Goal: Information Seeking & Learning: Learn about a topic

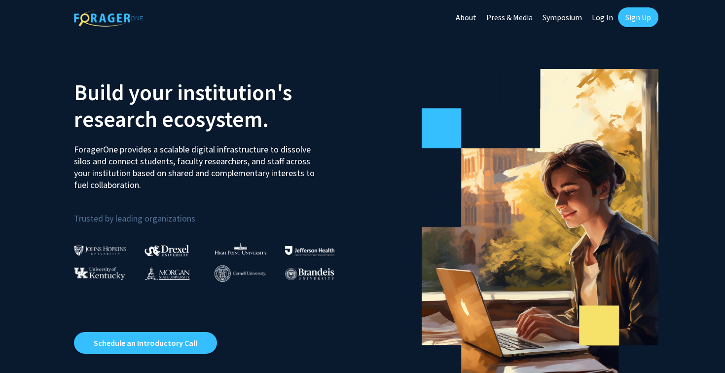
click at [598, 21] on link "Log In" at bounding box center [602, 17] width 31 height 35
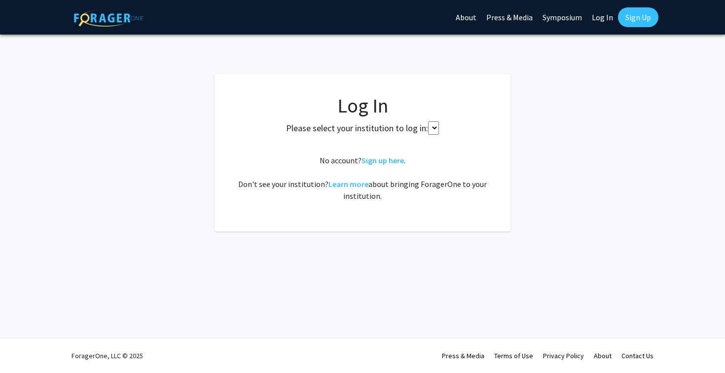
select select
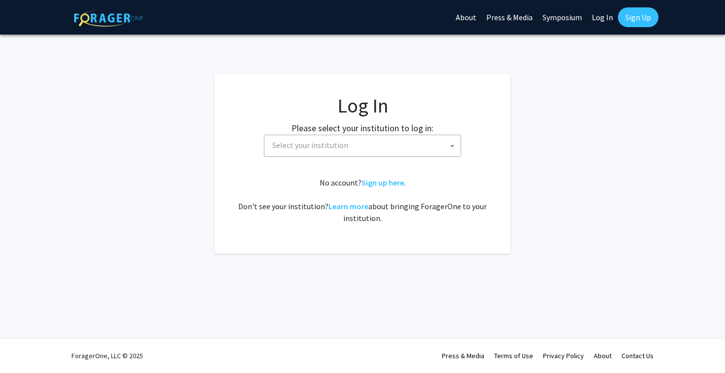
click at [358, 143] on span "Select your institution" at bounding box center [364, 145] width 192 height 20
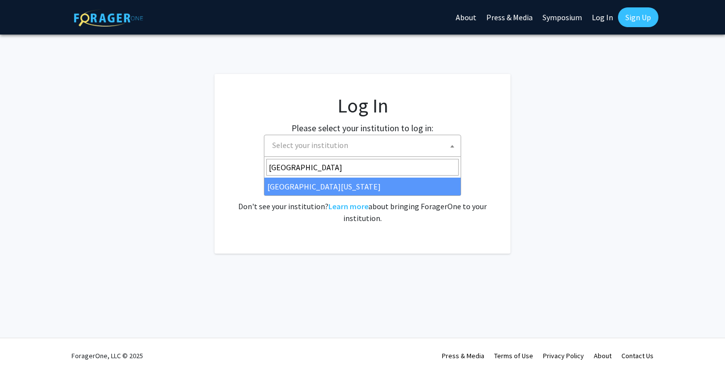
type input "university of maryland"
select select "31"
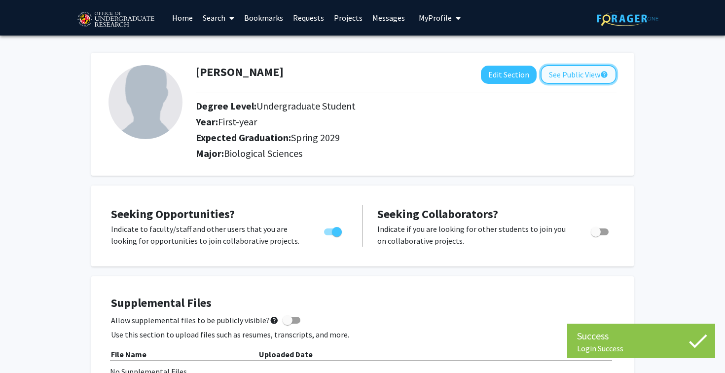
click at [564, 80] on button "See Public View help" at bounding box center [579, 74] width 76 height 19
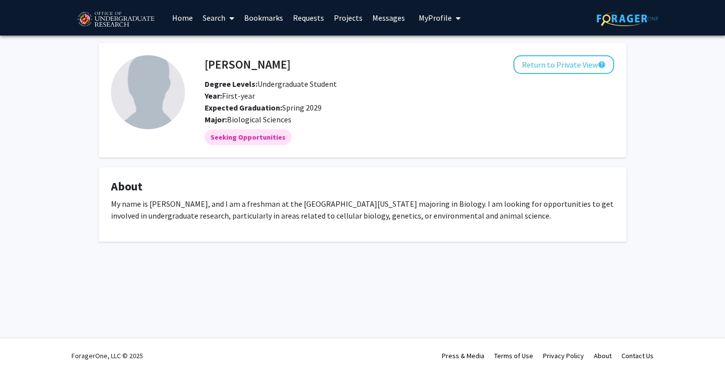
click at [258, 19] on link "Bookmarks" at bounding box center [263, 17] width 49 height 35
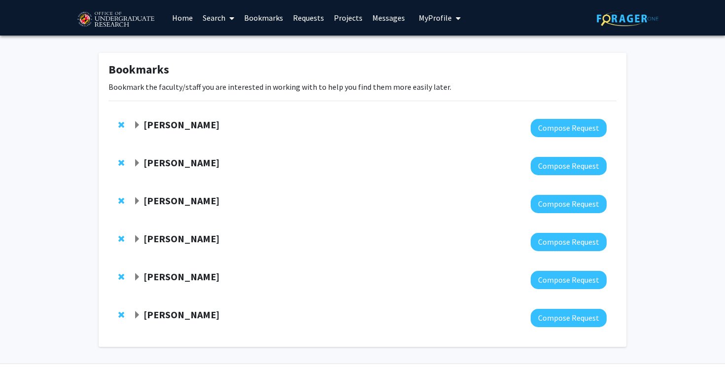
click at [159, 120] on strong "Magaly Toro" at bounding box center [182, 124] width 76 height 12
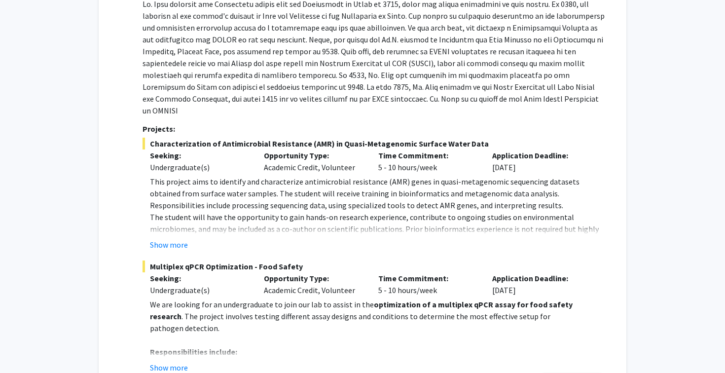
scroll to position [176, 0]
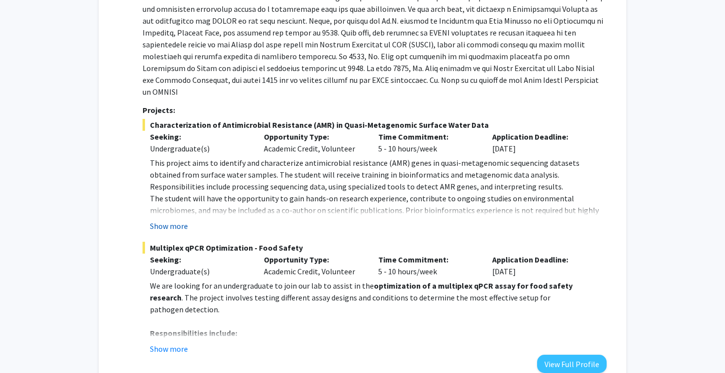
click at [179, 220] on button "Show more" at bounding box center [169, 226] width 38 height 12
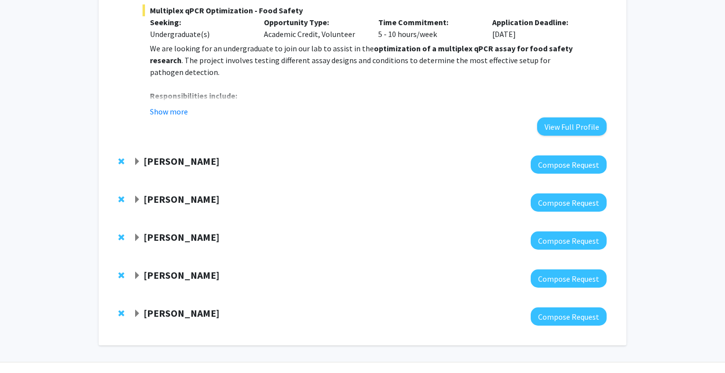
scroll to position [437, 0]
click at [179, 192] on strong "Leah Dodson" at bounding box center [182, 198] width 76 height 12
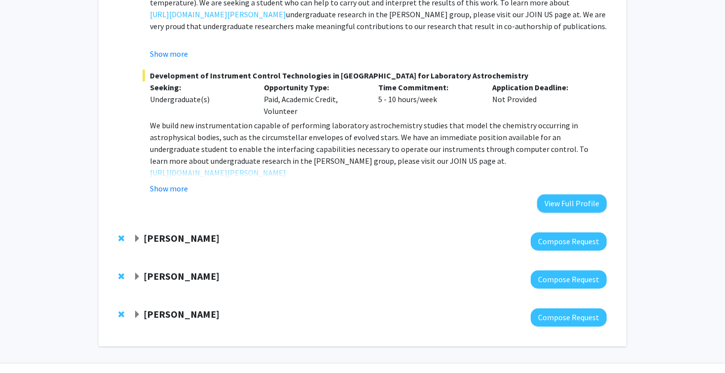
scroll to position [747, 0]
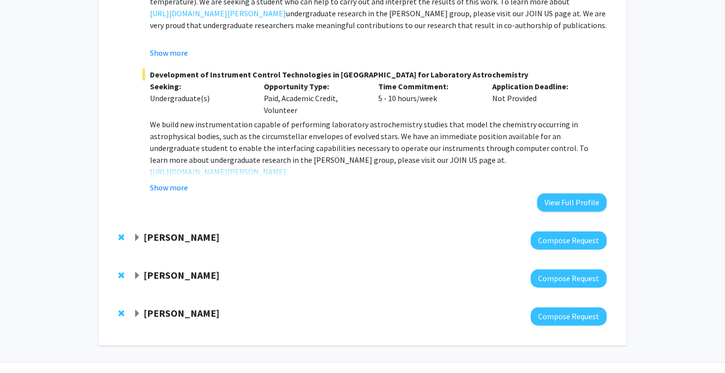
click at [184, 221] on div "Yanxin Liu Compose Request" at bounding box center [362, 240] width 508 height 38
click at [177, 231] on strong "Yanxin Liu" at bounding box center [182, 237] width 76 height 12
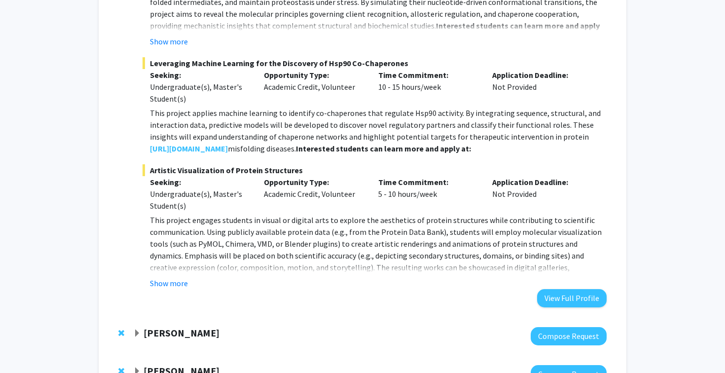
scroll to position [1219, 0]
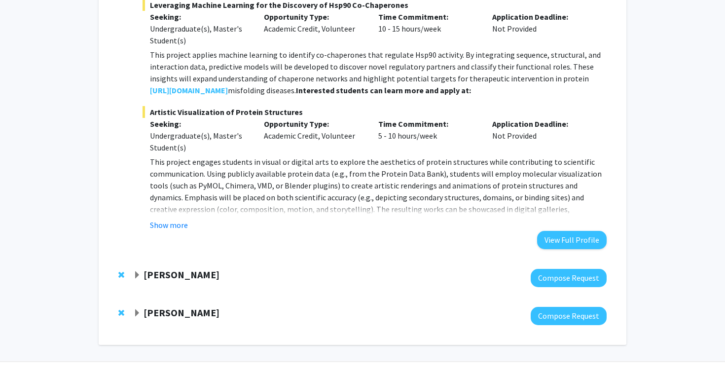
click at [182, 268] on strong "Jeffery Klauda" at bounding box center [182, 274] width 76 height 12
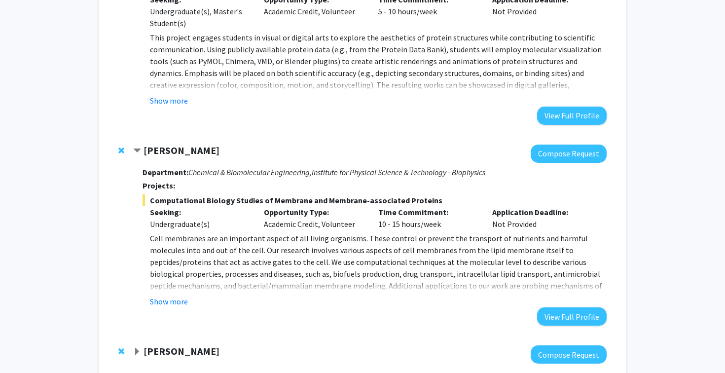
scroll to position [1381, 0]
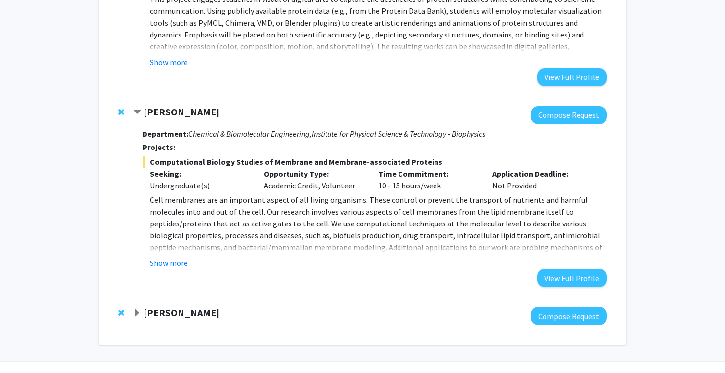
click at [178, 307] on div at bounding box center [369, 316] width 473 height 18
click at [180, 306] on strong "Ashley Mon" at bounding box center [182, 312] width 76 height 12
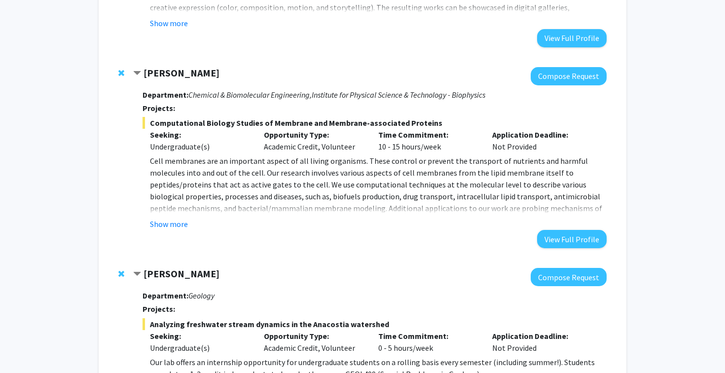
scroll to position [1545, 0]
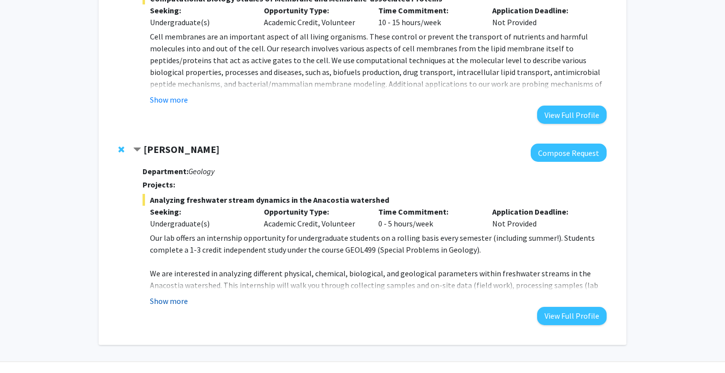
click at [184, 295] on button "Show more" at bounding box center [169, 301] width 38 height 12
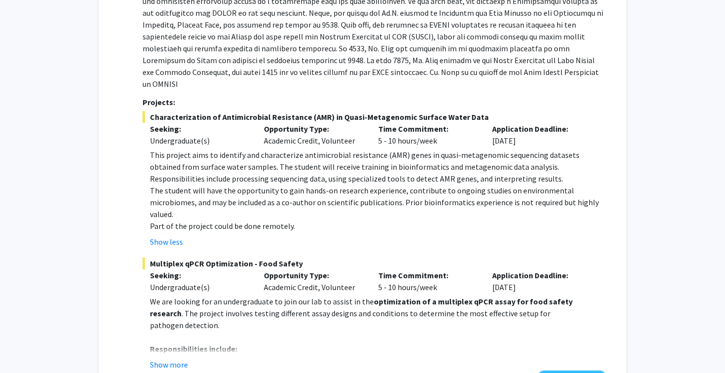
scroll to position [0, 0]
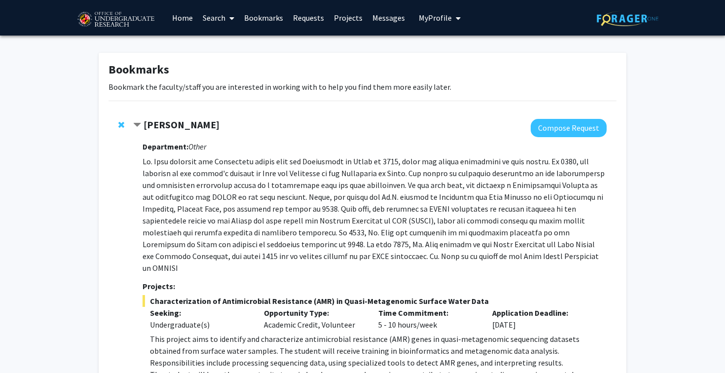
click at [189, 14] on link "Home" at bounding box center [182, 17] width 31 height 35
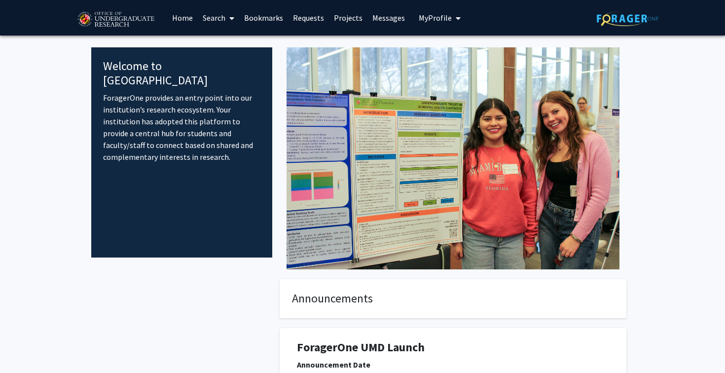
click at [226, 13] on link "Search" at bounding box center [218, 17] width 41 height 35
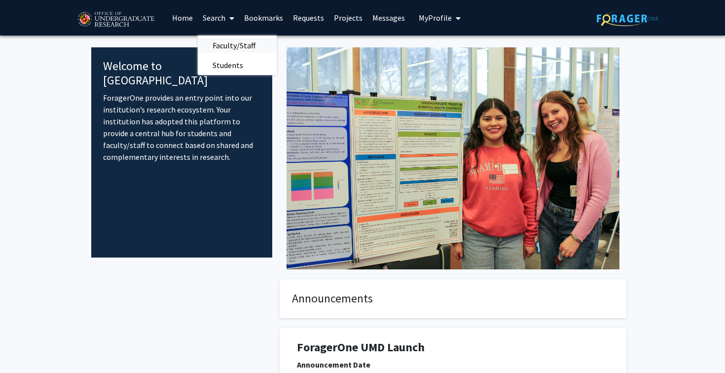
click at [228, 50] on span "Faculty/Staff" at bounding box center [234, 46] width 72 height 20
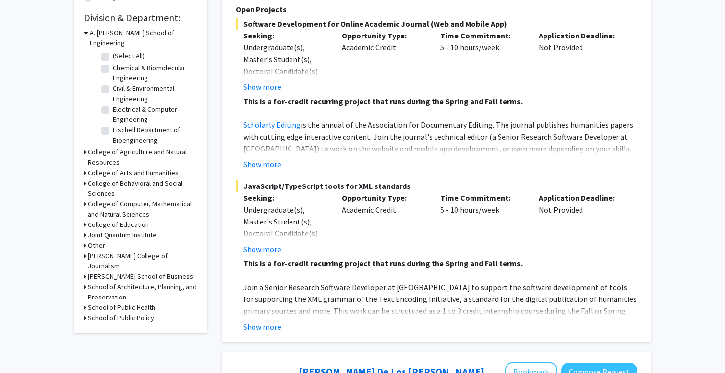
scroll to position [5, 0]
click at [121, 199] on h3 "College of Computer, Mathematical and Natural Sciences" at bounding box center [142, 209] width 109 height 21
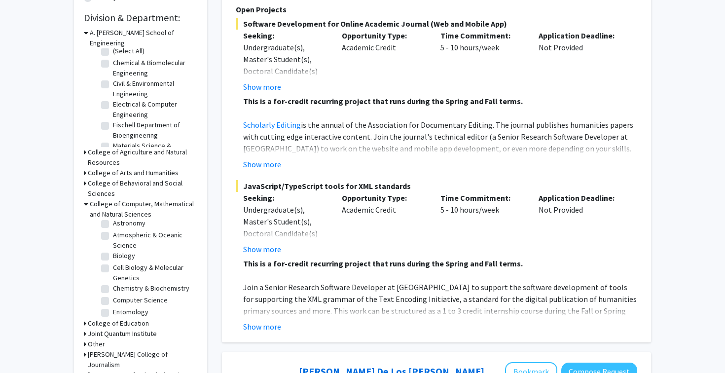
scroll to position [17, 0]
click at [113, 249] on label "Biology" at bounding box center [124, 254] width 22 height 10
click at [113, 249] on input "Biology" at bounding box center [116, 252] width 6 height 6
checkbox input "true"
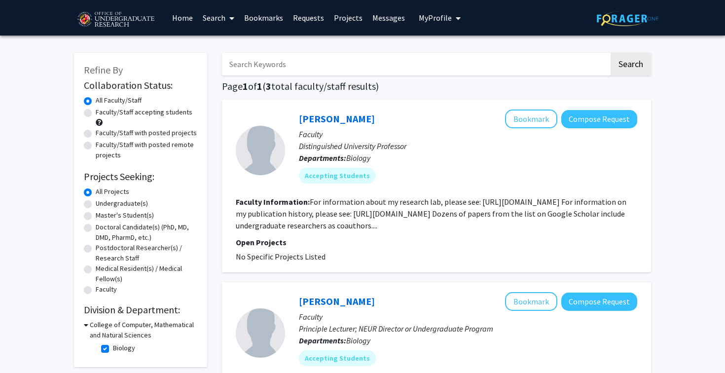
scroll to position [12, 0]
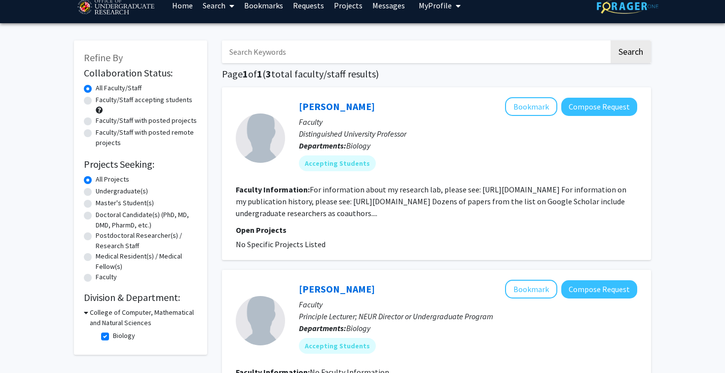
click at [118, 122] on label "Faculty/Staff with posted projects" at bounding box center [146, 120] width 101 height 10
click at [102, 122] on input "Faculty/Staff with posted projects" at bounding box center [99, 118] width 6 height 6
radio input "true"
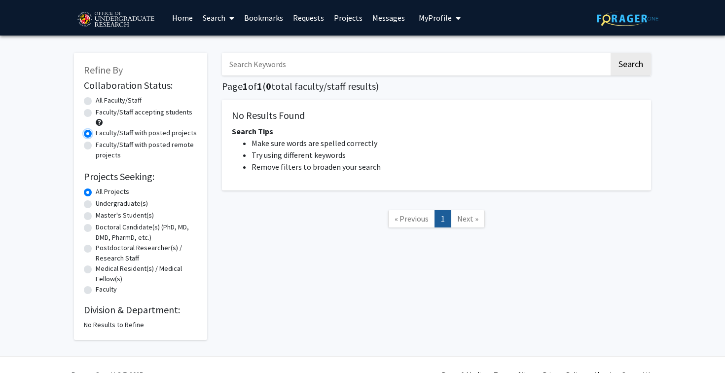
scroll to position [19, 0]
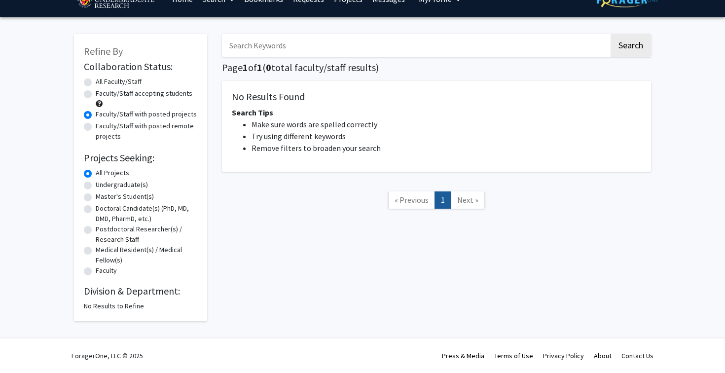
click at [94, 84] on div "All Faculty/Staff" at bounding box center [140, 82] width 113 height 12
click at [96, 82] on label "All Faculty/Staff" at bounding box center [119, 81] width 46 height 10
click at [96, 82] on input "All Faculty/Staff" at bounding box center [99, 79] width 6 height 6
radio input "true"
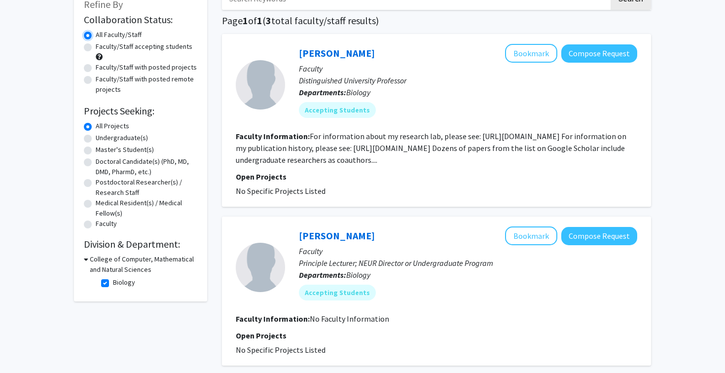
scroll to position [80, 0]
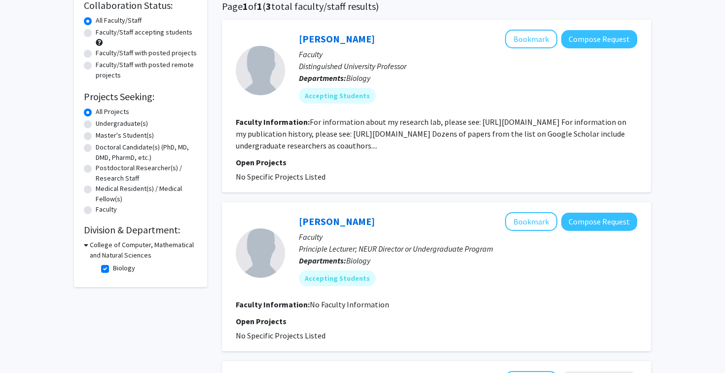
click at [94, 247] on h3 "College of Computer, Mathematical and Natural Sciences" at bounding box center [144, 250] width 108 height 21
click at [106, 252] on h3 "College of Computer, Mathematical and Natural Sciences" at bounding box center [142, 250] width 109 height 21
click at [113, 270] on label "Biology" at bounding box center [124, 268] width 22 height 10
click at [113, 269] on input "Biology" at bounding box center [116, 266] width 6 height 6
checkbox input "false"
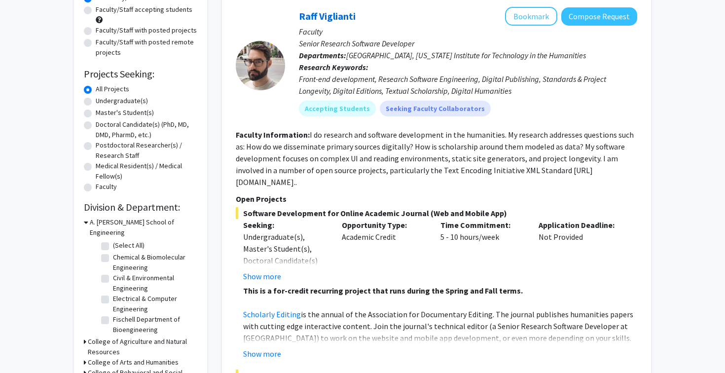
scroll to position [45, 0]
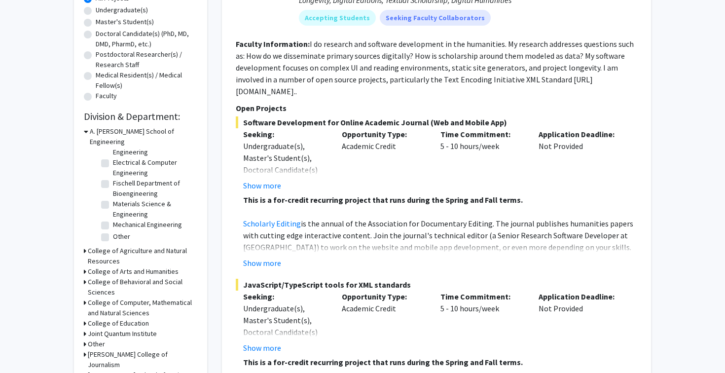
click at [129, 300] on h3 "College of Computer, Mathematical and Natural Sciences" at bounding box center [142, 307] width 109 height 21
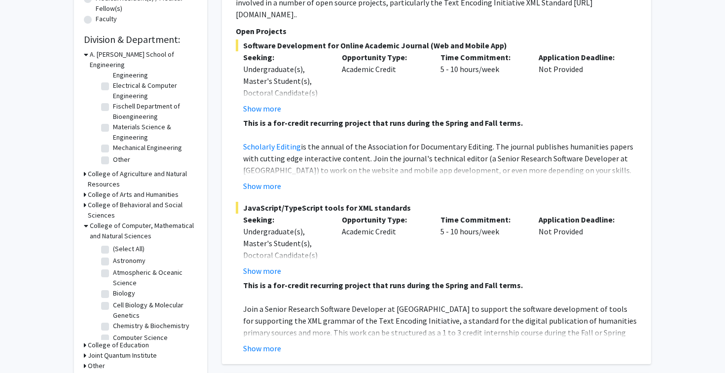
scroll to position [28, 0]
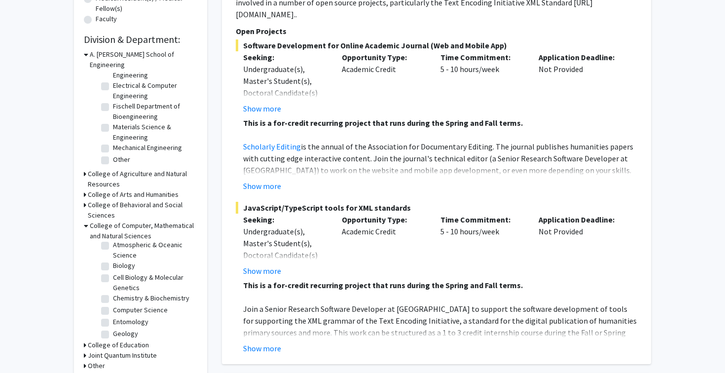
click at [113, 260] on label "Biology" at bounding box center [124, 265] width 22 height 10
click at [113, 260] on input "Biology" at bounding box center [116, 263] width 6 height 6
checkbox input "true"
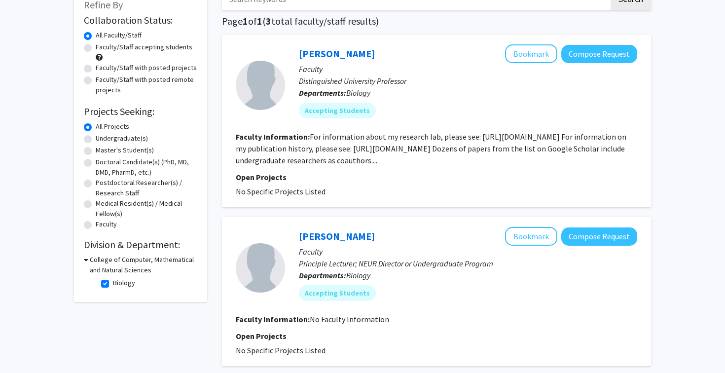
scroll to position [77, 0]
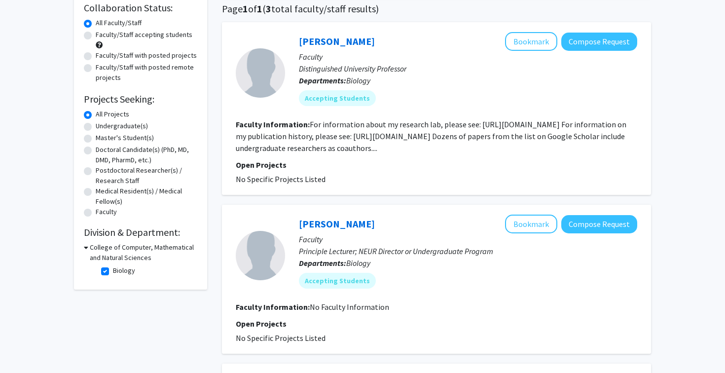
click at [98, 253] on h3 "College of Computer, Mathematical and Natural Sciences" at bounding box center [144, 252] width 108 height 21
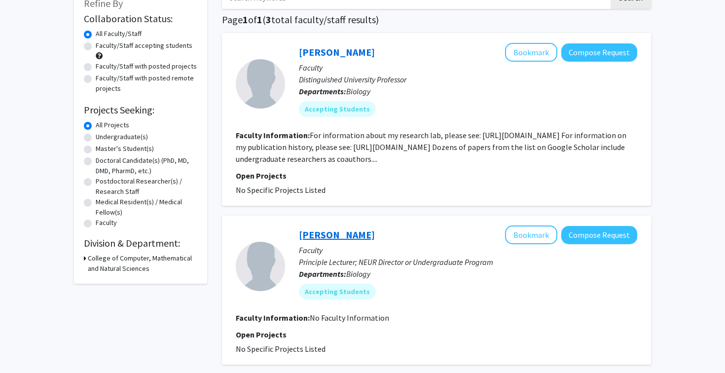
scroll to position [54, 0]
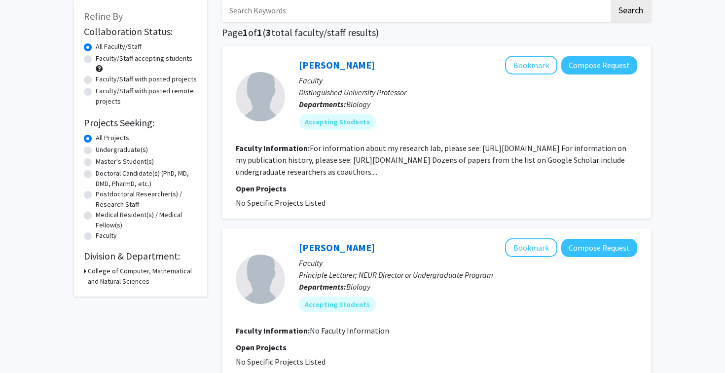
click at [144, 82] on label "Faculty/Staff with posted projects" at bounding box center [146, 79] width 101 height 10
click at [102, 80] on input "Faculty/Staff with posted projects" at bounding box center [99, 77] width 6 height 6
radio input "true"
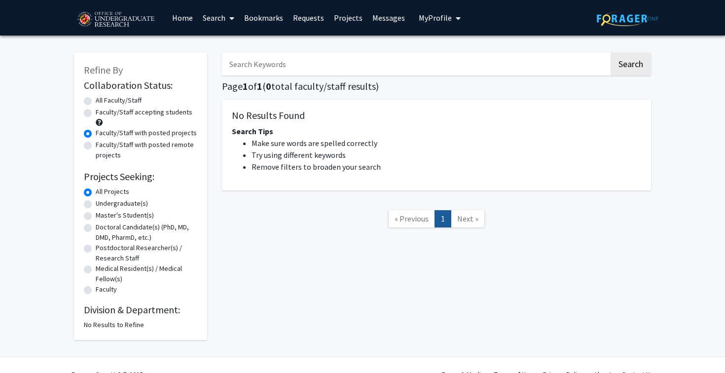
click at [144, 113] on label "Faculty/Staff accepting students" at bounding box center [144, 112] width 97 height 10
click at [102, 113] on input "Faculty/Staff accepting students" at bounding box center [99, 110] width 6 height 6
radio input "true"
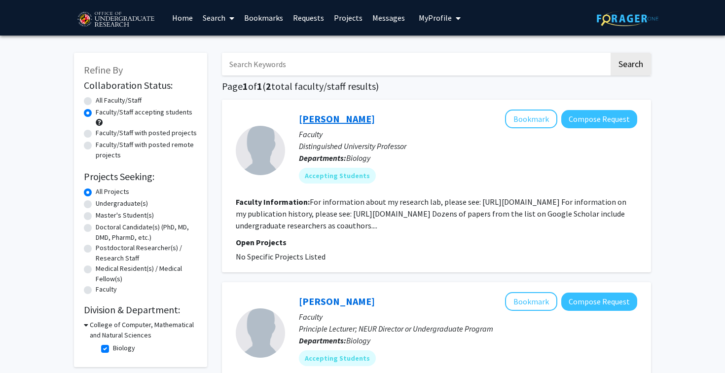
click at [334, 117] on link "William Fagan" at bounding box center [337, 118] width 76 height 12
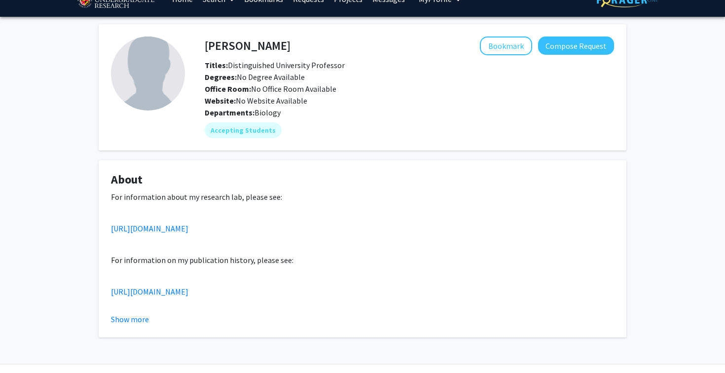
scroll to position [20, 0]
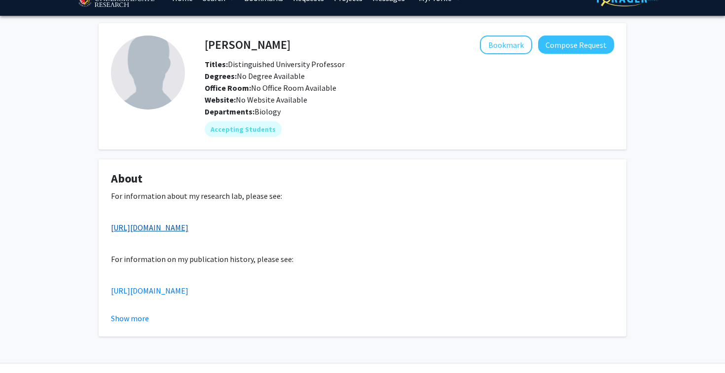
click at [188, 227] on link "https://science.umd.edu/biology/faganlab/" at bounding box center [149, 227] width 77 height 10
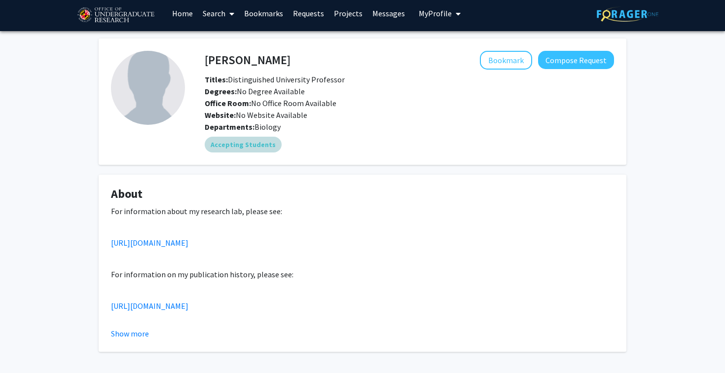
scroll to position [45, 0]
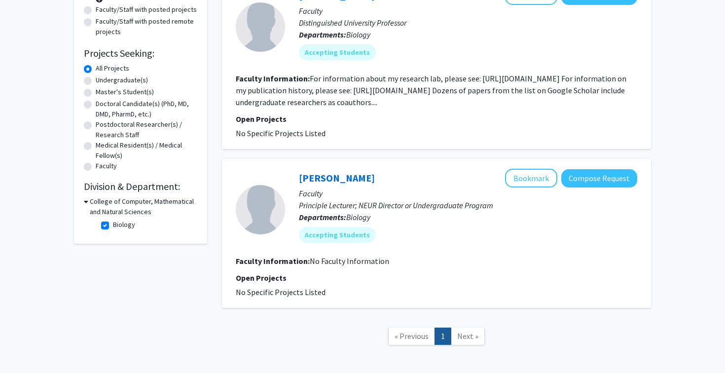
scroll to position [124, 0]
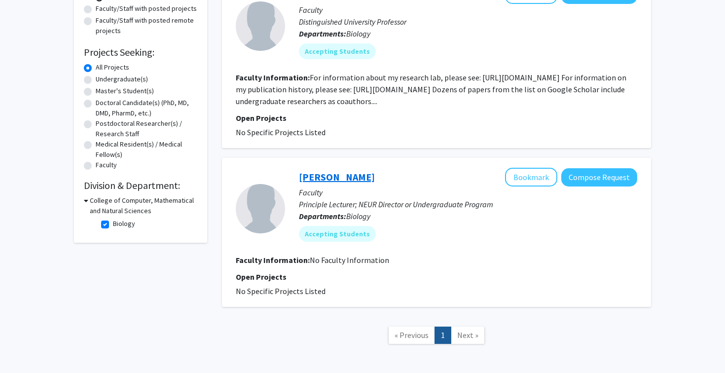
click at [344, 177] on link "Hilary Bierman" at bounding box center [337, 177] width 76 height 12
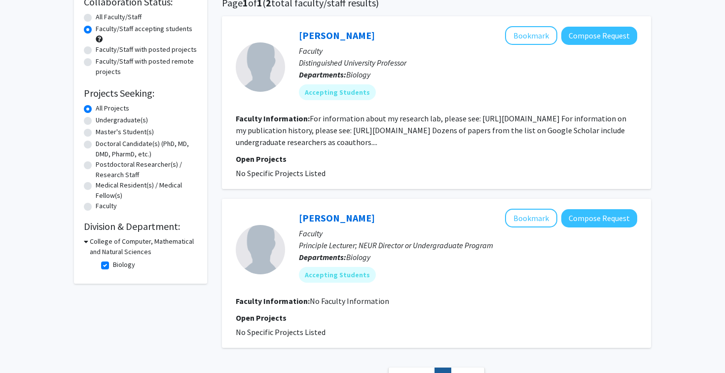
scroll to position [83, 0]
click at [113, 264] on label "Biology" at bounding box center [124, 265] width 22 height 10
click at [113, 264] on input "Biology" at bounding box center [116, 263] width 6 height 6
checkbox input "false"
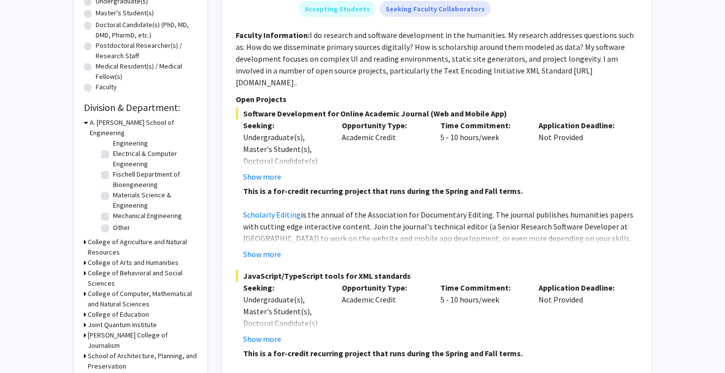
scroll to position [209, 0]
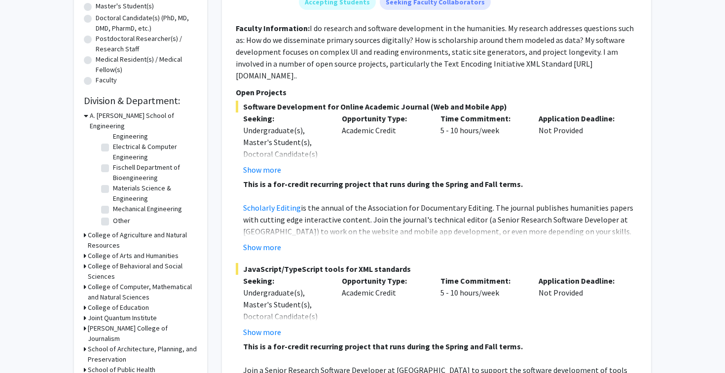
click at [137, 117] on h3 "A. James Clark School of Engineering" at bounding box center [144, 120] width 108 height 21
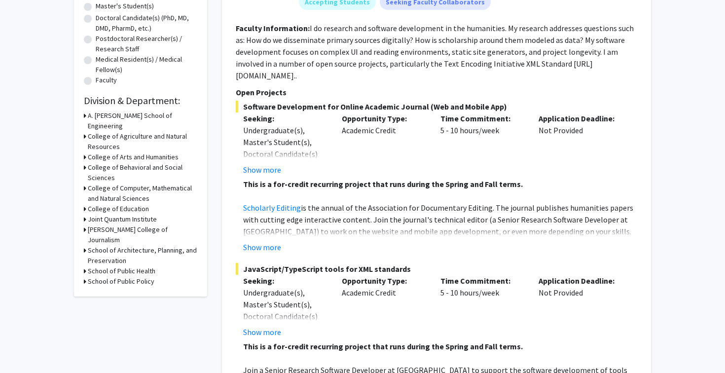
click at [126, 189] on h3 "College of Computer, Mathematical and Natural Sciences" at bounding box center [142, 193] width 109 height 21
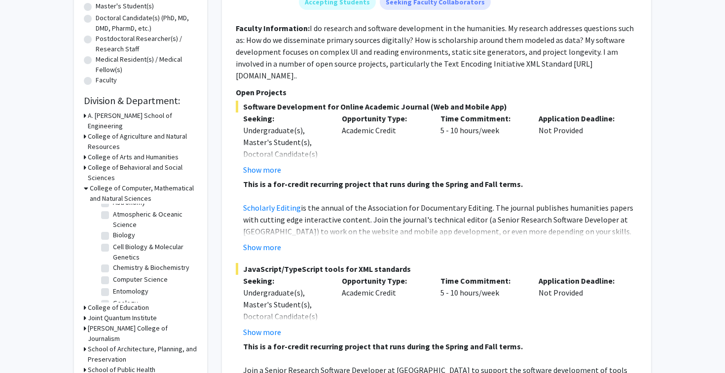
scroll to position [26, 0]
click at [113, 236] on label "Cell Biology & Molecular Genetics" at bounding box center [154, 246] width 82 height 21
click at [113, 236] on input "Cell Biology & Molecular Genetics" at bounding box center [116, 239] width 6 height 6
checkbox input "true"
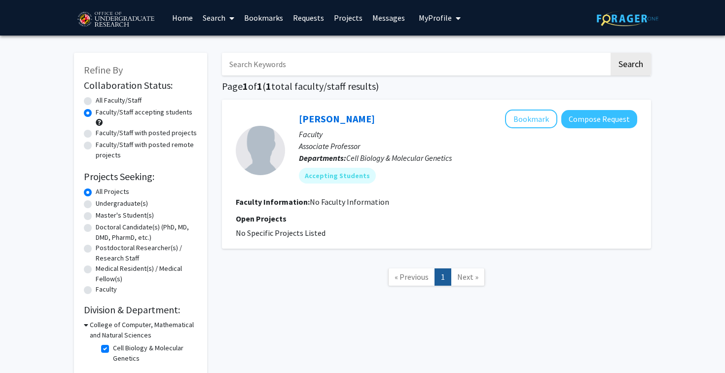
click at [113, 350] on label "Cell Biology & Molecular Genetics" at bounding box center [154, 353] width 82 height 21
click at [113, 349] on input "Cell Biology & Molecular Genetics" at bounding box center [116, 346] width 6 height 6
checkbox input "false"
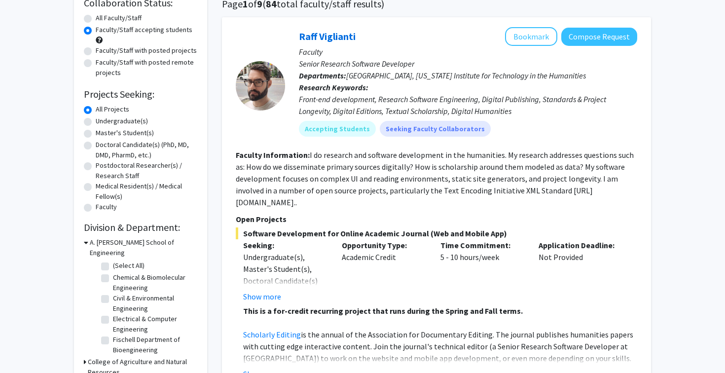
click at [113, 272] on label "Chemical & Biomolecular Engineering" at bounding box center [154, 282] width 82 height 21
click at [113, 272] on input "Chemical & Biomolecular Engineering" at bounding box center [116, 275] width 6 height 6
checkbox input "true"
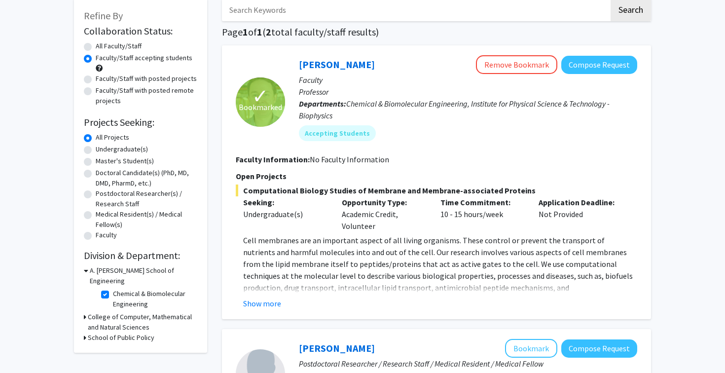
scroll to position [59, 0]
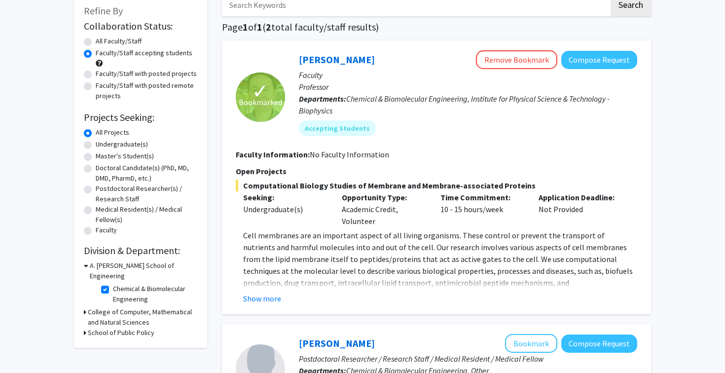
click at [150, 74] on label "Faculty/Staff with posted projects" at bounding box center [146, 74] width 101 height 10
click at [102, 74] on input "Faculty/Staff with posted projects" at bounding box center [99, 72] width 6 height 6
radio input "true"
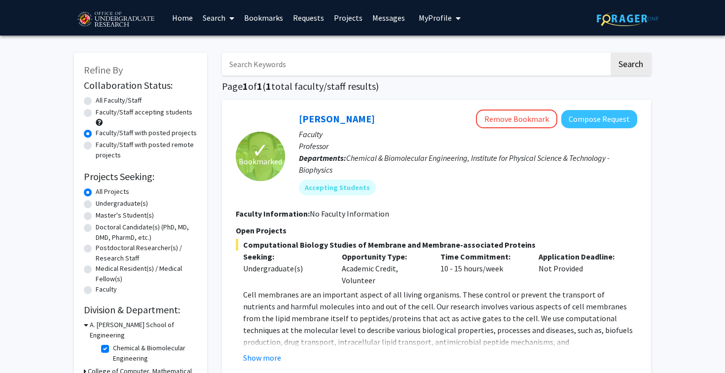
click at [113, 108] on label "Faculty/Staff accepting students" at bounding box center [144, 112] width 97 height 10
click at [102, 108] on input "Faculty/Staff accepting students" at bounding box center [99, 110] width 6 height 6
radio input "true"
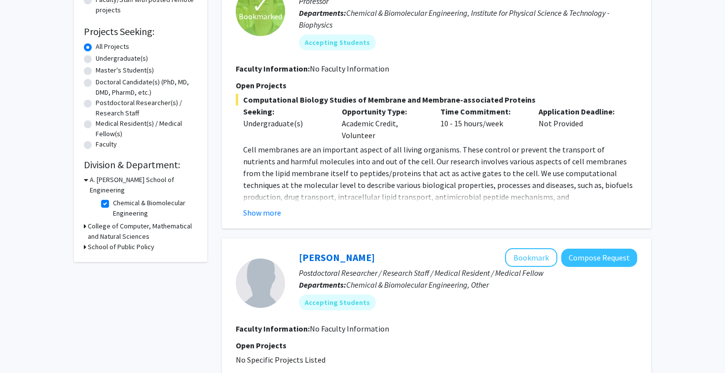
scroll to position [153, 0]
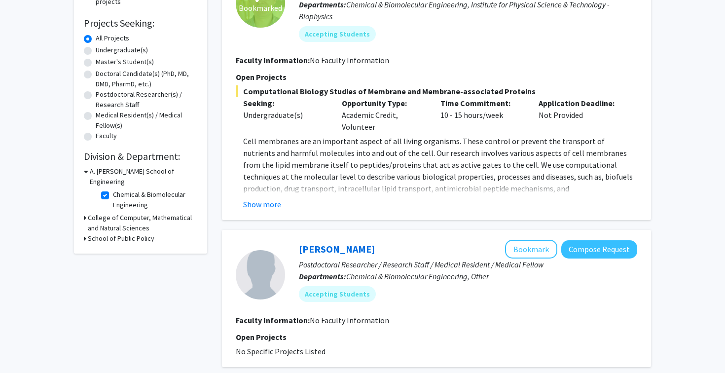
click at [113, 189] on label "Chemical & Biomolecular Engineering" at bounding box center [154, 199] width 82 height 21
click at [113, 189] on input "Chemical & Biomolecular Engineering" at bounding box center [116, 192] width 6 height 6
checkbox input "false"
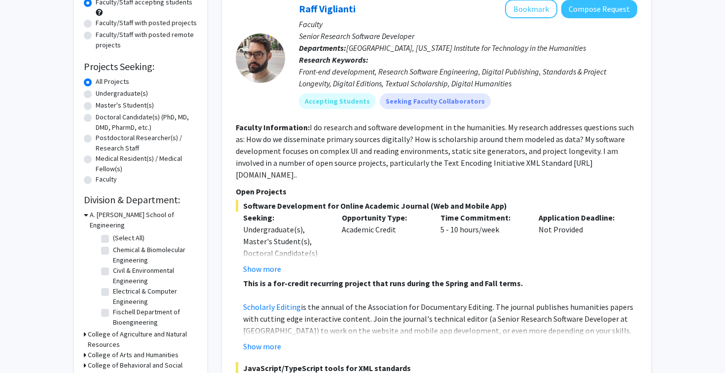
click at [94, 212] on h3 "A. James Clark School of Engineering" at bounding box center [144, 220] width 108 height 21
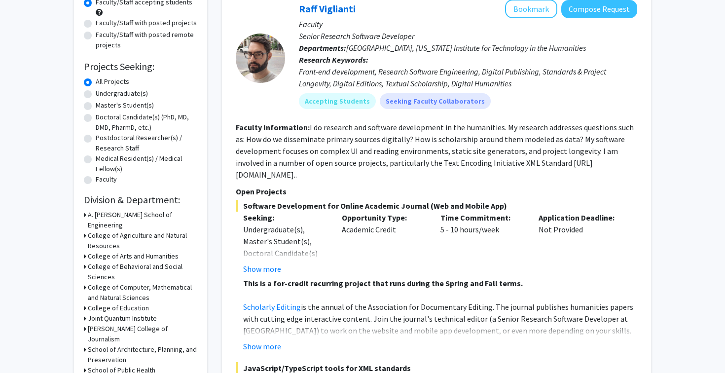
click at [123, 282] on h3 "College of Computer, Mathematical and Natural Sciences" at bounding box center [142, 292] width 109 height 21
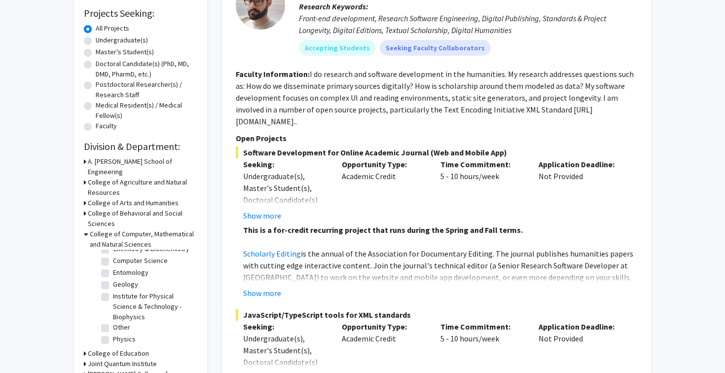
scroll to position [166, 0]
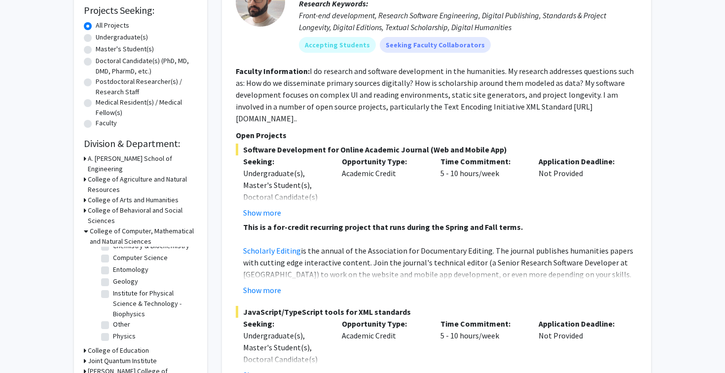
click at [113, 288] on label "Institute for Physical Science & Technology - Biophysics" at bounding box center [154, 303] width 82 height 31
click at [113, 288] on input "Institute for Physical Science & Technology - Biophysics" at bounding box center [116, 291] width 6 height 6
checkbox input "true"
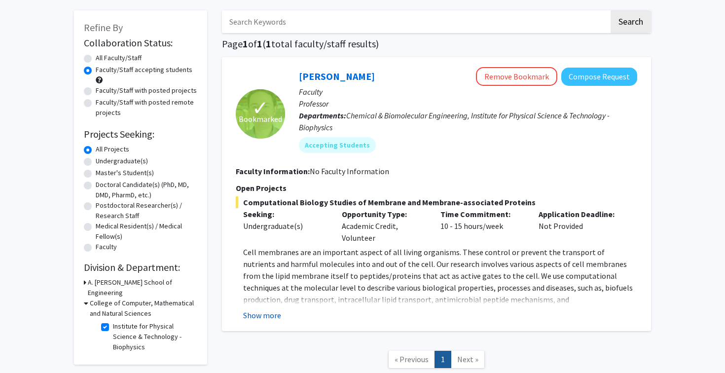
click at [262, 320] on button "Show more" at bounding box center [262, 315] width 38 height 12
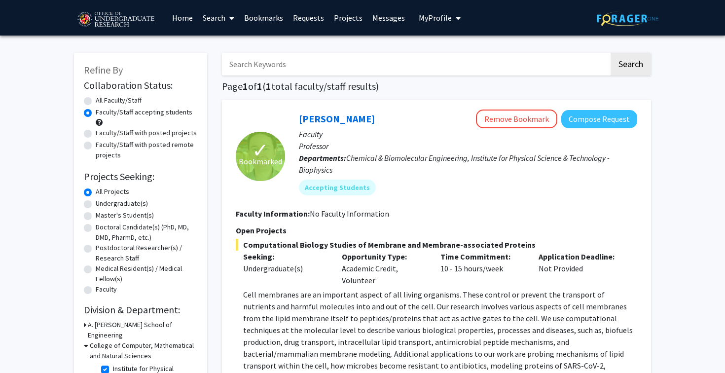
click at [271, 21] on link "Bookmarks" at bounding box center [263, 17] width 49 height 35
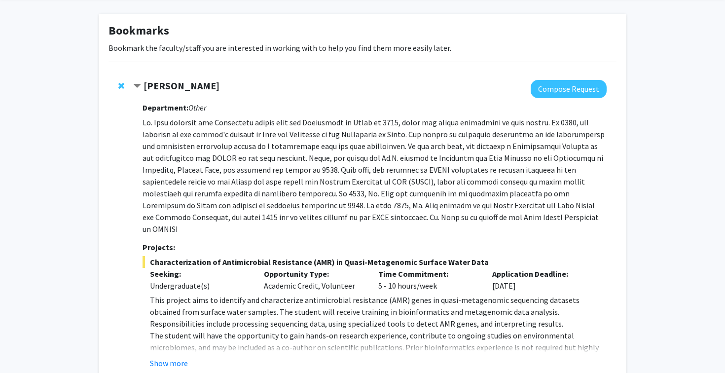
click at [176, 84] on strong "Magaly Toro" at bounding box center [182, 85] width 76 height 12
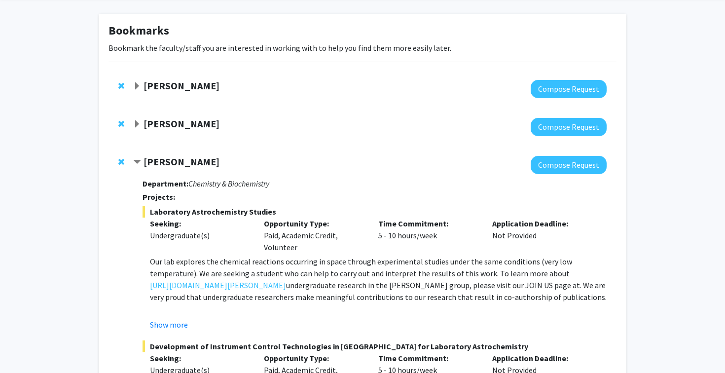
click at [160, 86] on strong "Magaly Toro" at bounding box center [182, 85] width 76 height 12
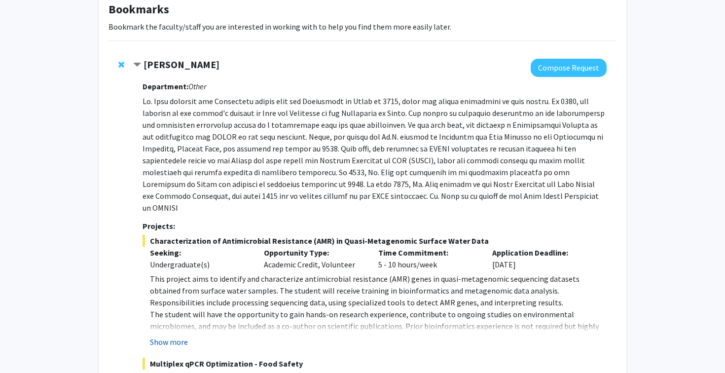
click at [174, 336] on button "Show more" at bounding box center [169, 342] width 38 height 12
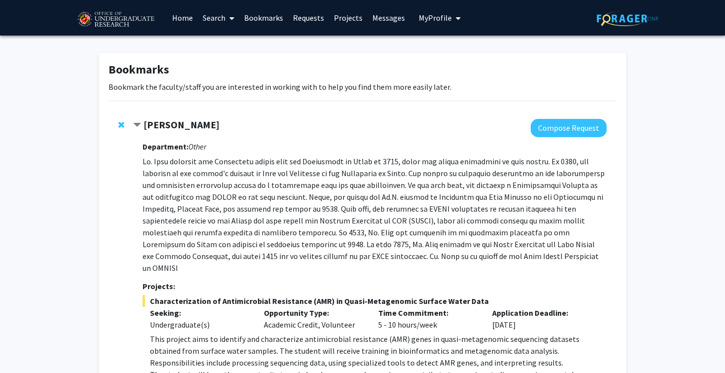
click at [222, 18] on link "Search" at bounding box center [218, 17] width 41 height 35
click at [227, 45] on span "Faculty/Staff" at bounding box center [234, 46] width 72 height 20
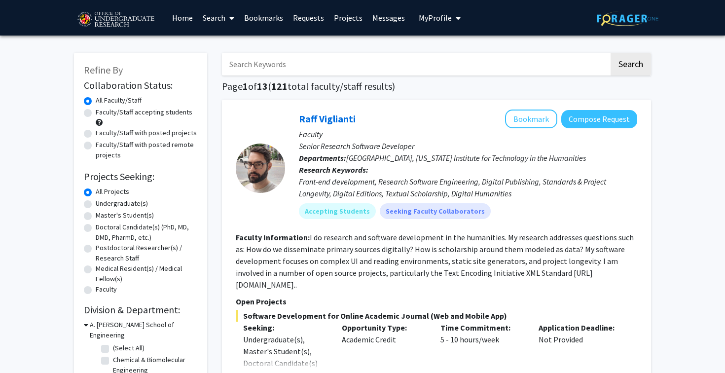
click at [274, 63] on input "Search Keywords" at bounding box center [415, 64] width 387 height 23
type input "magaly"
click at [611, 53] on button "Search" at bounding box center [631, 64] width 40 height 23
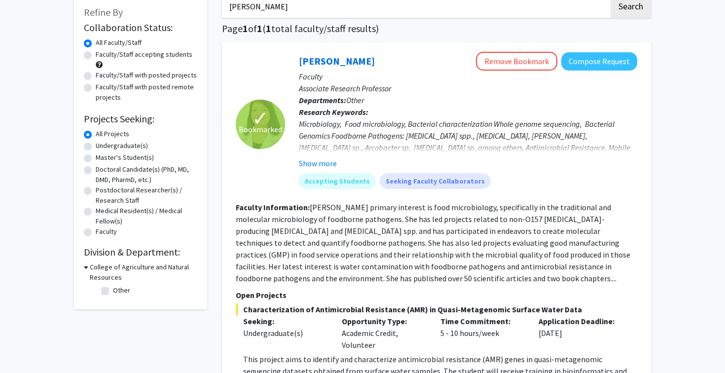
scroll to position [59, 0]
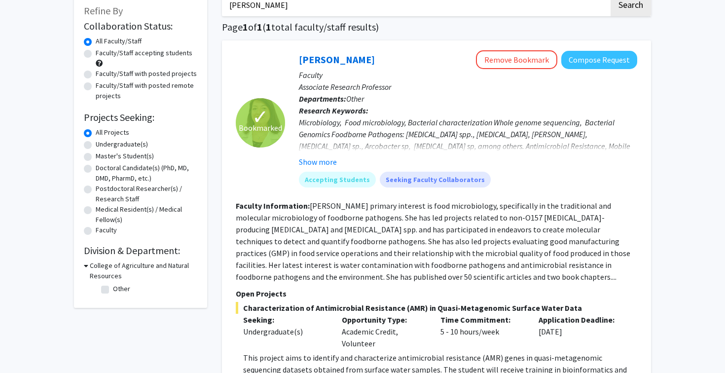
click at [94, 266] on h3 "College of Agriculture and Natural Resources" at bounding box center [144, 270] width 108 height 21
click at [94, 266] on h3 "College of Agriculture and Natural Resources" at bounding box center [142, 270] width 109 height 21
click at [113, 288] on label "Other" at bounding box center [121, 289] width 17 height 10
click at [113, 288] on input "Other" at bounding box center [116, 287] width 6 height 6
checkbox input "true"
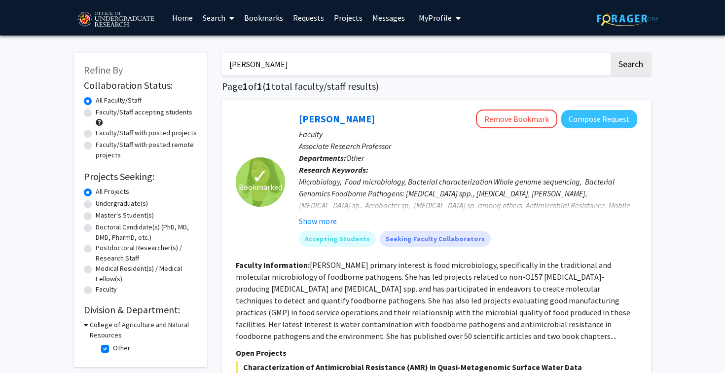
click at [108, 344] on fg-checkbox "Other Other" at bounding box center [148, 349] width 94 height 12
click at [113, 351] on label "Other" at bounding box center [121, 348] width 17 height 10
click at [113, 349] on input "Other" at bounding box center [116, 346] width 6 height 6
checkbox input "false"
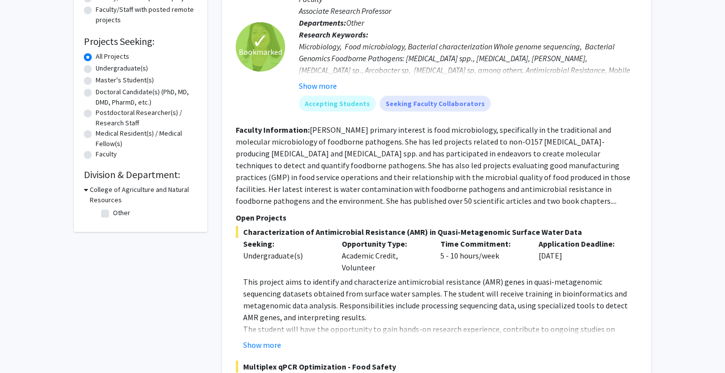
scroll to position [136, 0]
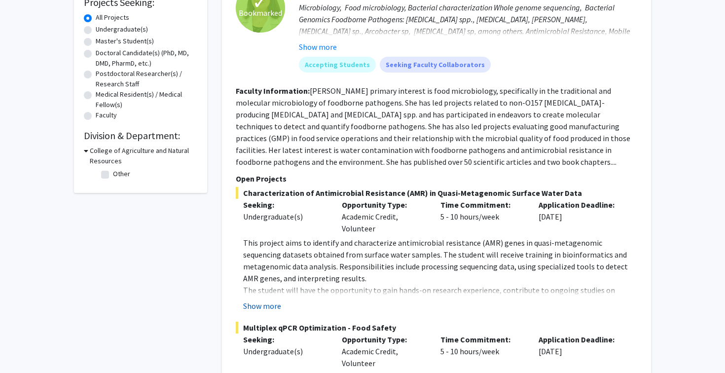
click at [267, 305] on button "Show more" at bounding box center [262, 306] width 38 height 12
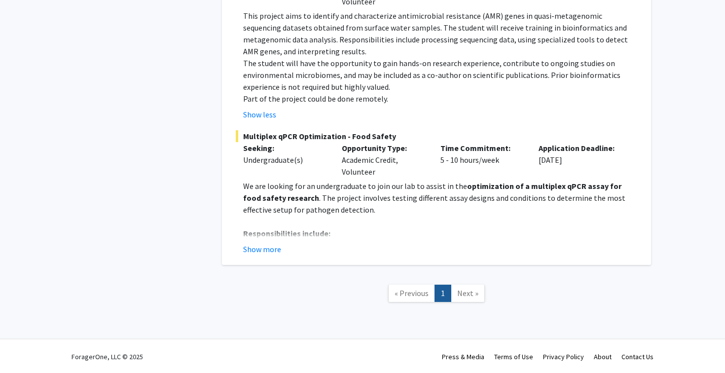
scroll to position [400, 0]
click at [263, 250] on button "Show more" at bounding box center [262, 250] width 38 height 12
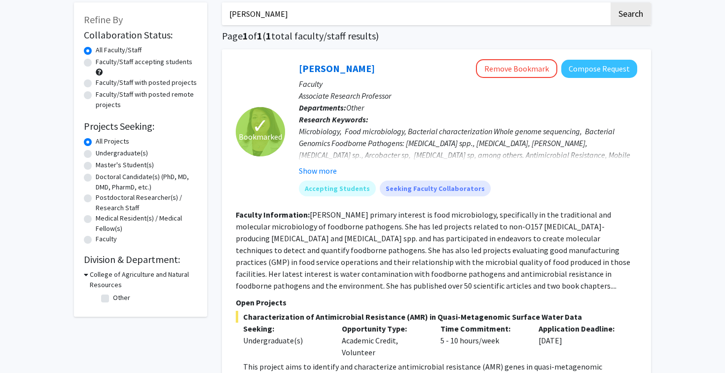
scroll to position [0, 0]
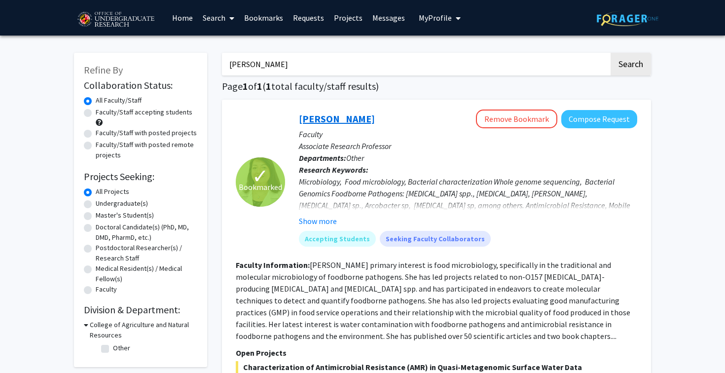
click at [321, 119] on link "Magaly Toro" at bounding box center [337, 118] width 76 height 12
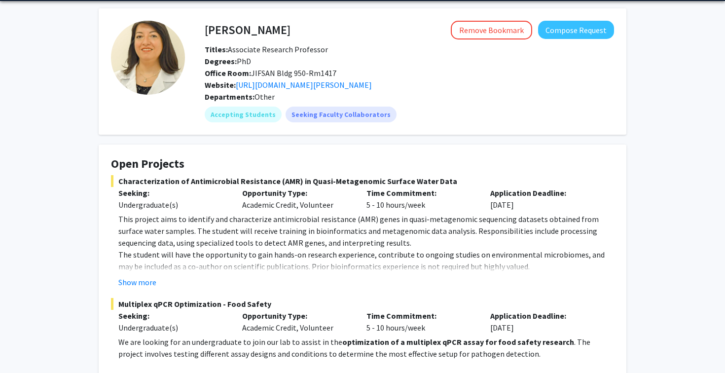
scroll to position [36, 0]
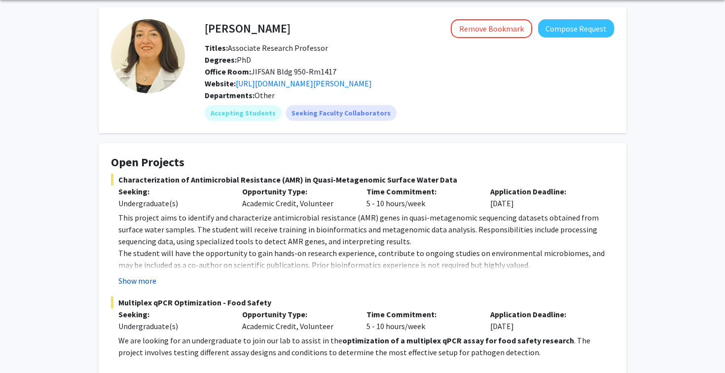
click at [136, 282] on button "Show more" at bounding box center [137, 281] width 38 height 12
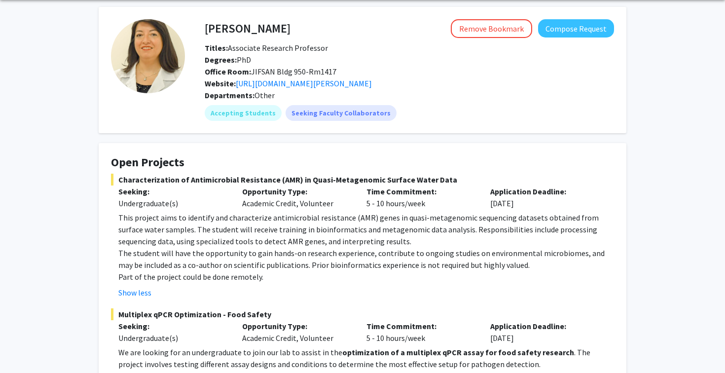
click at [251, 178] on span "Characterization of Antimicrobial Resistance (AMR) in Quasi-Metagenomic Surface…" at bounding box center [362, 180] width 503 height 12
drag, startPoint x: 118, startPoint y: 180, endPoint x: 456, endPoint y: 182, distance: 337.3
click at [456, 182] on span "Characterization of Antimicrobial Resistance (AMR) in Quasi-Metagenomic Surface…" at bounding box center [362, 180] width 503 height 12
copy span "Characterization of Antimicrobial Resistance (AMR) in Quasi-Metagenomic Surface…"
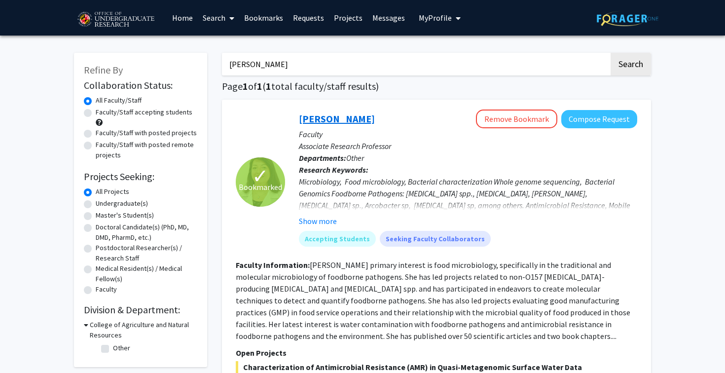
click at [335, 118] on link "Magaly Toro" at bounding box center [337, 118] width 76 height 12
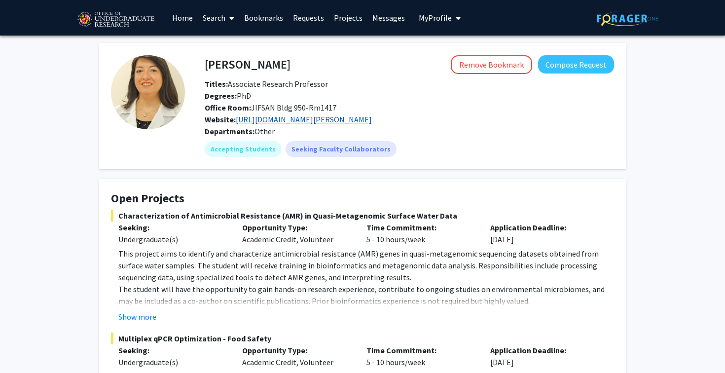
click at [330, 123] on link "https://jifsan.umd.edu/about/people/faculty/magaly" at bounding box center [304, 119] width 136 height 10
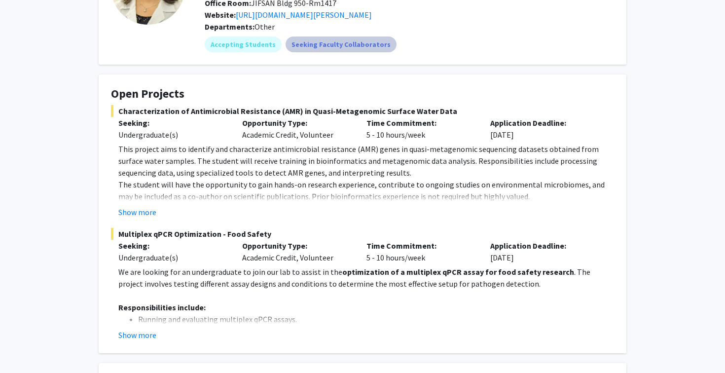
scroll to position [106, 0]
click at [148, 210] on button "Show more" at bounding box center [137, 211] width 38 height 12
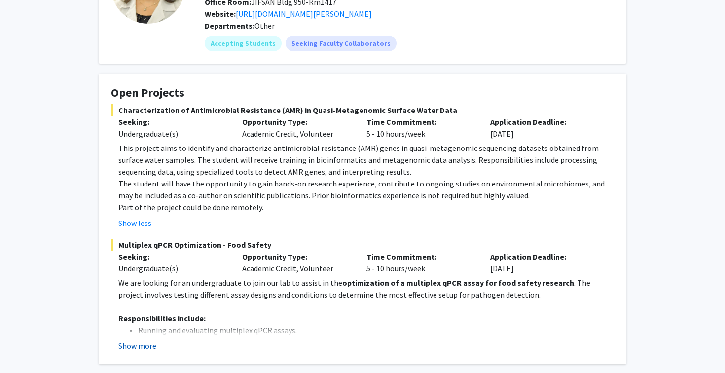
click at [139, 346] on button "Show more" at bounding box center [137, 346] width 38 height 12
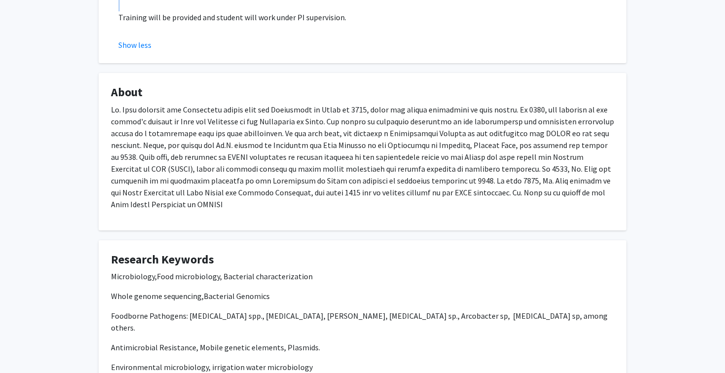
scroll to position [523, 0]
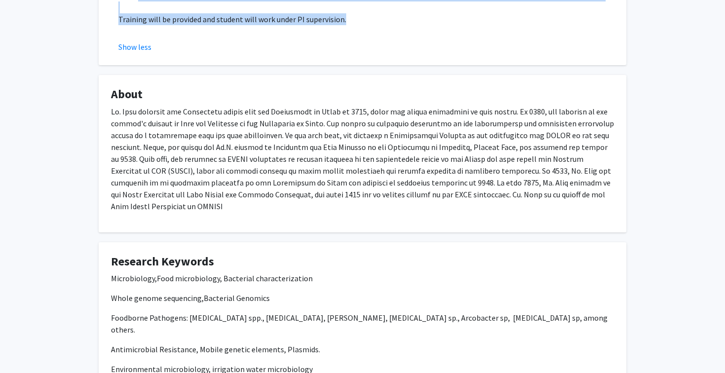
drag, startPoint x: 106, startPoint y: 24, endPoint x: 353, endPoint y: 23, distance: 246.6
copy fg-card "Open Projects Characterization of Antimicrobial Resistance (AMR) in Quasi-Metag…"
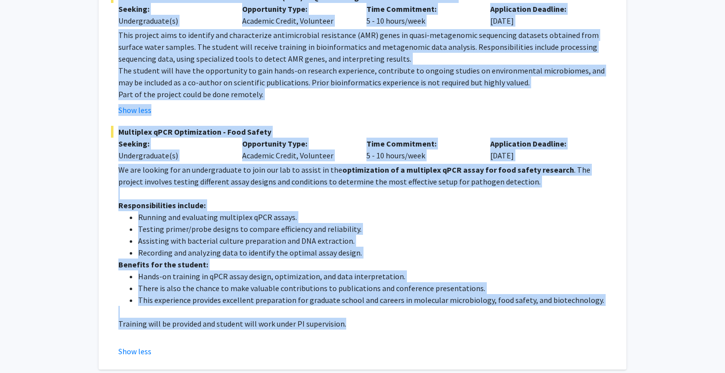
scroll to position [0, 0]
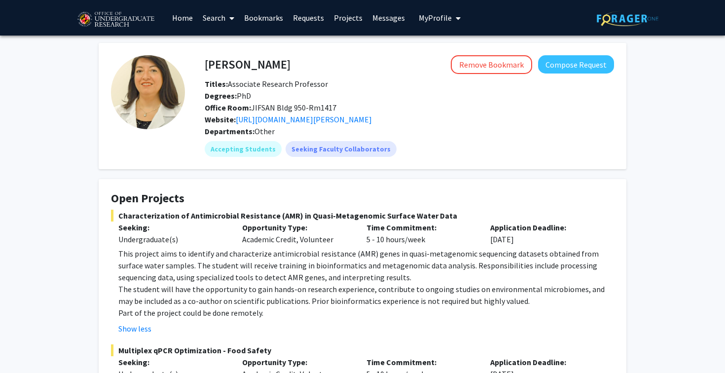
click at [214, 75] on div "Magaly Toro Remove Bookmark Compose Request Titles: Associate Research Professo…" at bounding box center [409, 90] width 424 height 70
click at [276, 16] on link "Bookmarks" at bounding box center [263, 17] width 49 height 35
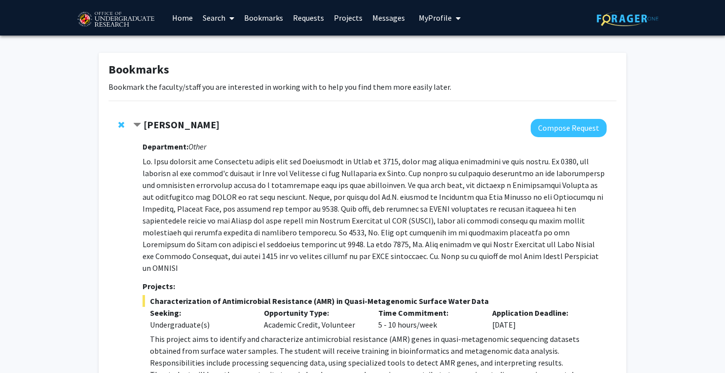
click at [145, 128] on strong "Magaly Toro" at bounding box center [182, 124] width 76 height 12
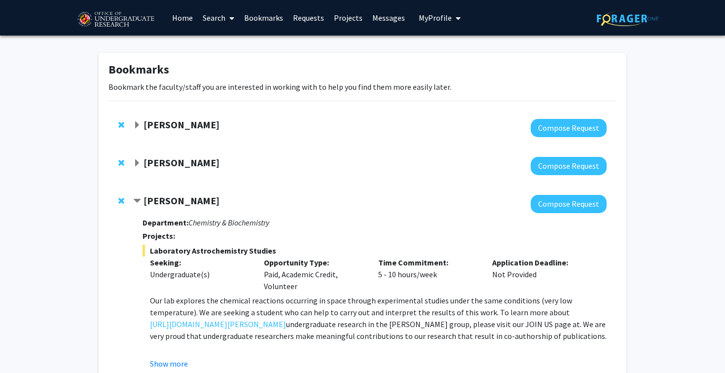
click at [144, 203] on strong "Leah Dodson" at bounding box center [182, 200] width 76 height 12
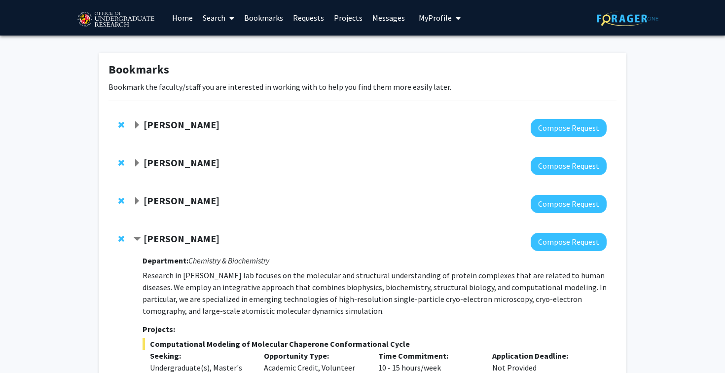
click at [152, 238] on strong "Yanxin Liu" at bounding box center [182, 238] width 76 height 12
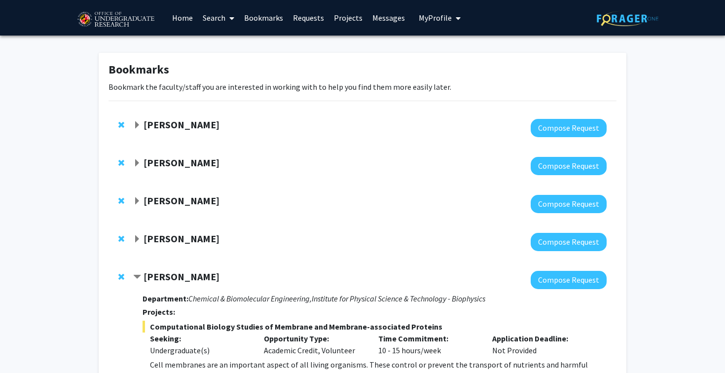
click at [166, 159] on strong "Ning Zeng" at bounding box center [182, 162] width 76 height 12
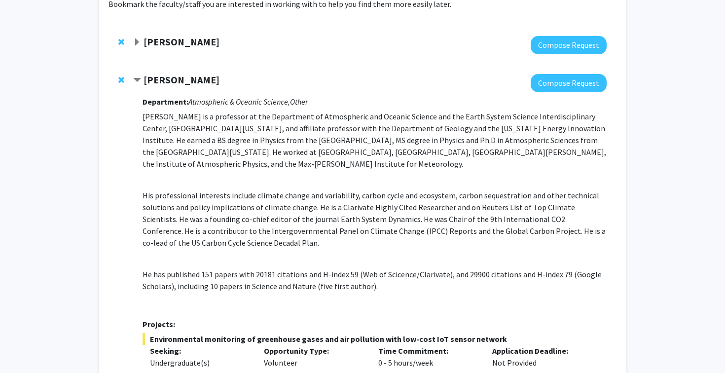
scroll to position [63, 0]
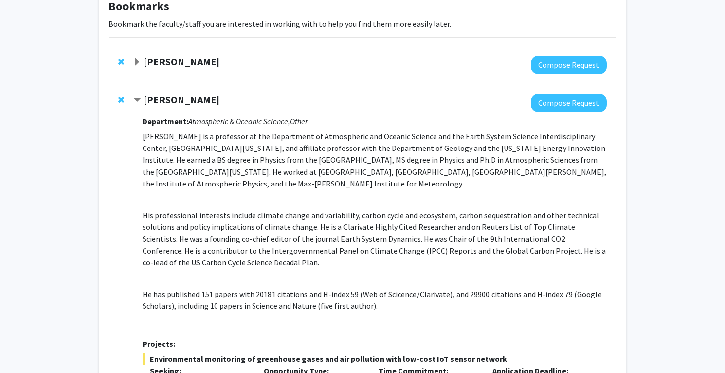
click at [159, 107] on div at bounding box center [369, 103] width 473 height 18
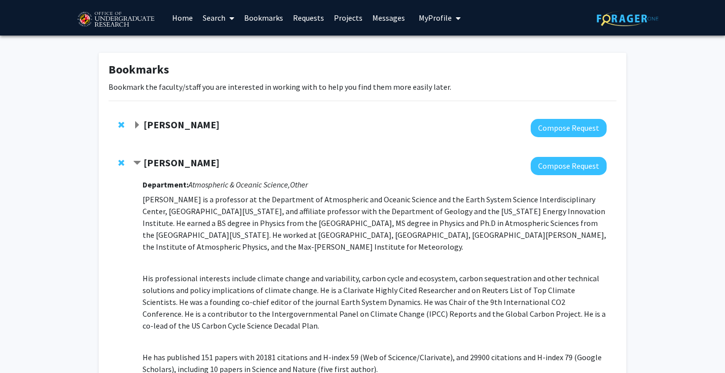
click at [229, 13] on span at bounding box center [229, 18] width 9 height 35
click at [238, 46] on span "Faculty/Staff" at bounding box center [234, 46] width 72 height 20
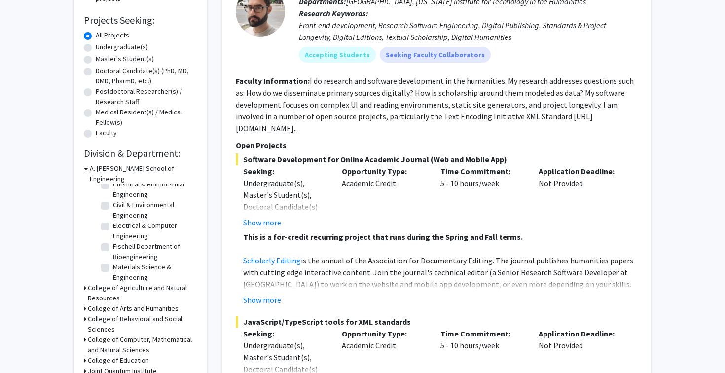
scroll to position [20, 0]
click at [104, 335] on h3 "College of Computer, Mathematical and Natural Sciences" at bounding box center [142, 344] width 109 height 21
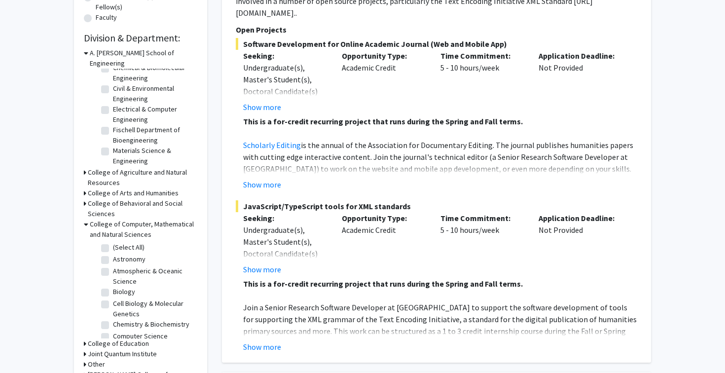
scroll to position [273, 0]
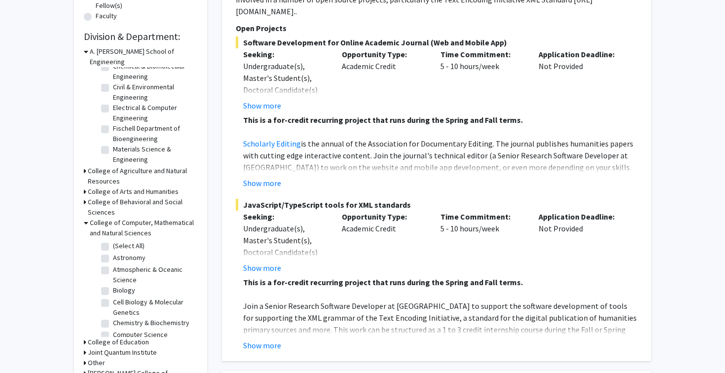
click at [113, 241] on label "(Select All)" at bounding box center [129, 246] width 32 height 10
click at [113, 241] on input "(Select All)" at bounding box center [116, 244] width 6 height 6
checkbox input "true"
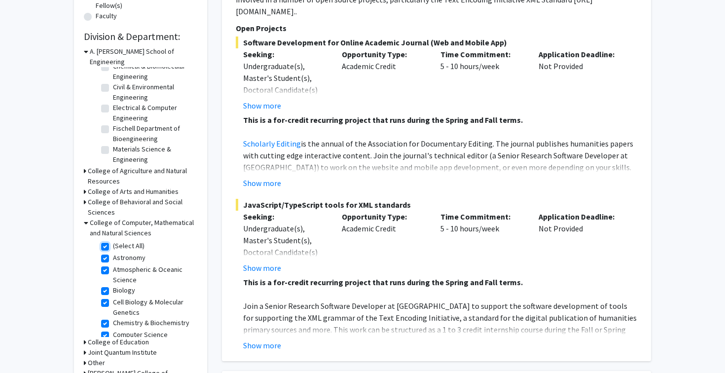
checkbox input "true"
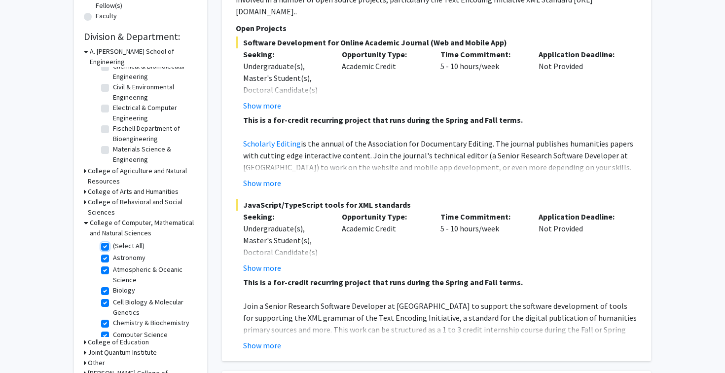
checkbox input "true"
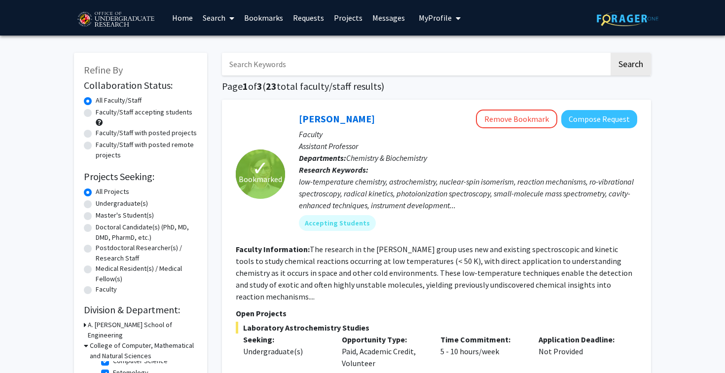
click at [139, 135] on label "Faculty/Staff with posted projects" at bounding box center [146, 133] width 101 height 10
click at [102, 134] on input "Faculty/Staff with posted projects" at bounding box center [99, 131] width 6 height 6
radio input "true"
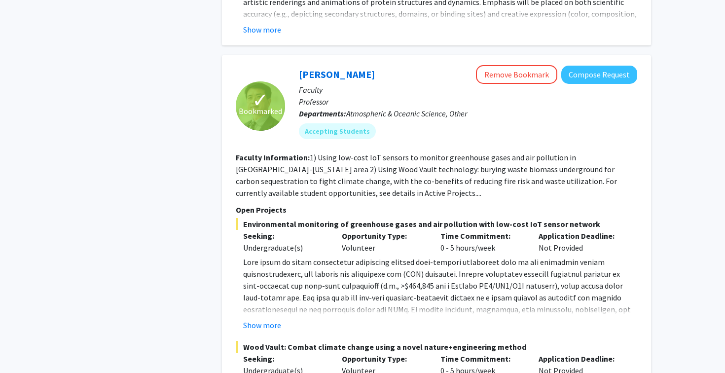
scroll to position [1198, 0]
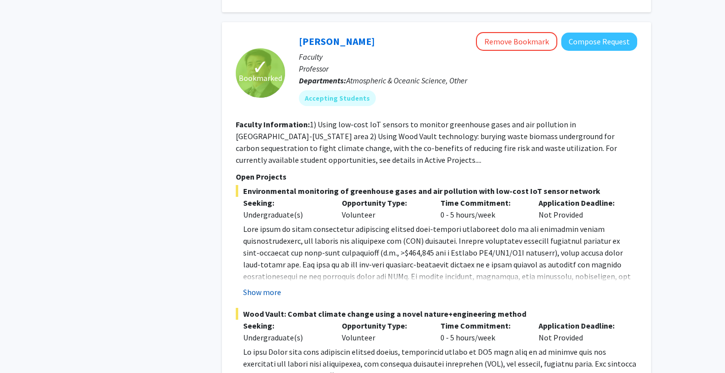
click at [267, 286] on button "Show more" at bounding box center [262, 292] width 38 height 12
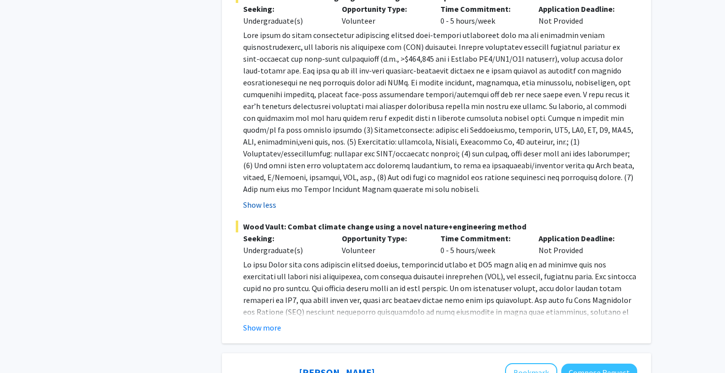
scroll to position [1401, 0]
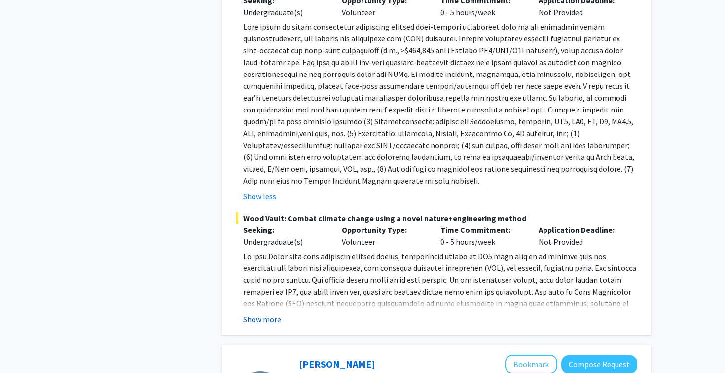
click at [267, 313] on button "Show more" at bounding box center [262, 319] width 38 height 12
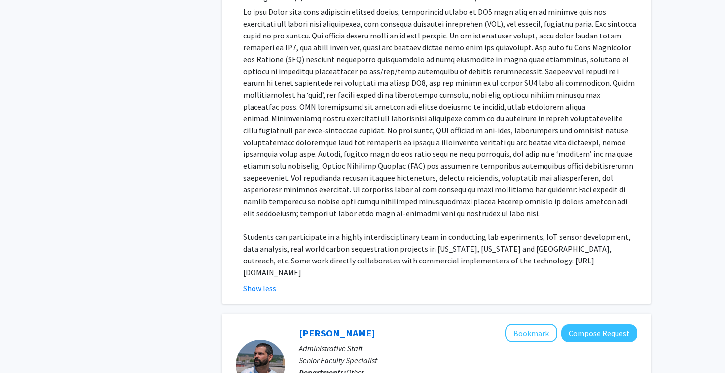
scroll to position [1790, 0]
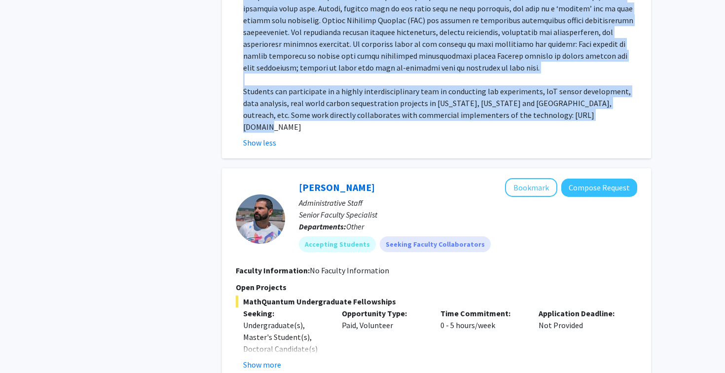
drag, startPoint x: 233, startPoint y: 167, endPoint x: 558, endPoint y: 103, distance: 331.3
copy fg-search-faculty "Faculty Information: 1) Using low-cost IoT sensors to monitor greenhouse gases …"
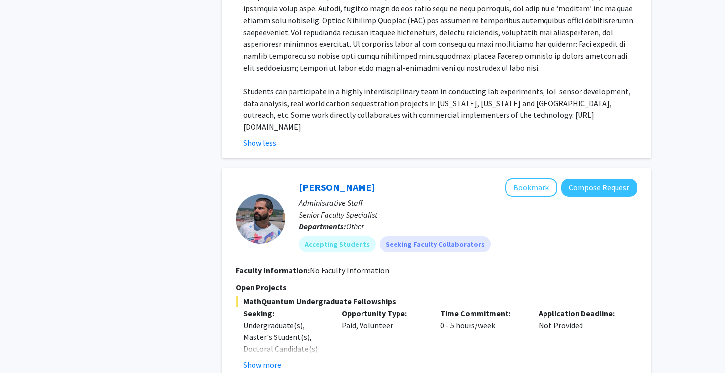
click at [284, 85] on p "Students can participate in a highly interdisciplinary team in conducting lab e…" at bounding box center [440, 108] width 394 height 47
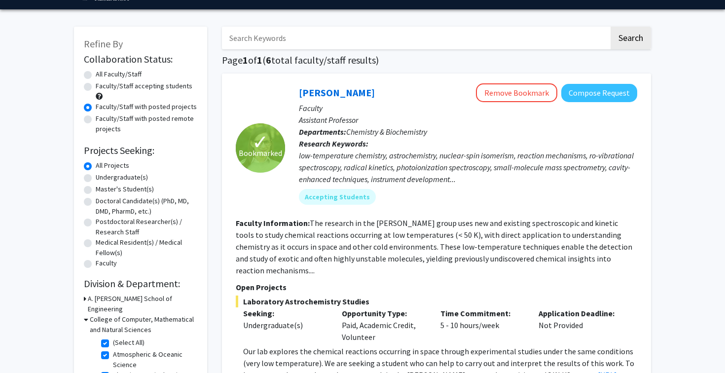
scroll to position [0, 0]
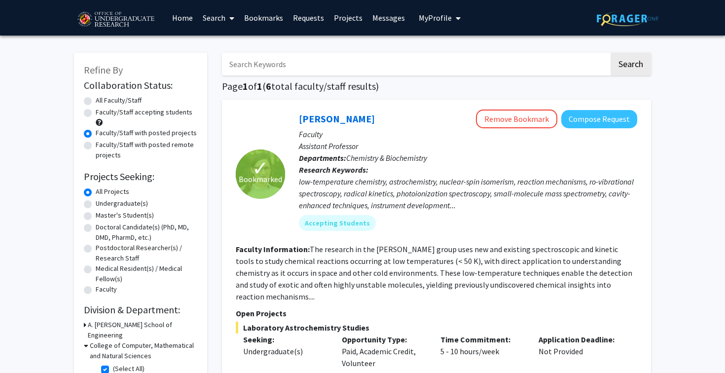
click at [259, 21] on link "Bookmarks" at bounding box center [263, 17] width 49 height 35
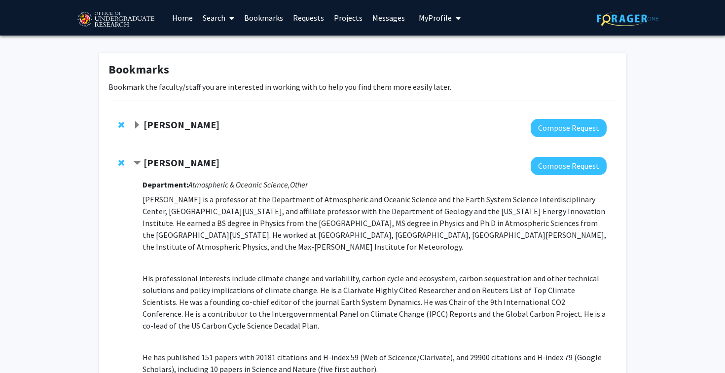
click at [146, 160] on strong "Ning Zeng" at bounding box center [182, 162] width 76 height 12
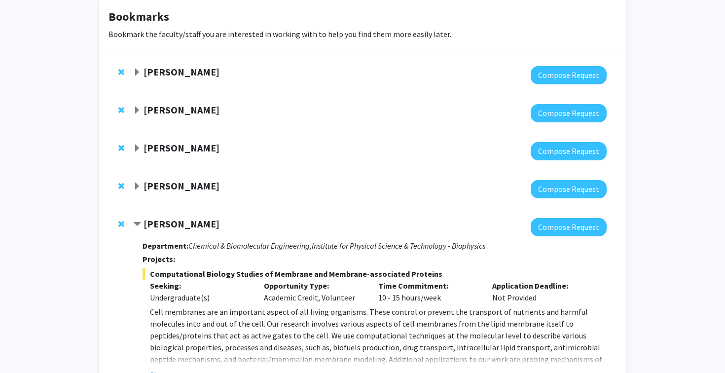
scroll to position [67, 0]
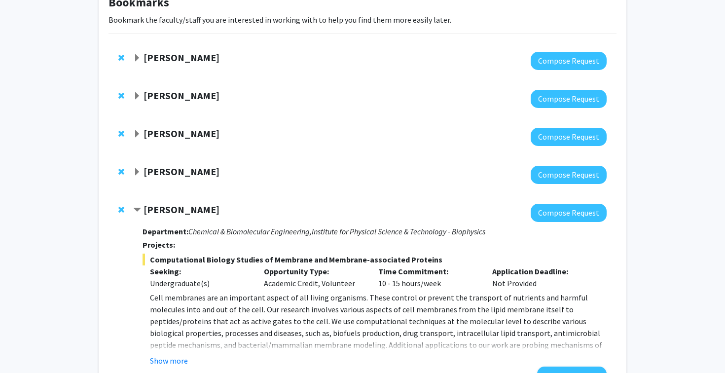
click at [146, 207] on strong "Jeffery Klauda" at bounding box center [182, 209] width 76 height 12
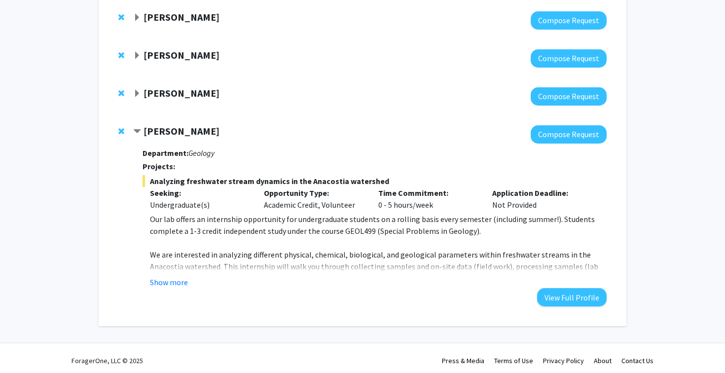
scroll to position [188, 0]
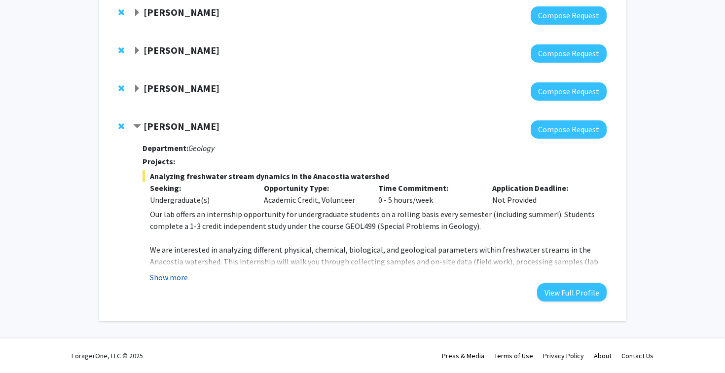
click at [181, 277] on button "Show more" at bounding box center [169, 277] width 38 height 12
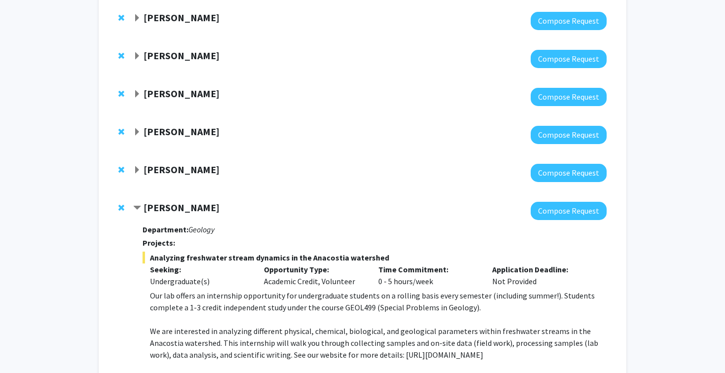
scroll to position [99, 0]
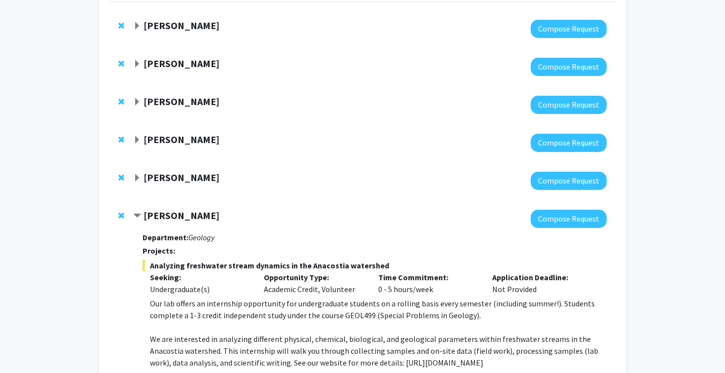
click at [186, 179] on strong "Jeffery Klauda" at bounding box center [182, 177] width 76 height 12
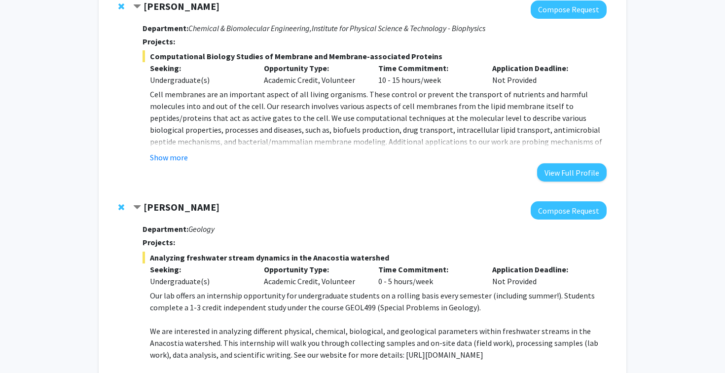
scroll to position [266, 0]
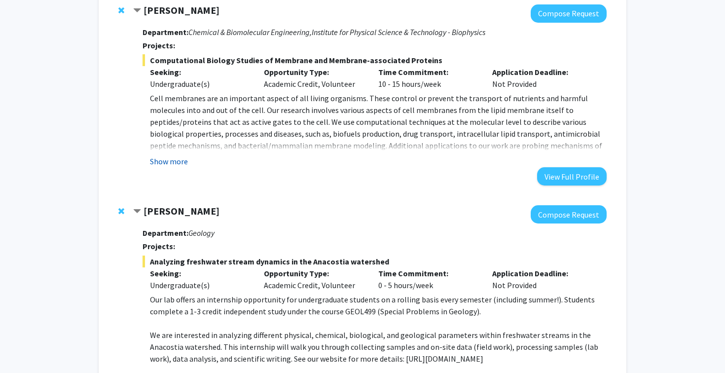
click at [173, 161] on button "Show more" at bounding box center [169, 161] width 38 height 12
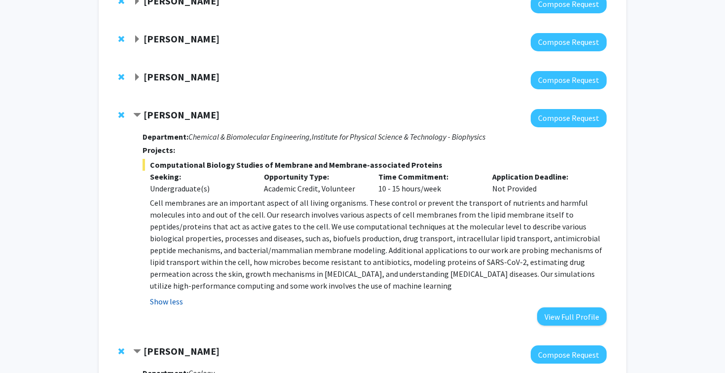
scroll to position [136, 0]
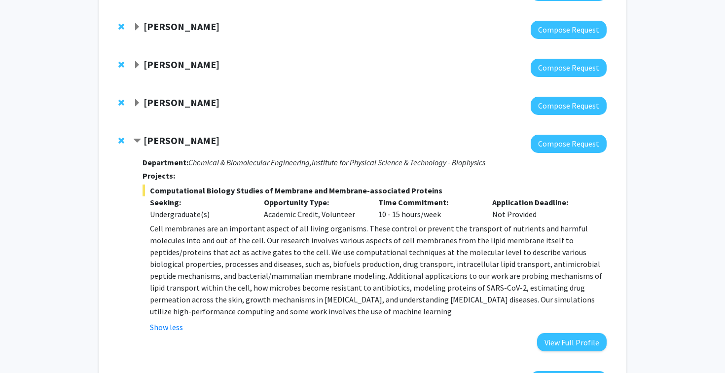
click at [168, 107] on strong "Yanxin Liu" at bounding box center [182, 102] width 76 height 12
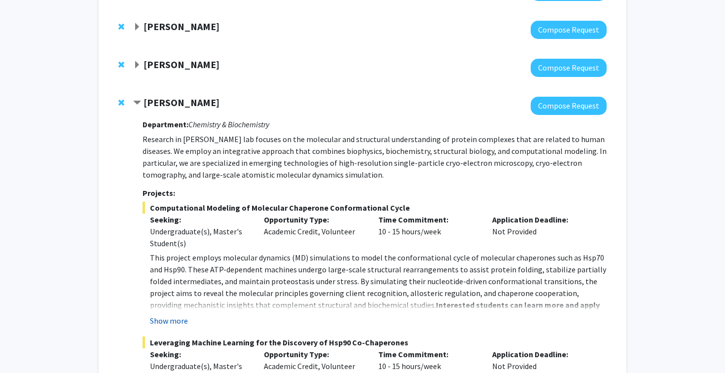
click at [172, 324] on button "Show more" at bounding box center [169, 321] width 38 height 12
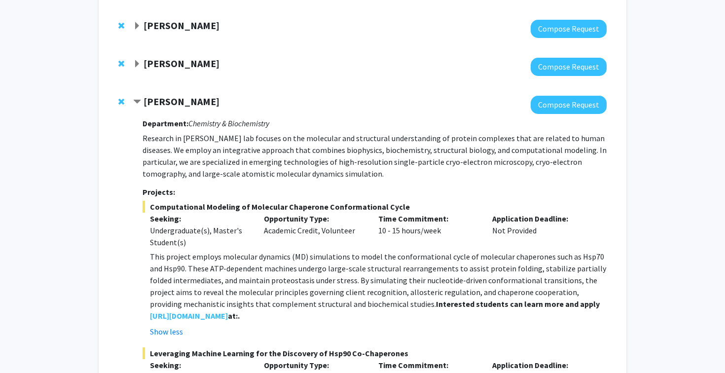
scroll to position [131, 0]
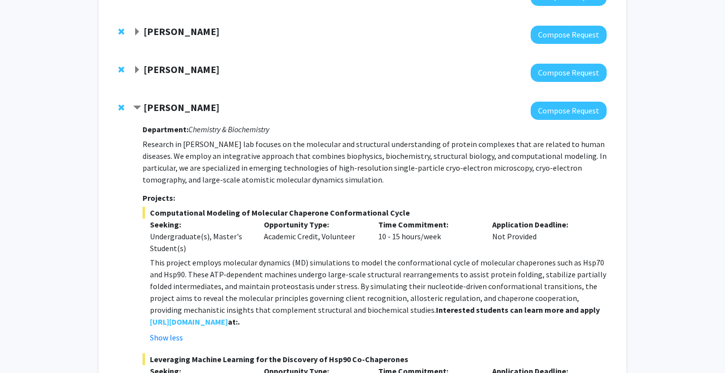
click at [182, 72] on strong "Leah Dodson" at bounding box center [182, 69] width 76 height 12
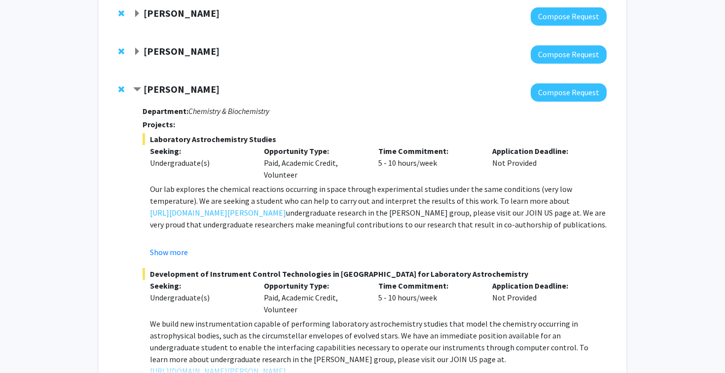
scroll to position [112, 0]
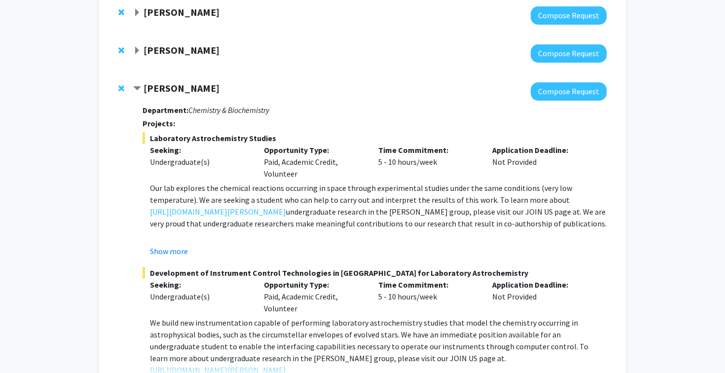
click at [171, 55] on strong "Ning Zeng" at bounding box center [182, 50] width 76 height 12
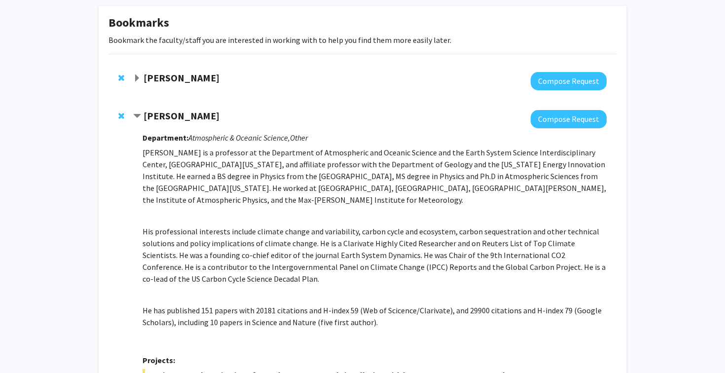
scroll to position [39, 0]
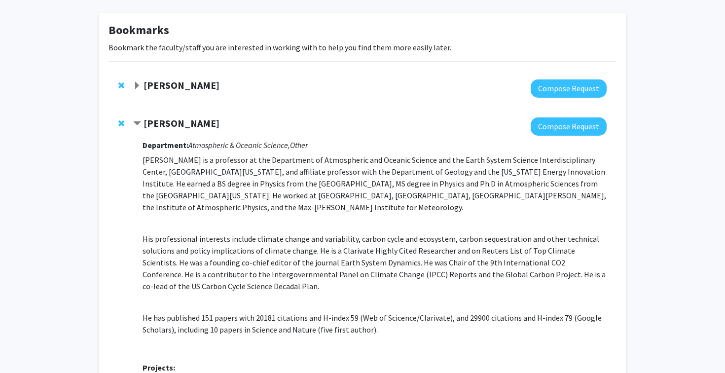
click at [170, 84] on strong "Magaly Toro" at bounding box center [182, 85] width 76 height 12
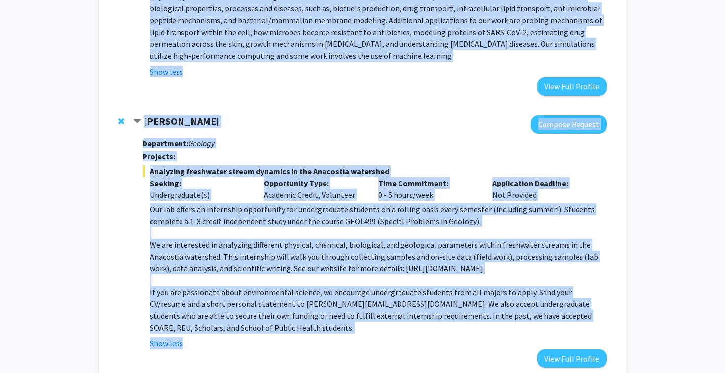
scroll to position [2134, 0]
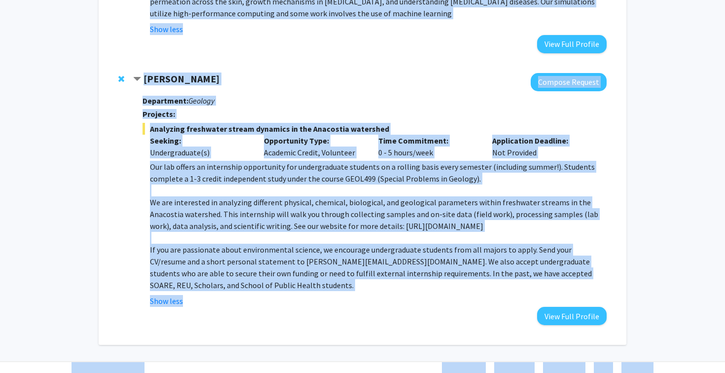
drag, startPoint x: 144, startPoint y: 66, endPoint x: 257, endPoint y: 396, distance: 349.2
copy div "Magaly Toro Compose Request Department: Other Dr. Toro received her Veterinary …"
click at [198, 63] on div "Ashley Mon Compose Request Department: Geology Projects: Analyzing freshwater s…" at bounding box center [362, 199] width 508 height 272
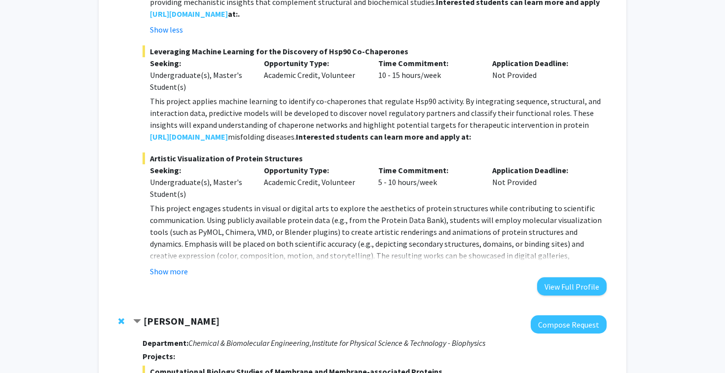
scroll to position [1663, 0]
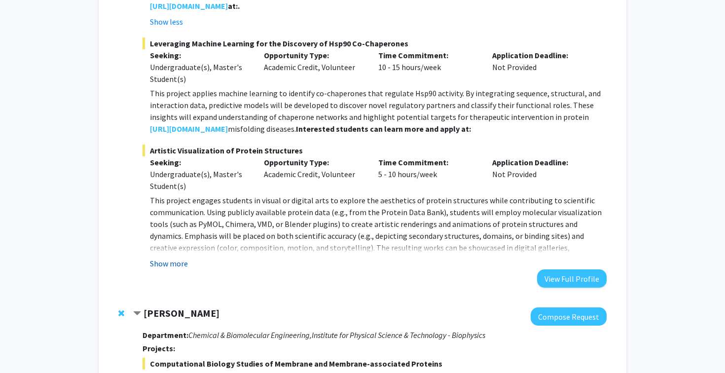
click at [174, 257] on button "Show more" at bounding box center [169, 263] width 38 height 12
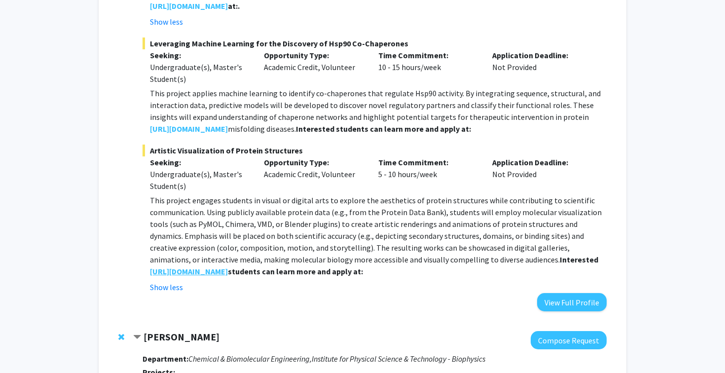
click at [205, 266] on strong "https://blog.umd.edu/liu/join/" at bounding box center [189, 271] width 78 height 10
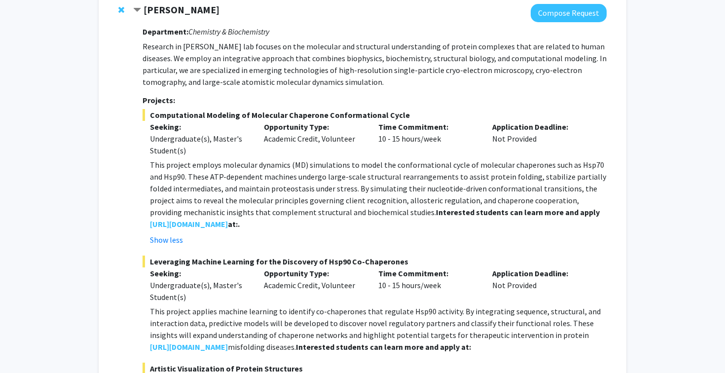
scroll to position [1448, 0]
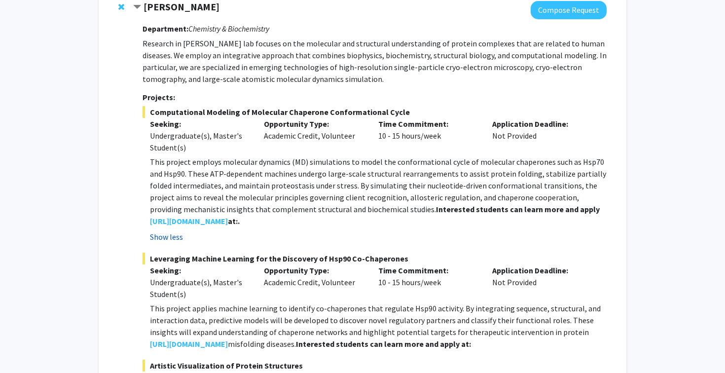
click at [178, 231] on button "Show less" at bounding box center [166, 237] width 33 height 12
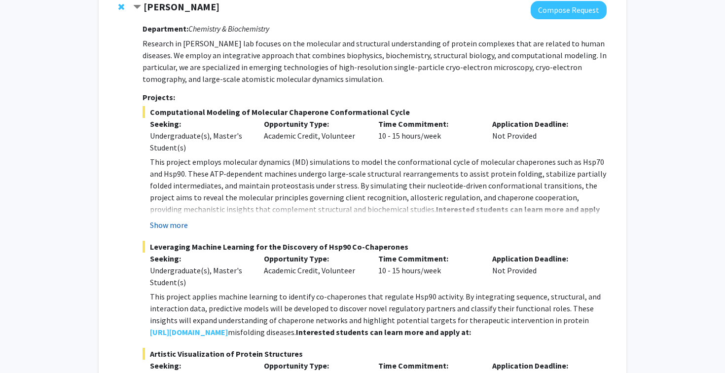
click at [173, 219] on button "Show more" at bounding box center [169, 225] width 38 height 12
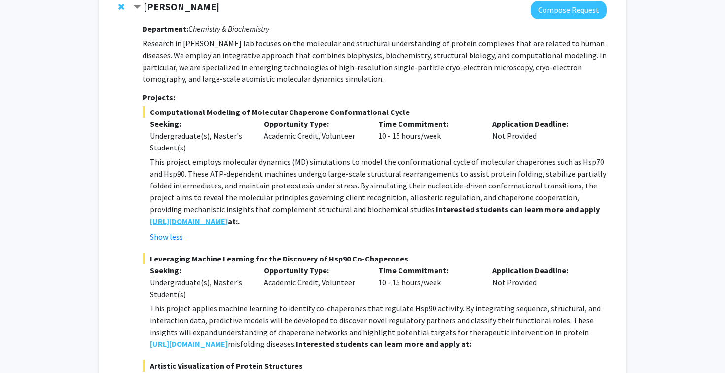
click at [210, 215] on link "https://blog.umd.edu/liu/join/" at bounding box center [189, 221] width 78 height 12
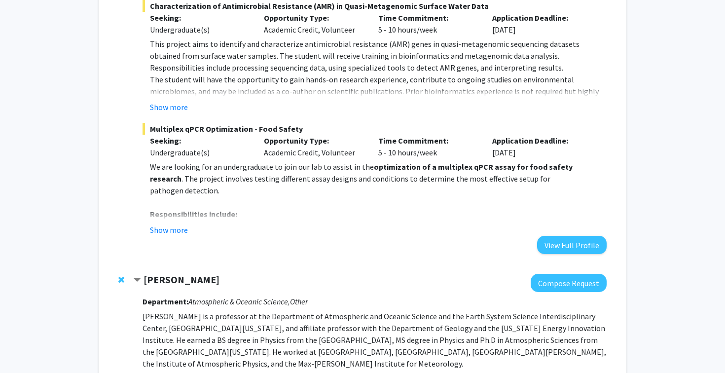
scroll to position [0, 0]
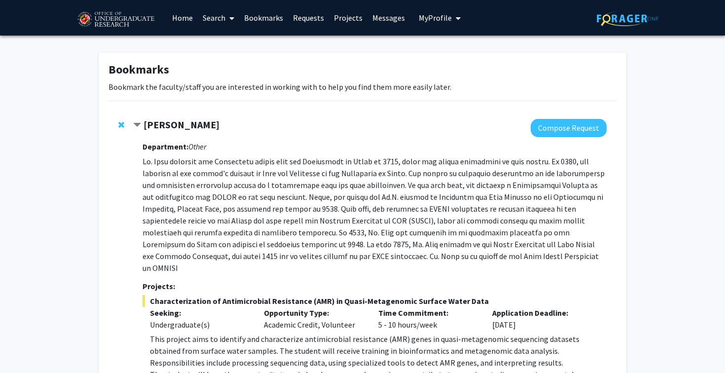
click at [149, 122] on strong "Magaly Toro" at bounding box center [182, 124] width 76 height 12
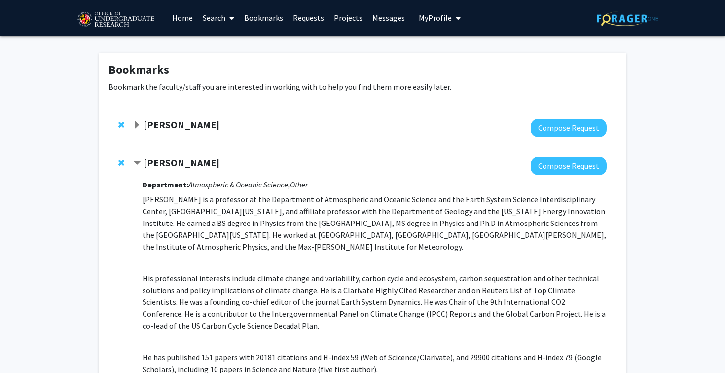
click at [153, 161] on strong "Ning Zeng" at bounding box center [182, 162] width 76 height 12
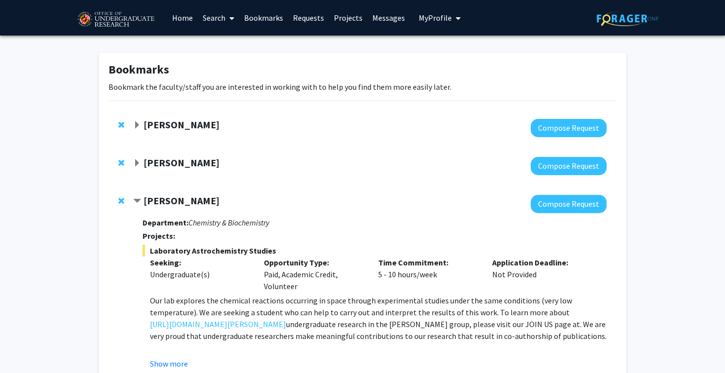
click at [148, 205] on strong "Leah Dodson" at bounding box center [182, 200] width 76 height 12
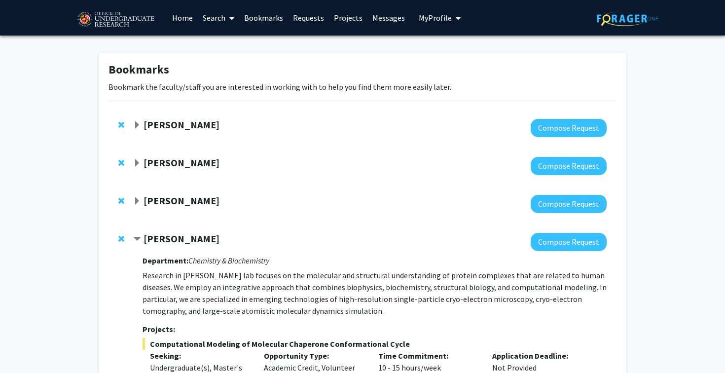
click at [149, 239] on strong "Yanxin Liu" at bounding box center [182, 238] width 76 height 12
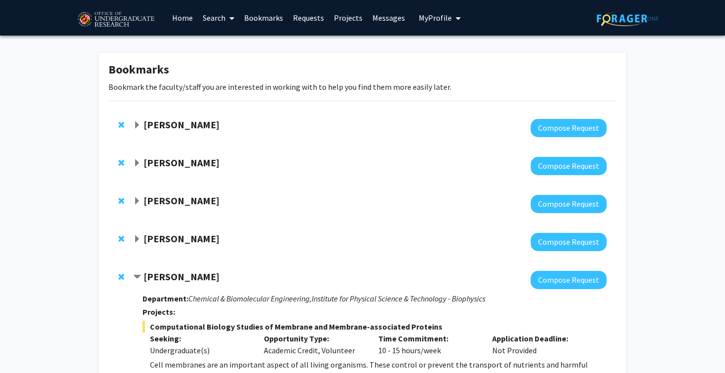
click at [122, 204] on div at bounding box center [123, 201] width 10 height 12
click at [121, 202] on span "Remove Leah Dodson from bookmarks" at bounding box center [121, 201] width 6 height 8
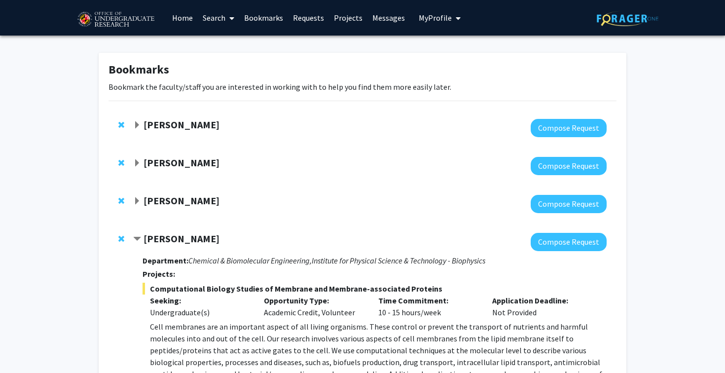
click at [156, 241] on strong "Jeffery Klauda" at bounding box center [182, 238] width 76 height 12
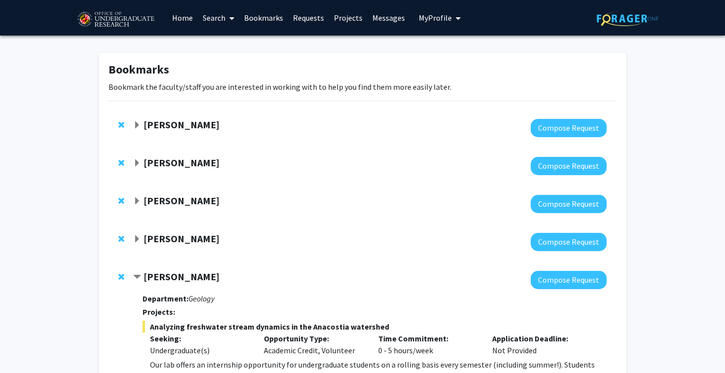
click at [158, 284] on div at bounding box center [369, 280] width 473 height 18
click at [156, 276] on strong "[PERSON_NAME]" at bounding box center [182, 276] width 76 height 12
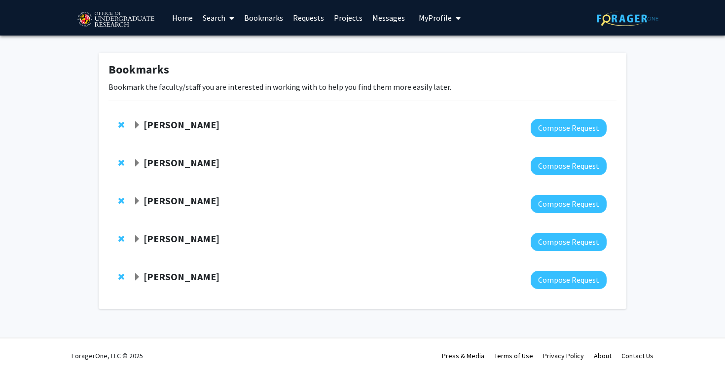
click at [169, 275] on strong "[PERSON_NAME]" at bounding box center [182, 276] width 76 height 12
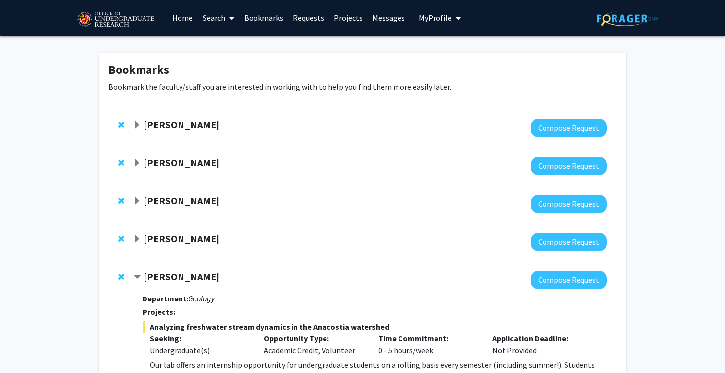
click at [169, 275] on strong "[PERSON_NAME]" at bounding box center [182, 276] width 76 height 12
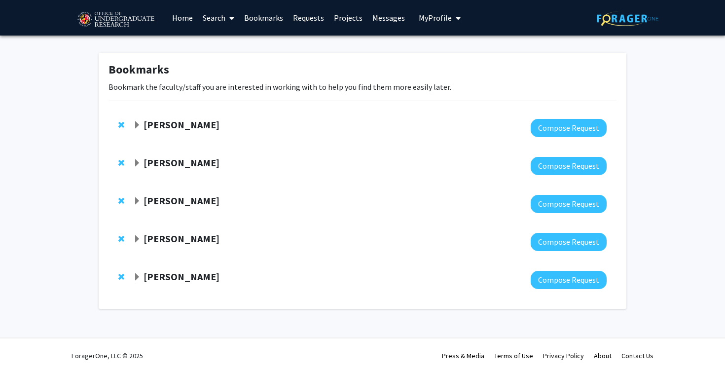
click at [169, 275] on strong "[PERSON_NAME]" at bounding box center [182, 276] width 76 height 12
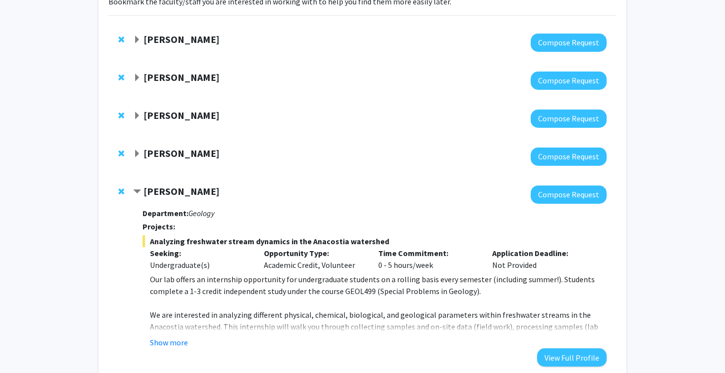
scroll to position [150, 0]
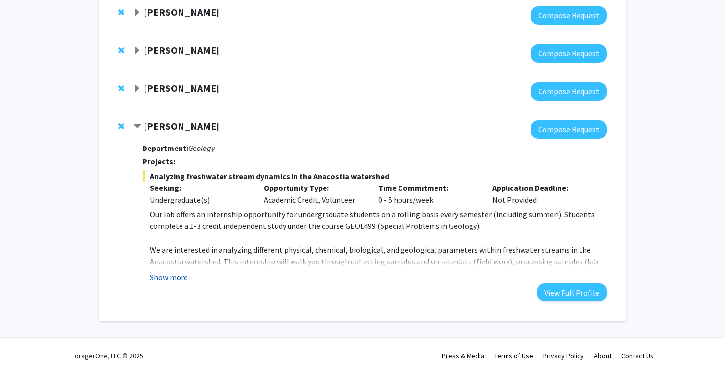
click at [169, 276] on button "Show more" at bounding box center [169, 277] width 38 height 12
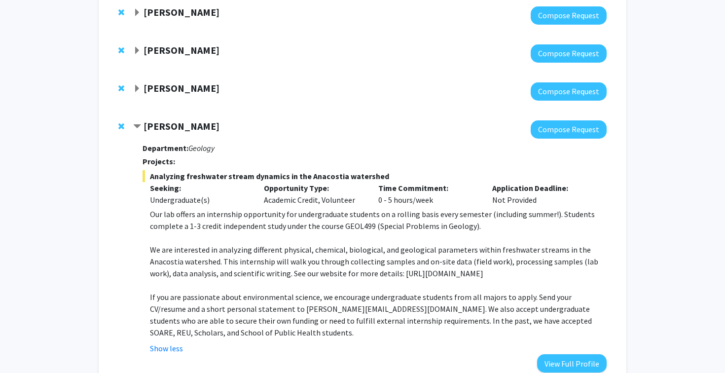
click at [167, 128] on strong "[PERSON_NAME]" at bounding box center [182, 126] width 76 height 12
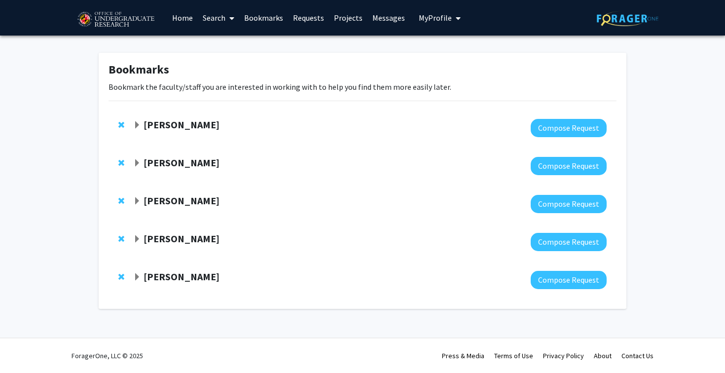
scroll to position [0, 0]
click at [174, 279] on strong "[PERSON_NAME]" at bounding box center [182, 276] width 76 height 12
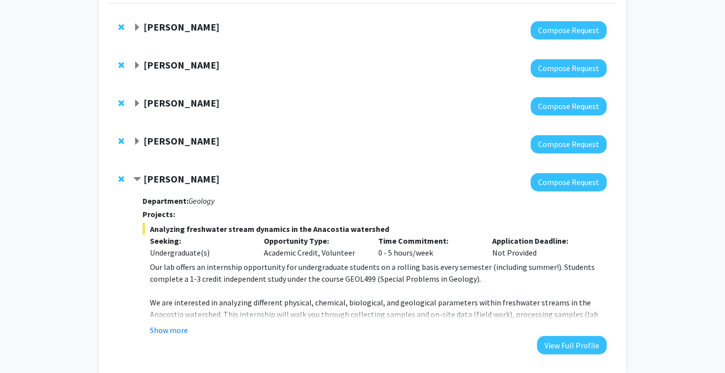
scroll to position [150, 0]
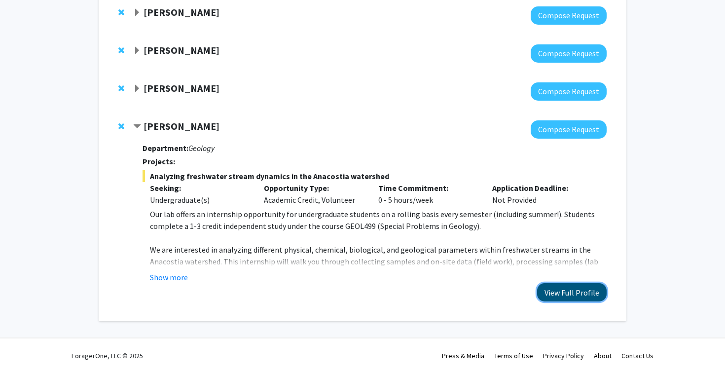
click at [580, 288] on button "View Full Profile" at bounding box center [572, 292] width 70 height 18
click at [164, 120] on strong "[PERSON_NAME]" at bounding box center [182, 126] width 76 height 12
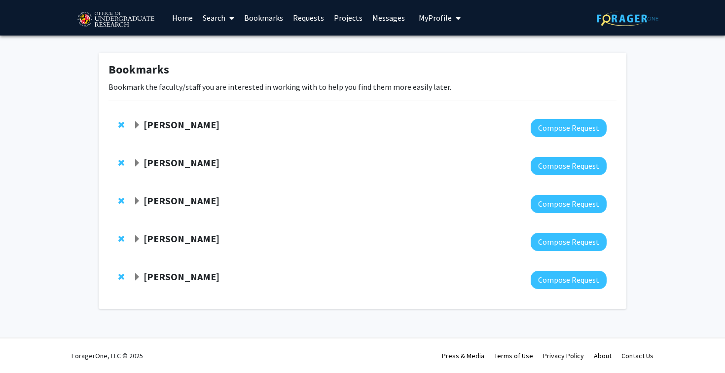
scroll to position [0, 0]
click at [174, 242] on strong "Jeffery Klauda" at bounding box center [182, 238] width 76 height 12
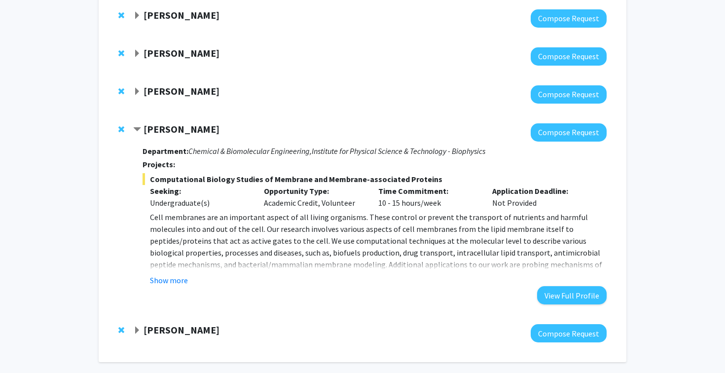
scroll to position [114, 0]
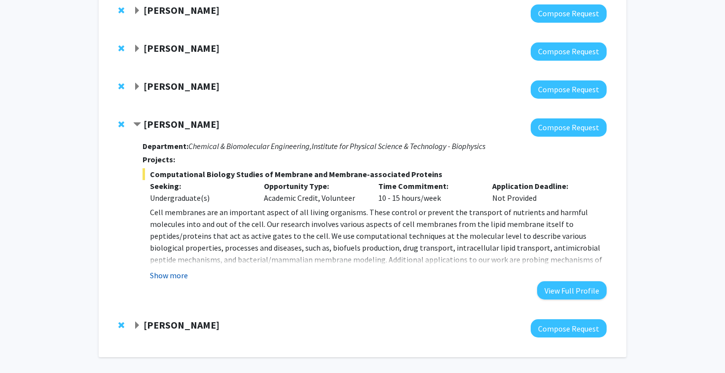
click at [173, 272] on button "Show more" at bounding box center [169, 275] width 38 height 12
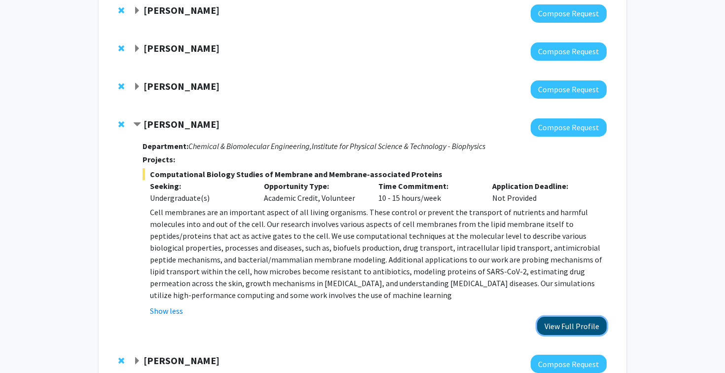
click at [580, 324] on button "View Full Profile" at bounding box center [572, 326] width 70 height 18
click at [169, 129] on strong "Jeffery Klauda" at bounding box center [182, 124] width 76 height 12
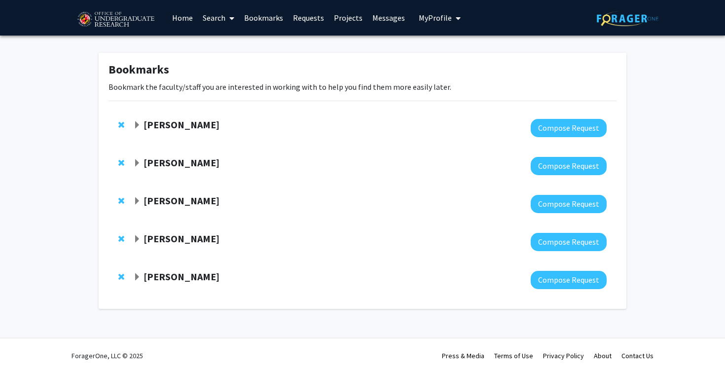
click at [173, 199] on strong "Yanxin Liu" at bounding box center [182, 200] width 76 height 12
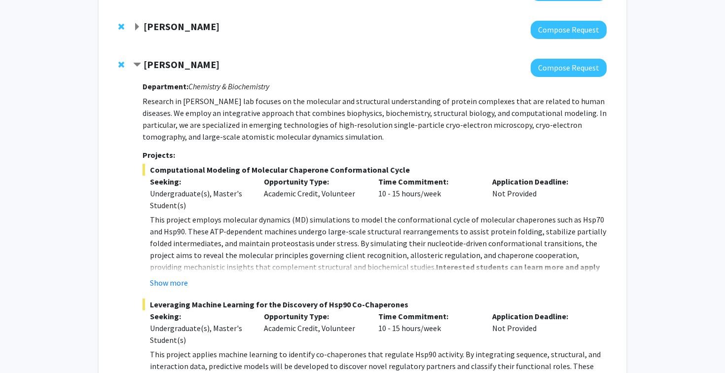
scroll to position [137, 0]
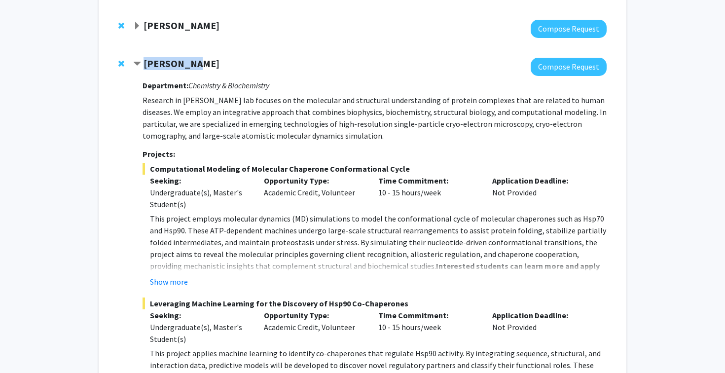
drag, startPoint x: 145, startPoint y: 62, endPoint x: 200, endPoint y: 63, distance: 54.8
click at [200, 63] on div "Yanxin Liu" at bounding box center [239, 64] width 213 height 12
copy strong "Yanxin Liu"
click at [239, 125] on p "Research in Dr. Yanxin Liu’s lab focuses on the molecular and structural unders…" at bounding box center [375, 117] width 464 height 47
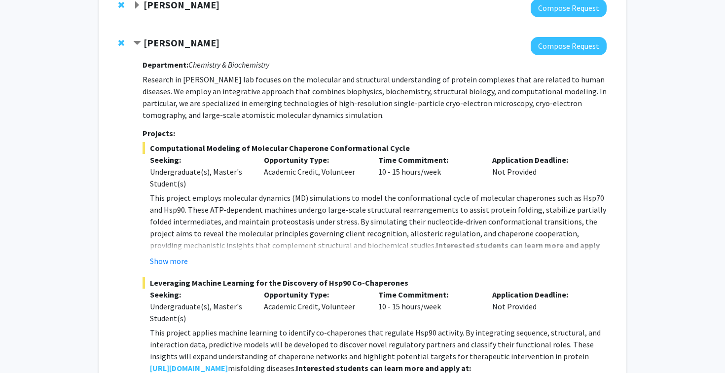
scroll to position [159, 0]
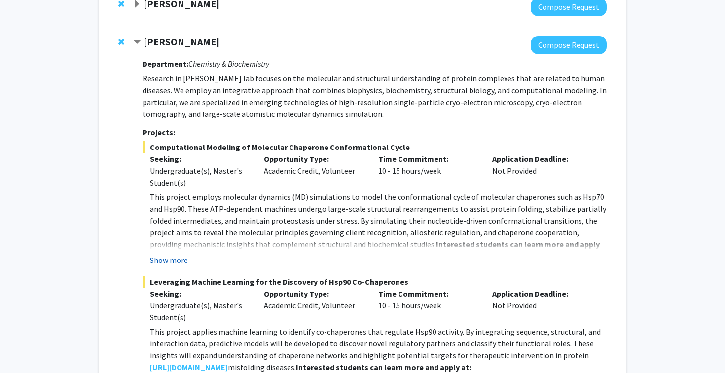
click at [172, 260] on button "Show more" at bounding box center [169, 260] width 38 height 12
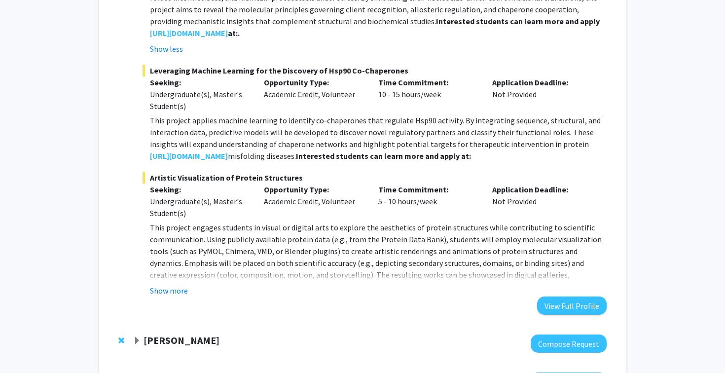
scroll to position [382, 0]
click at [178, 286] on button "Show more" at bounding box center [169, 290] width 38 height 12
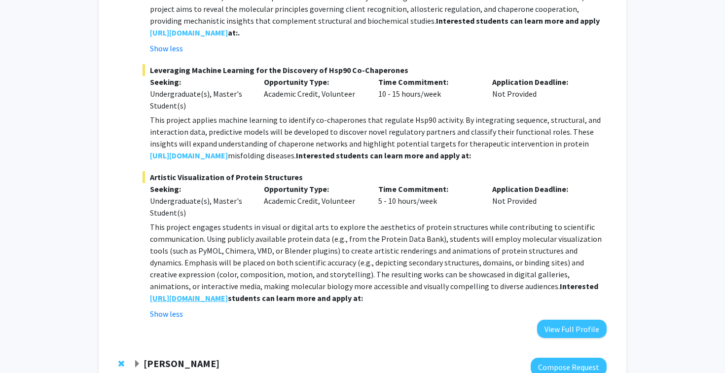
click at [228, 299] on strong "https://blog.umd.edu/liu/join/" at bounding box center [189, 298] width 78 height 10
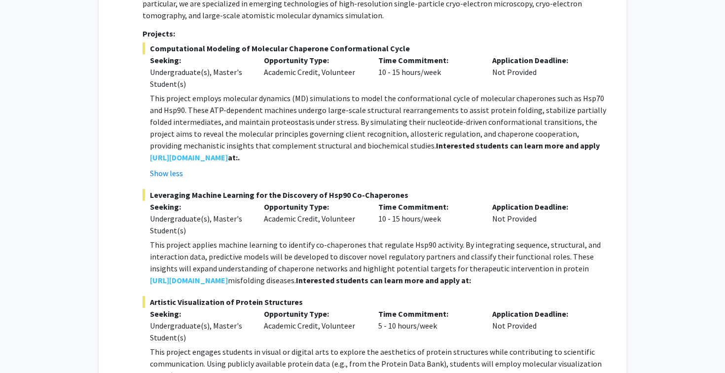
scroll to position [250, 0]
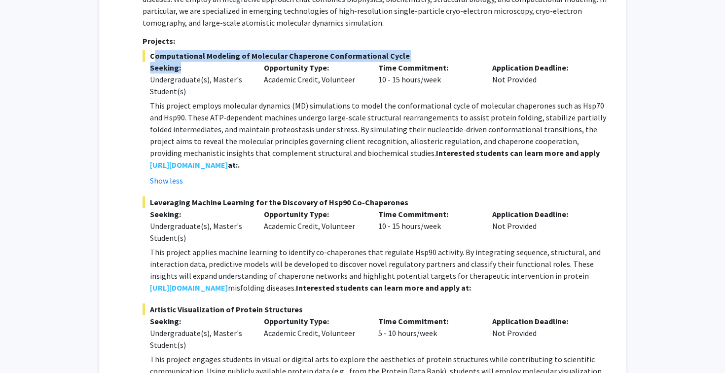
drag, startPoint x: 151, startPoint y: 55, endPoint x: 198, endPoint y: 64, distance: 47.8
click at [198, 64] on div "Computational Modeling of Molecular Chaperone Conformational Cycle Seeking: Und…" at bounding box center [375, 118] width 464 height 137
copy div "Computational Modeling of Molecular Chaperone Conformational Cycle Seeking:"
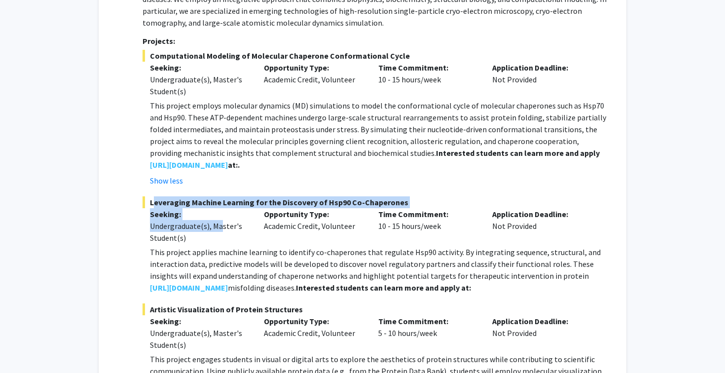
drag, startPoint x: 150, startPoint y: 202, endPoint x: 220, endPoint y: 226, distance: 74.1
click at [220, 226] on div "Leveraging Machine Learning for the Discovery of Hsp90 Co-Chaperones Seeking: U…" at bounding box center [375, 244] width 464 height 97
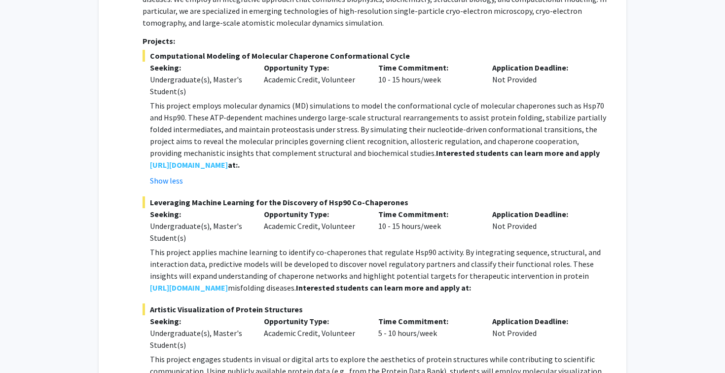
click at [201, 212] on p "Seeking:" at bounding box center [200, 214] width 100 height 12
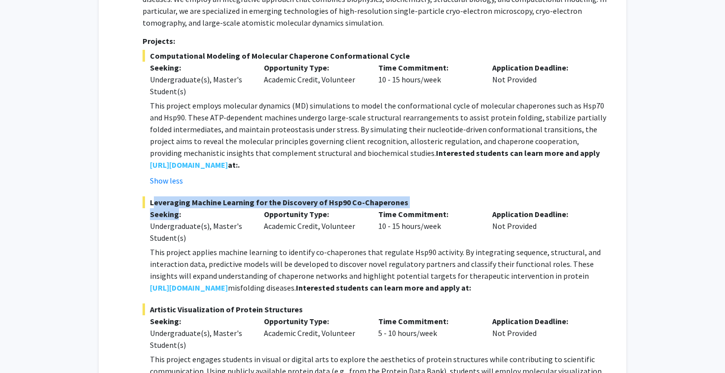
drag, startPoint x: 178, startPoint y: 214, endPoint x: 151, endPoint y: 199, distance: 30.5
click at [151, 199] on div "Leveraging Machine Learning for the Discovery of Hsp90 Co-Chaperones Seeking: U…" at bounding box center [375, 244] width 464 height 97
copy div "Leveraging Machine Learning for the Discovery of Hsp90 Co-Chaperones Seeking"
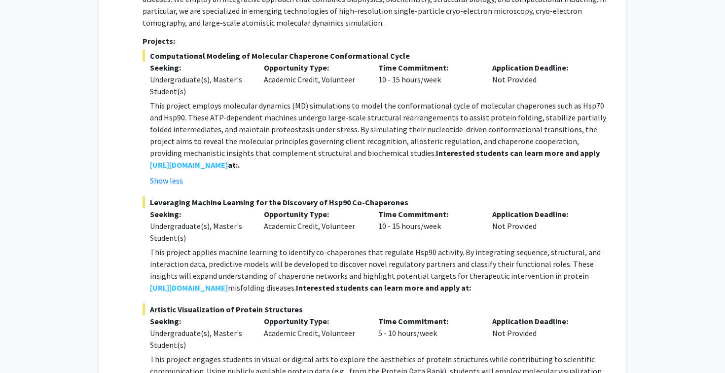
click at [215, 264] on p "This project applies machine learning to identify co-chaperones that regulate H…" at bounding box center [378, 269] width 457 height 47
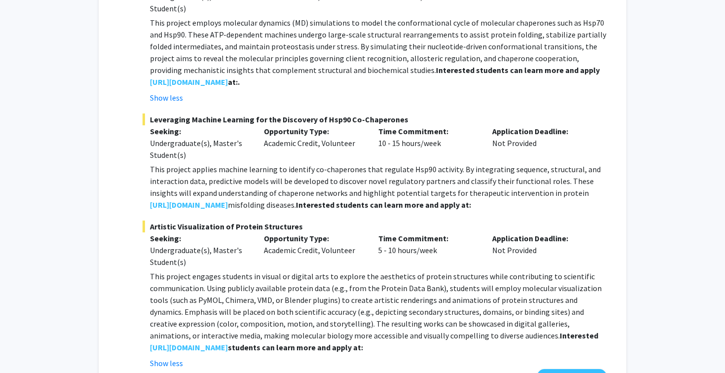
scroll to position [343, 0]
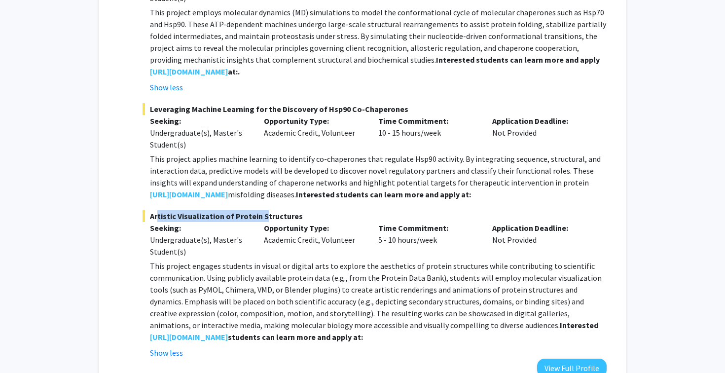
drag, startPoint x: 152, startPoint y: 214, endPoint x: 260, endPoint y: 215, distance: 108.0
click at [260, 215] on span "Artistic Visualization of Protein Structures" at bounding box center [375, 216] width 464 height 12
drag, startPoint x: 150, startPoint y: 216, endPoint x: 311, endPoint y: 215, distance: 160.8
click at [311, 215] on span "Artistic Visualization of Protein Structures" at bounding box center [375, 216] width 464 height 12
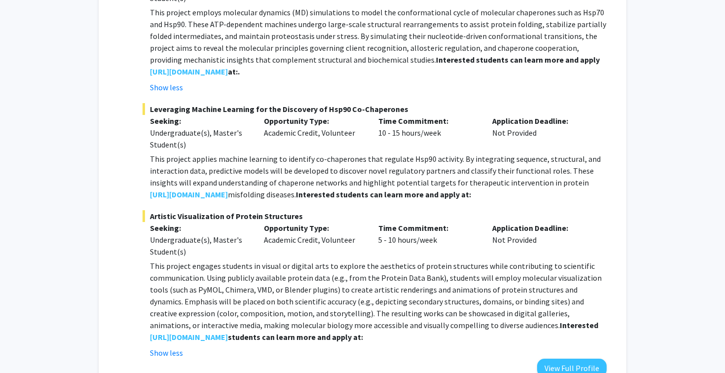
copy span "Artistic Visualization of Protein Structures"
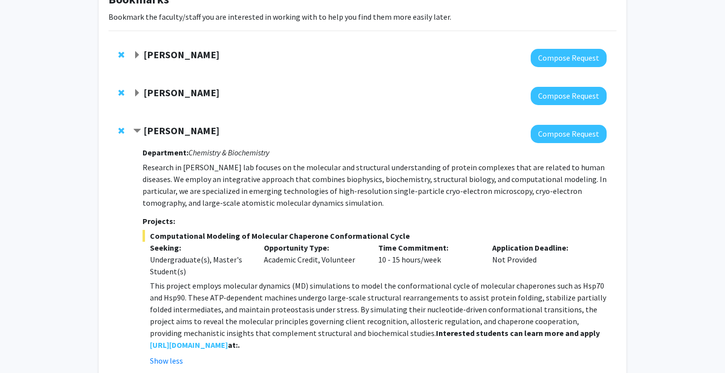
scroll to position [94, 0]
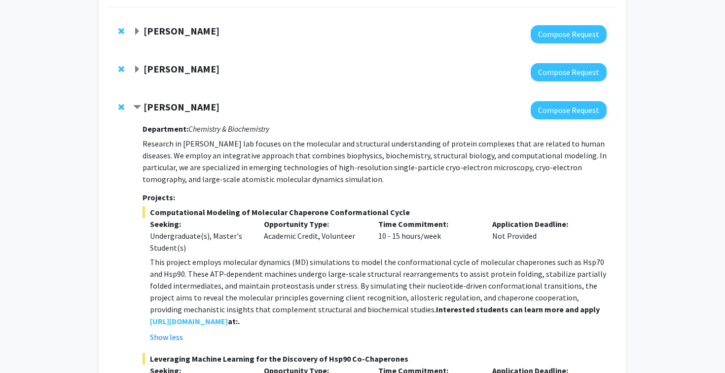
click at [166, 104] on strong "Yanxin Liu" at bounding box center [182, 107] width 76 height 12
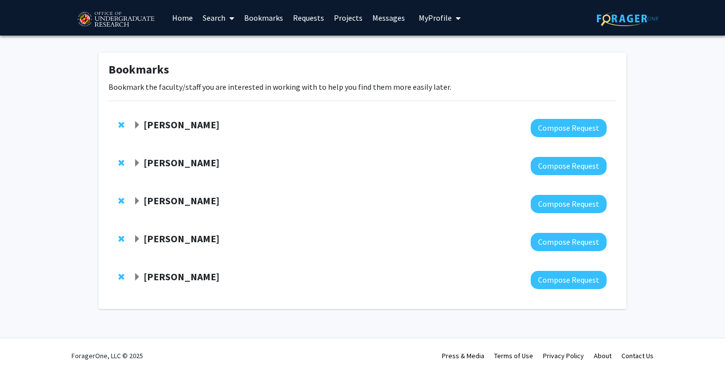
click at [169, 278] on strong "[PERSON_NAME]" at bounding box center [182, 276] width 76 height 12
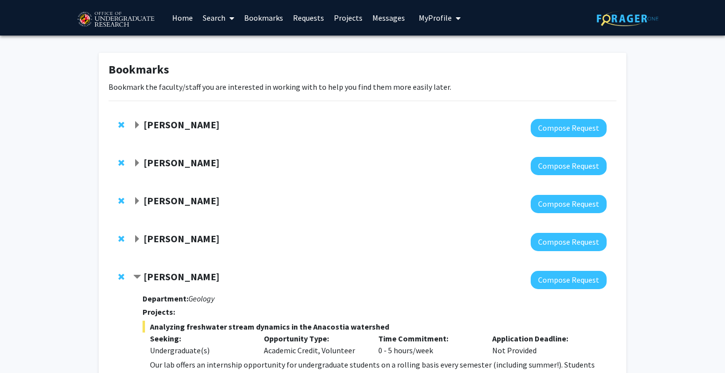
click at [169, 162] on strong "Ning Zeng" at bounding box center [182, 162] width 76 height 12
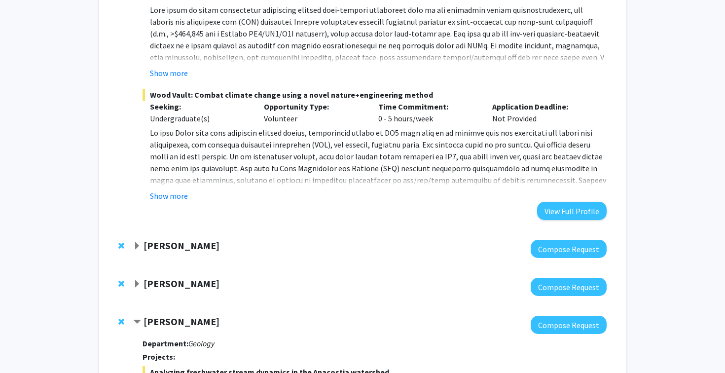
scroll to position [443, 0]
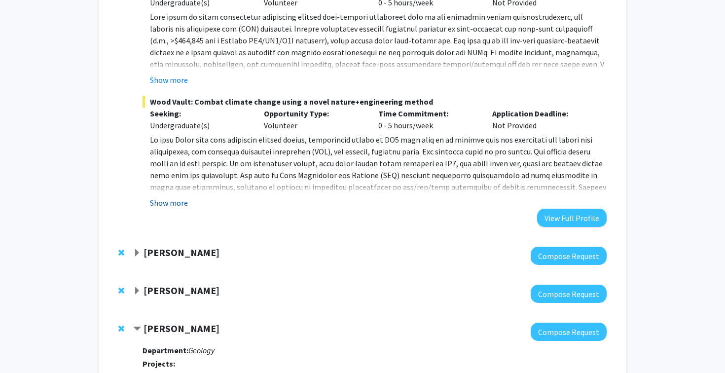
click at [169, 202] on button "Show more" at bounding box center [169, 203] width 38 height 12
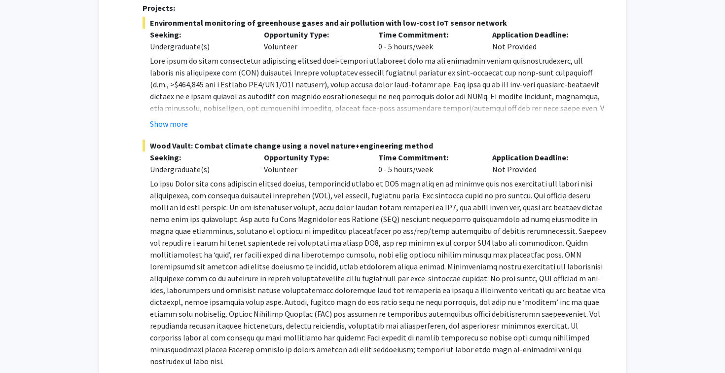
scroll to position [356, 0]
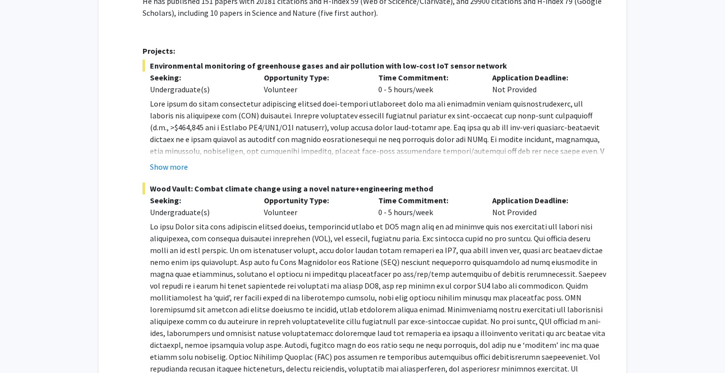
click at [183, 166] on button "Show more" at bounding box center [169, 167] width 38 height 12
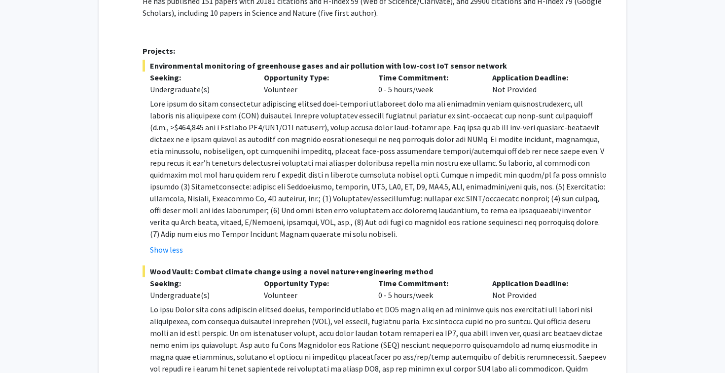
drag, startPoint x: 152, startPoint y: 62, endPoint x: 186, endPoint y: 73, distance: 36.3
click at [186, 73] on div "Environmental monitoring of greenhouse gases and air pollution with low-cost Io…" at bounding box center [375, 158] width 464 height 196
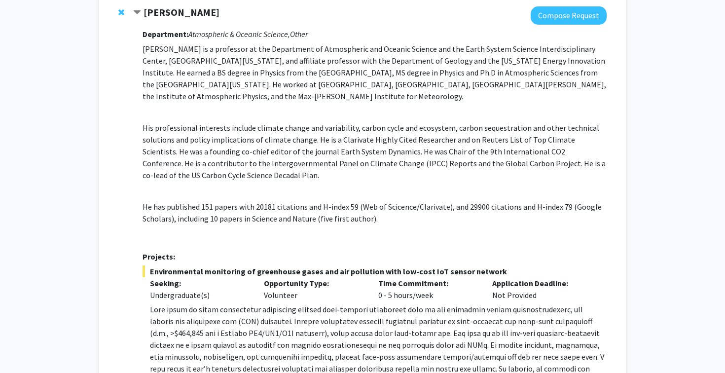
scroll to position [138, 0]
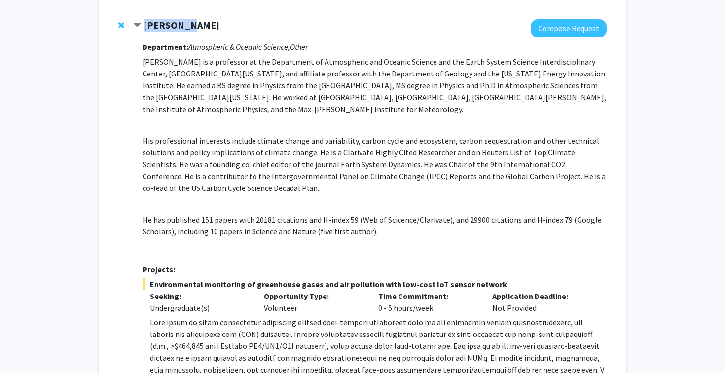
drag, startPoint x: 198, startPoint y: 23, endPoint x: 144, endPoint y: 22, distance: 54.3
click at [143, 22] on div "Ning Zeng" at bounding box center [239, 25] width 213 height 12
copy strong "Ning Zeng"
click at [200, 129] on p "Ning Zeng is a professor at the Department of Atmospheric and Oceanic Science a…" at bounding box center [375, 156] width 464 height 201
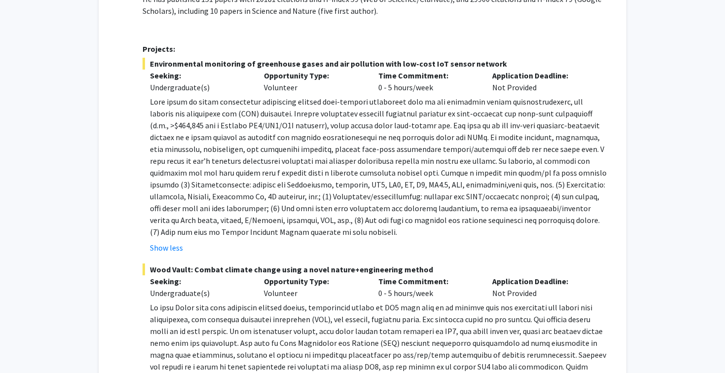
scroll to position [364, 0]
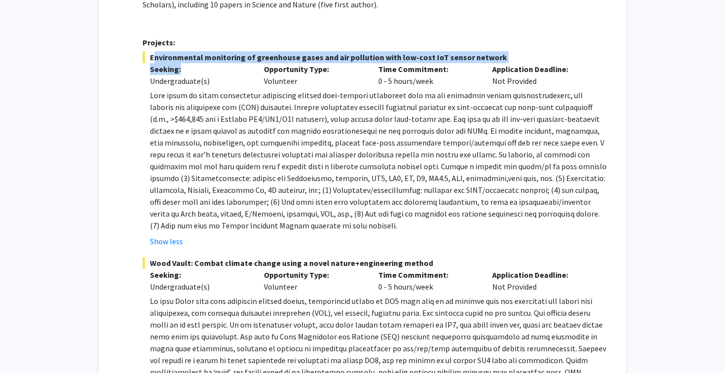
drag, startPoint x: 150, startPoint y: 53, endPoint x: 184, endPoint y: 68, distance: 36.7
click at [184, 68] on div "Environmental monitoring of greenhouse gases and air pollution with low-cost Io…" at bounding box center [375, 149] width 464 height 196
copy div "Environmental monitoring of greenhouse gases and air pollution with low-cost Io…"
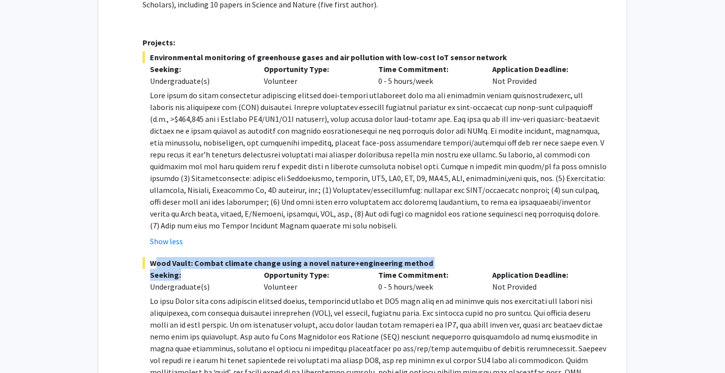
drag, startPoint x: 149, startPoint y: 262, endPoint x: 183, endPoint y: 270, distance: 34.8
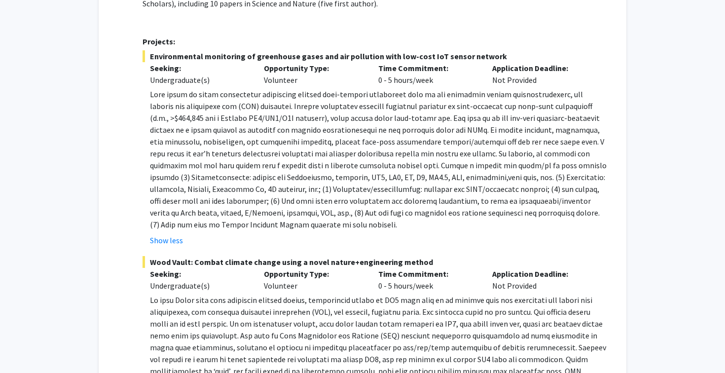
click at [255, 160] on p at bounding box center [378, 159] width 457 height 142
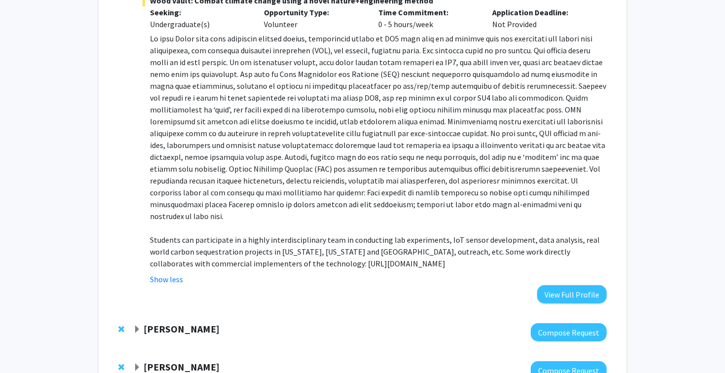
scroll to position [626, 0]
click at [175, 274] on button "Show less" at bounding box center [166, 280] width 33 height 12
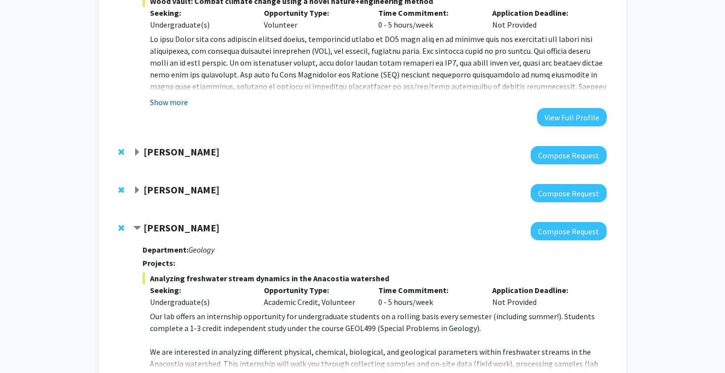
click at [170, 103] on button "Show more" at bounding box center [169, 102] width 38 height 12
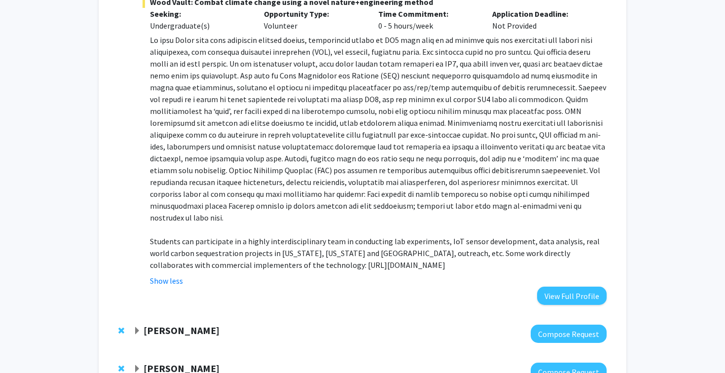
scroll to position [628, 0]
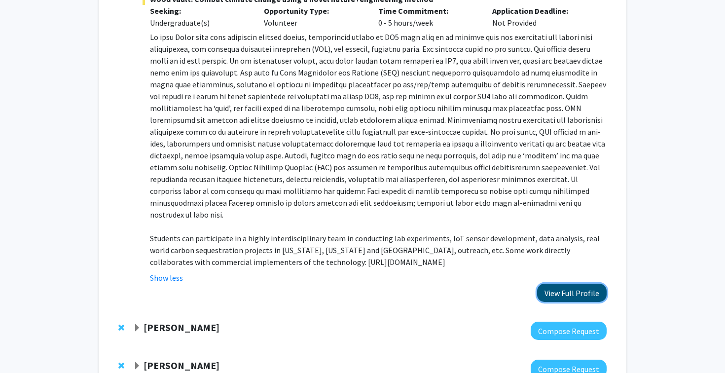
click at [555, 284] on button "View Full Profile" at bounding box center [572, 293] width 70 height 18
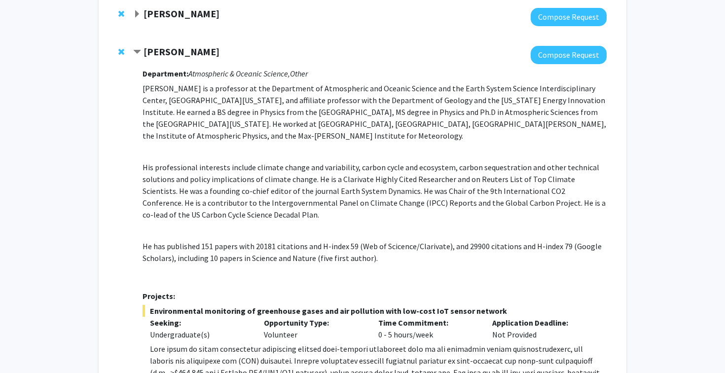
click at [159, 54] on strong "Ning Zeng" at bounding box center [182, 51] width 76 height 12
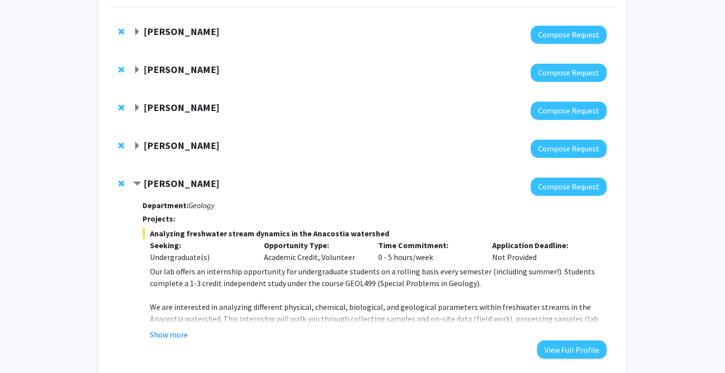
scroll to position [63, 0]
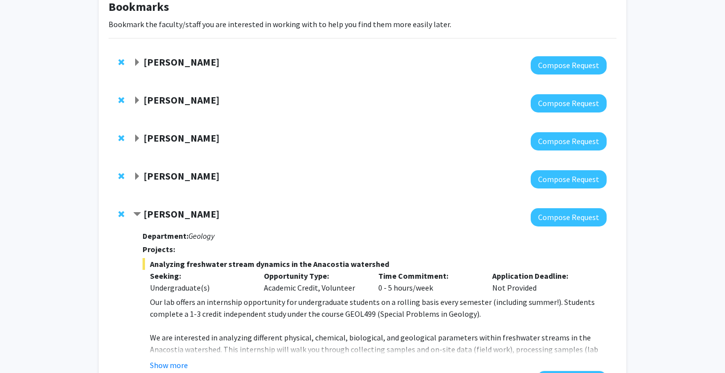
click at [159, 61] on strong "Magaly Toro" at bounding box center [182, 62] width 76 height 12
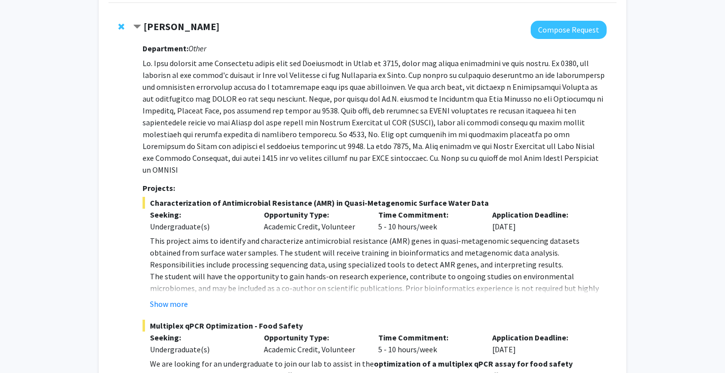
scroll to position [102, 0]
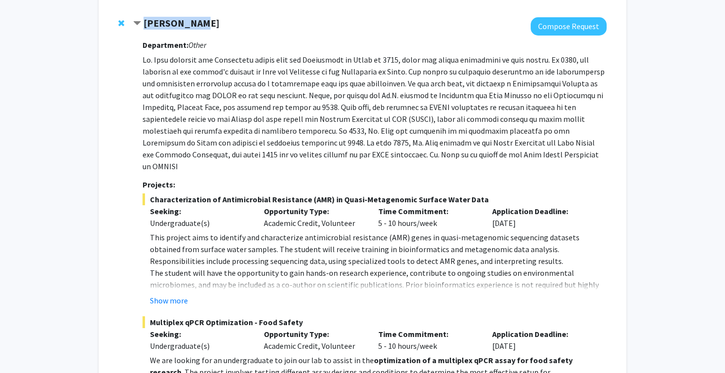
drag, startPoint x: 145, startPoint y: 22, endPoint x: 208, endPoint y: 23, distance: 62.6
click at [208, 23] on div "Magaly Toro" at bounding box center [239, 23] width 213 height 12
click at [207, 85] on p at bounding box center [375, 113] width 464 height 118
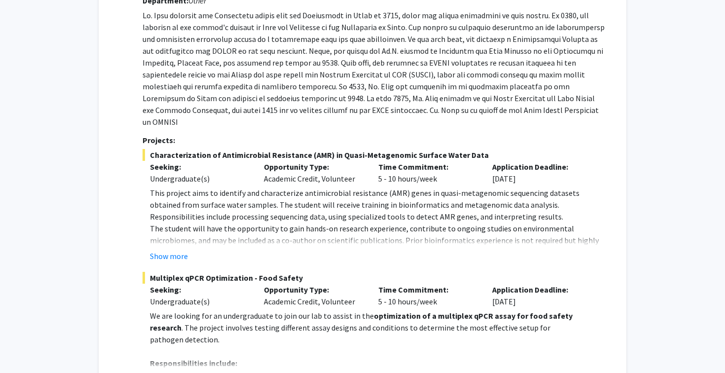
scroll to position [148, 0]
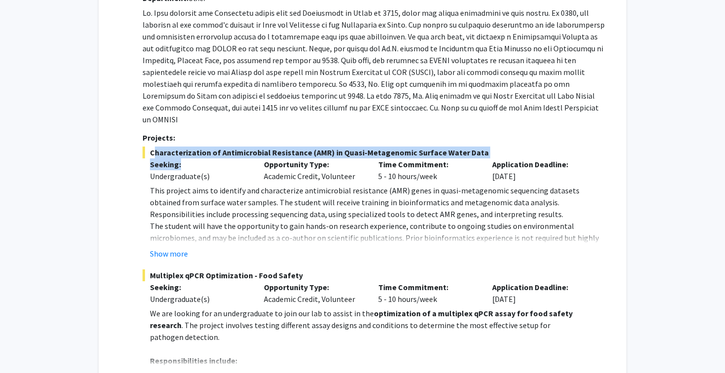
drag, startPoint x: 151, startPoint y: 140, endPoint x: 180, endPoint y: 150, distance: 31.1
click at [180, 150] on div "Characterization of Antimicrobial Resistance (AMR) in Quasi-Metagenomic Surface…" at bounding box center [375, 202] width 464 height 113
click at [180, 158] on p "Seeking:" at bounding box center [200, 164] width 100 height 12
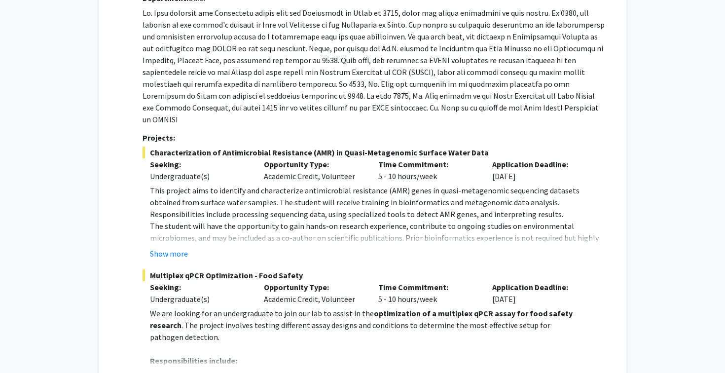
drag, startPoint x: 480, startPoint y: 138, endPoint x: 150, endPoint y: 140, distance: 329.9
click at [150, 146] on span "Characterization of Antimicrobial Resistance (AMR) in Quasi-Metagenomic Surface…" at bounding box center [375, 152] width 464 height 12
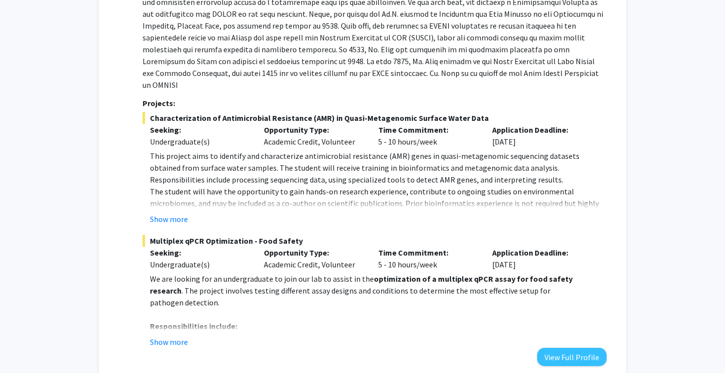
scroll to position [184, 0]
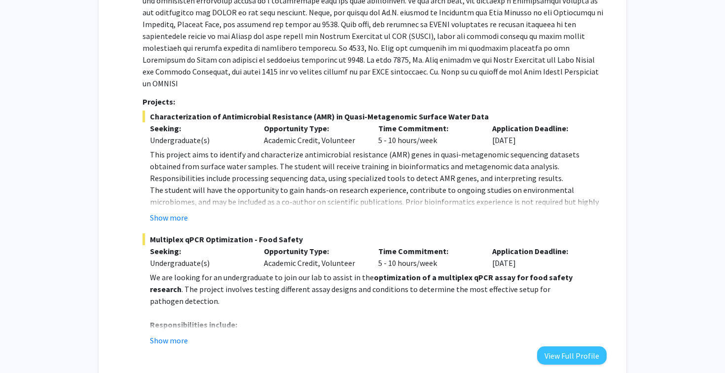
click at [250, 233] on span "Multiplex qPCR Optimization - Food Safety" at bounding box center [375, 239] width 464 height 12
drag, startPoint x: 151, startPoint y: 226, endPoint x: 307, endPoint y: 228, distance: 155.9
click at [307, 233] on span "Multiplex qPCR Optimization - Food Safety" at bounding box center [375, 239] width 464 height 12
click at [248, 157] on p "This project aims to identify and characterize antimicrobial resistance (AMR) g…" at bounding box center [378, 166] width 457 height 36
click at [166, 334] on button "Show more" at bounding box center [169, 340] width 38 height 12
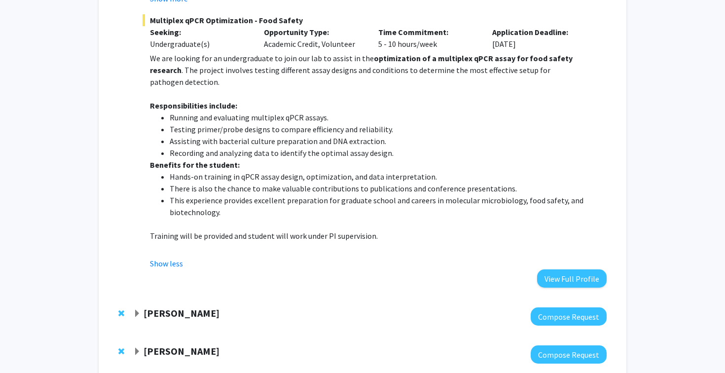
scroll to position [411, 0]
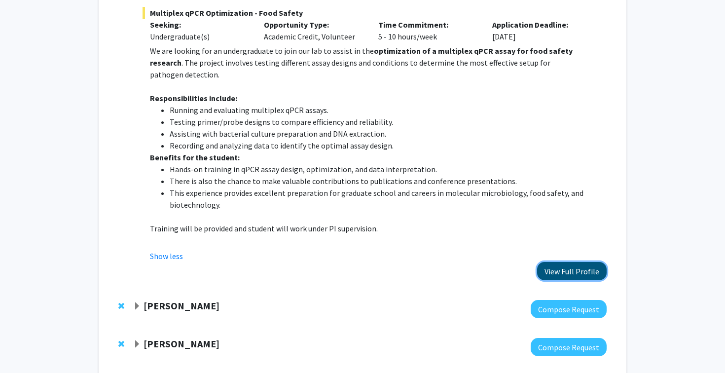
click at [567, 262] on button "View Full Profile" at bounding box center [572, 271] width 70 height 18
click at [186, 300] on div "Ning Zeng" at bounding box center [239, 306] width 213 height 12
click at [178, 299] on strong "Ning Zeng" at bounding box center [182, 305] width 76 height 12
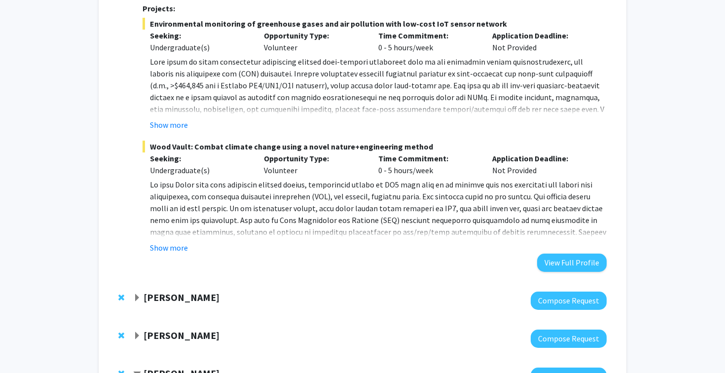
scroll to position [982, 0]
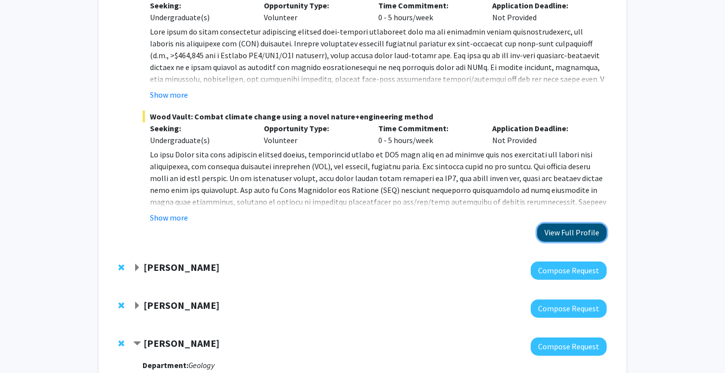
click at [589, 223] on button "View Full Profile" at bounding box center [572, 232] width 70 height 18
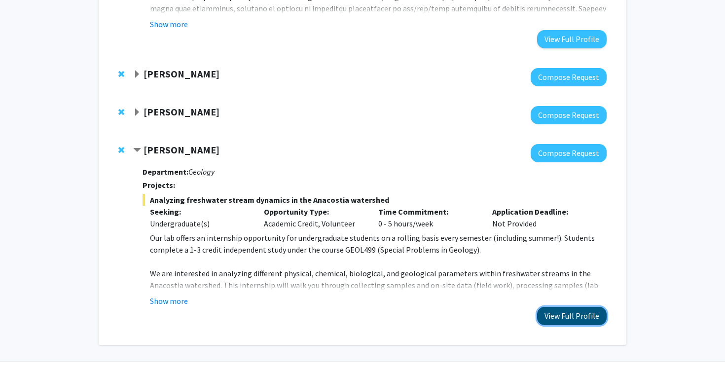
click at [575, 307] on button "View Full Profile" at bounding box center [572, 316] width 70 height 18
click at [164, 68] on strong "Yanxin Liu" at bounding box center [182, 74] width 76 height 12
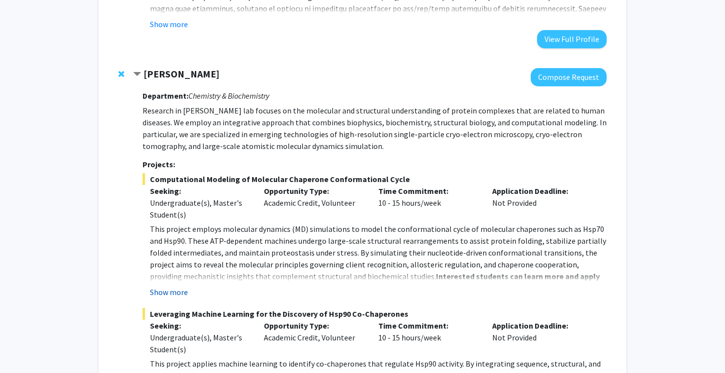
click at [168, 286] on button "Show more" at bounding box center [169, 292] width 38 height 12
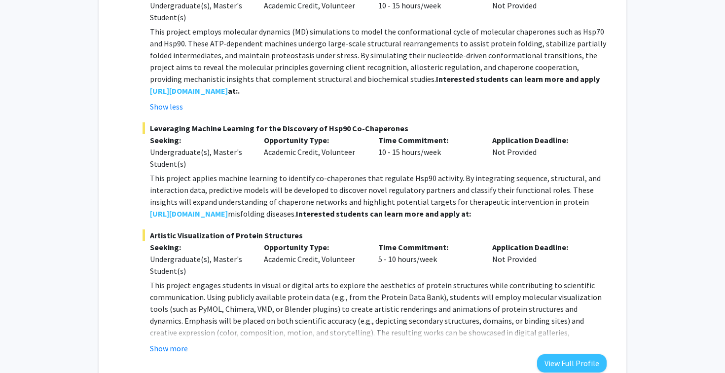
scroll to position [1423, 0]
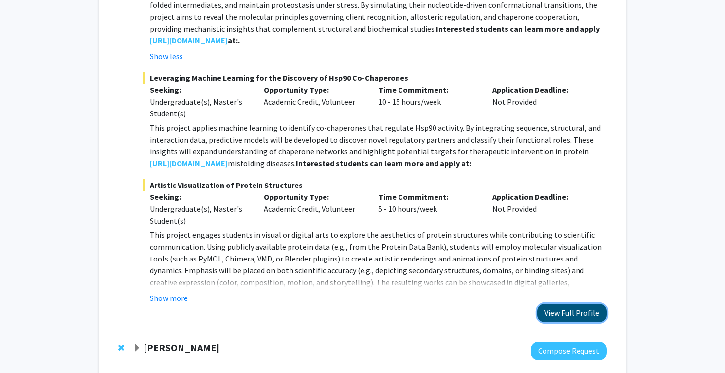
click at [561, 304] on button "View Full Profile" at bounding box center [572, 313] width 70 height 18
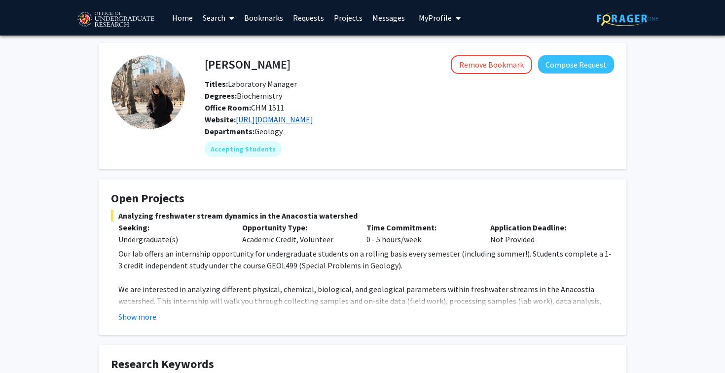
click at [313, 122] on link "[URL][DOMAIN_NAME]" at bounding box center [274, 119] width 77 height 10
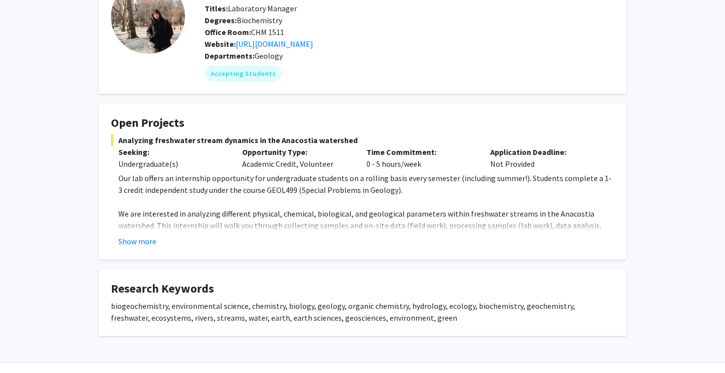
scroll to position [100, 0]
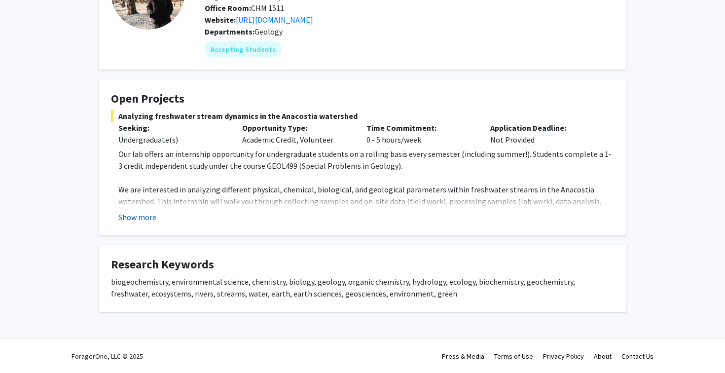
click at [147, 215] on button "Show more" at bounding box center [137, 217] width 38 height 12
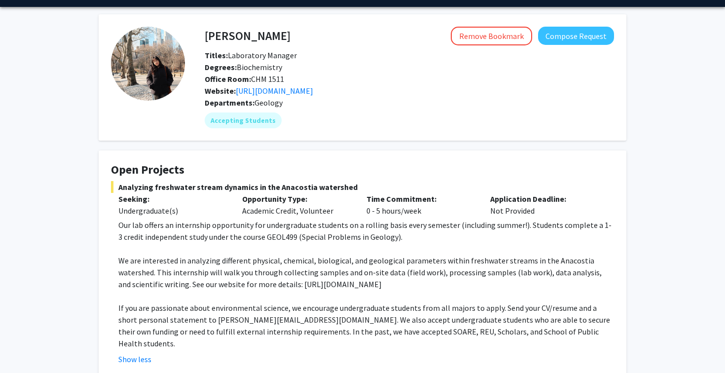
scroll to position [0, 0]
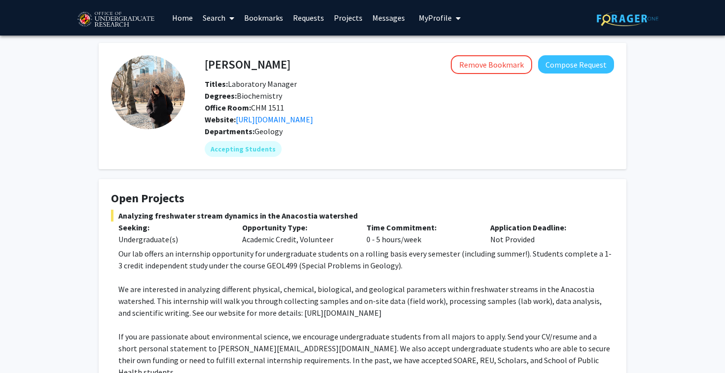
drag, startPoint x: 116, startPoint y: 215, endPoint x: 350, endPoint y: 218, distance: 233.3
click at [350, 218] on span "Analyzing freshwater stream dynamics in the Anacostia watershed" at bounding box center [362, 216] width 503 height 12
copy span "Analyzing freshwater stream dynamics in the Anacostia watershed"
click at [190, 192] on h4 "Open Projects" at bounding box center [362, 198] width 503 height 14
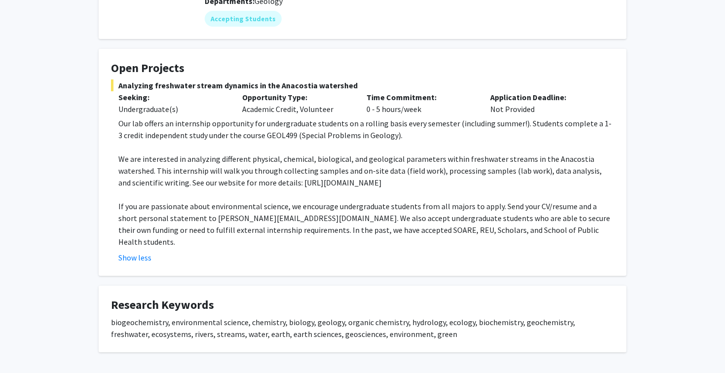
scroll to position [132, 0]
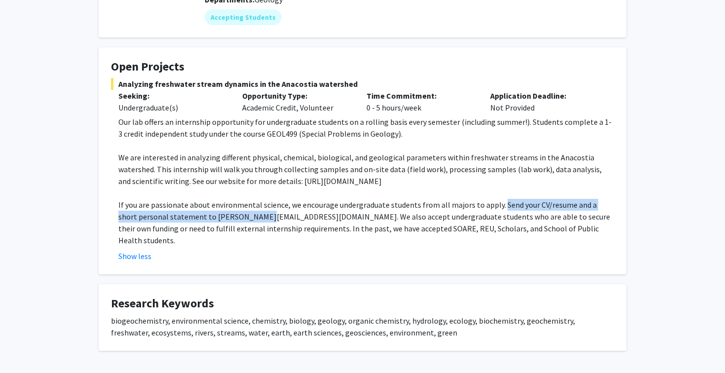
drag, startPoint x: 498, startPoint y: 203, endPoint x: 251, endPoint y: 219, distance: 247.6
click at [251, 219] on p "If you are passionate about environmental science, we encourage undergraduate s…" at bounding box center [366, 222] width 496 height 47
copy p "Send your CV/resume and a short personal statement to amon@umd.edu."
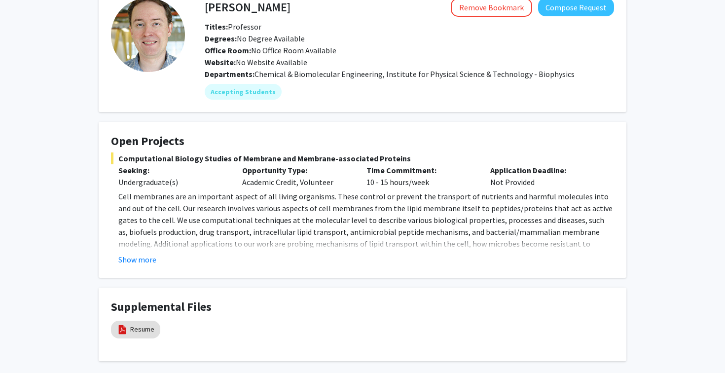
scroll to position [58, 0]
click at [148, 258] on button "Show more" at bounding box center [137, 259] width 38 height 12
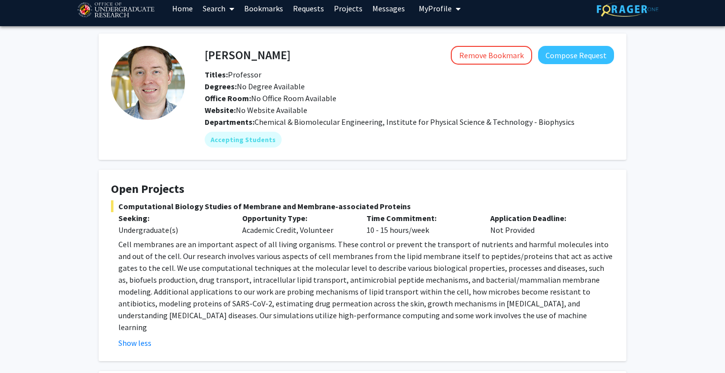
scroll to position [11, 0]
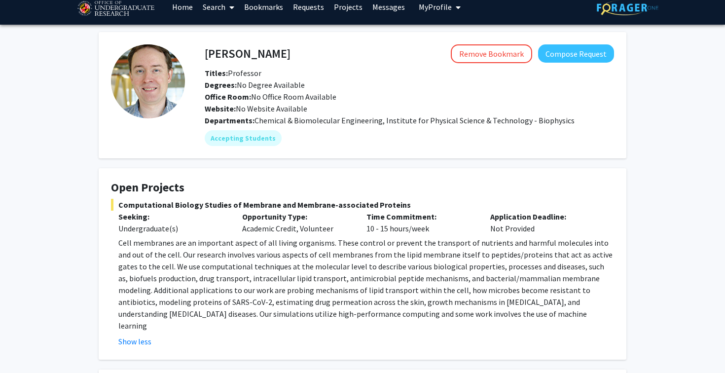
click at [211, 54] on h4 "[PERSON_NAME]" at bounding box center [248, 53] width 86 height 18
drag, startPoint x: 205, startPoint y: 54, endPoint x: 318, endPoint y: 60, distance: 112.6
click at [318, 60] on div "Jeffery Klauda Remove Bookmark Compose Request" at bounding box center [409, 53] width 424 height 19
copy h4 "Jeffery Klauda"
click at [164, 204] on span "Computational Biology Studies of Membrane and Membrane-associated Proteins" at bounding box center [362, 205] width 503 height 12
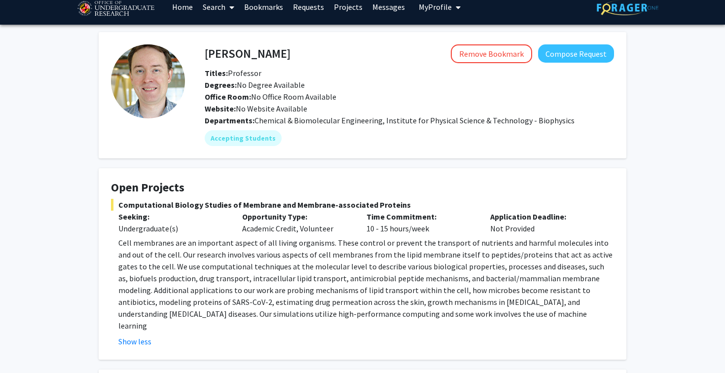
drag, startPoint x: 120, startPoint y: 203, endPoint x: 407, endPoint y: 201, distance: 287.0
click at [407, 201] on span "Computational Biology Studies of Membrane and Membrane-associated Proteins" at bounding box center [362, 205] width 503 height 12
copy span "Computational Biology Studies of Membrane and Membrane-associated Proteins"
click at [321, 176] on fg-card "Open Projects Computational Biology Studies of Membrane and Membrane-associated…" at bounding box center [363, 263] width 528 height 191
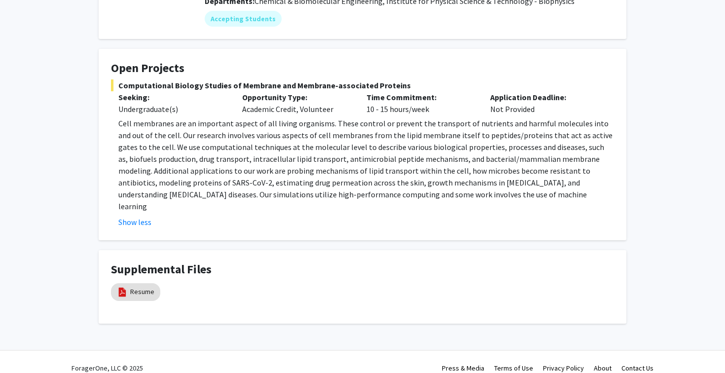
scroll to position [0, 0]
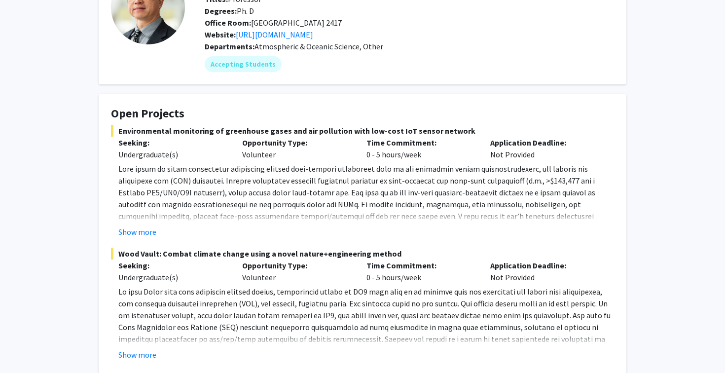
scroll to position [95, 0]
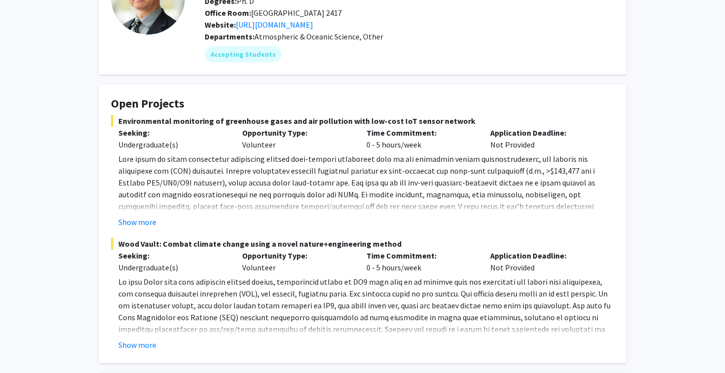
click at [159, 218] on div "Show more" at bounding box center [366, 222] width 496 height 12
click at [147, 221] on button "Show more" at bounding box center [137, 222] width 38 height 12
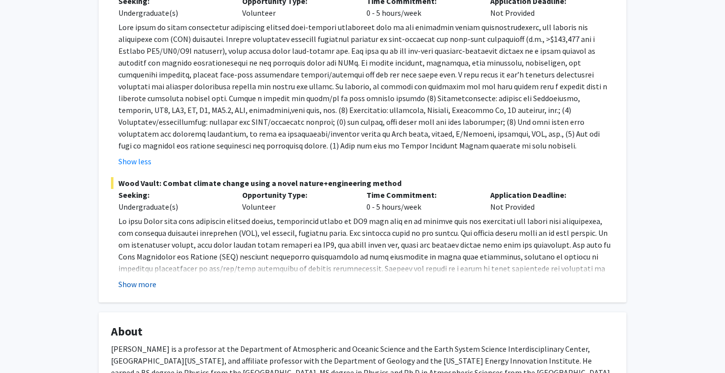
click at [141, 284] on button "Show more" at bounding box center [137, 284] width 38 height 12
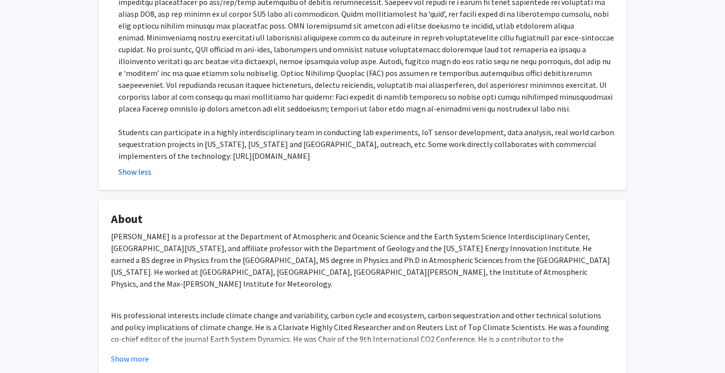
scroll to position [0, 0]
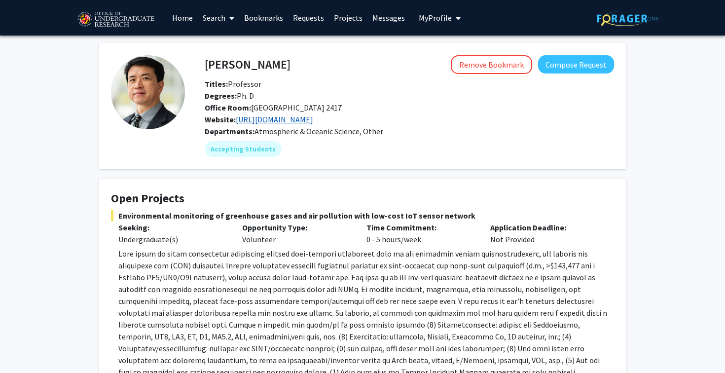
click at [271, 121] on link "[URL][DOMAIN_NAME]" at bounding box center [274, 119] width 77 height 10
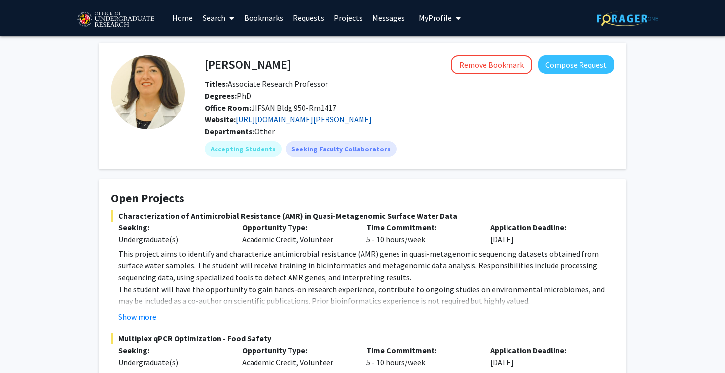
click at [337, 122] on link "[URL][DOMAIN_NAME][PERSON_NAME]" at bounding box center [304, 119] width 136 height 10
